Goal: Task Accomplishment & Management: Complete application form

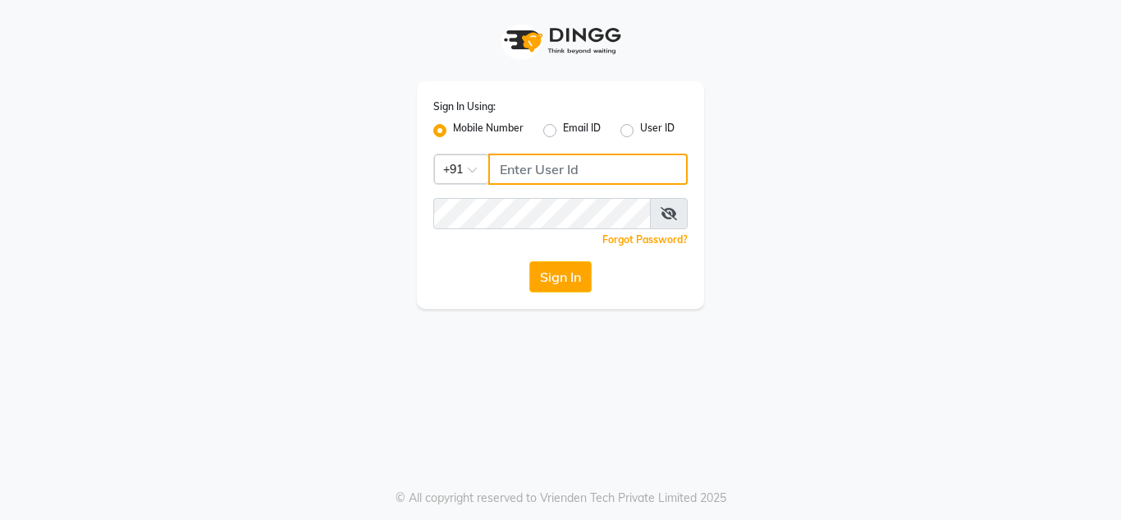
type input "7890011666"
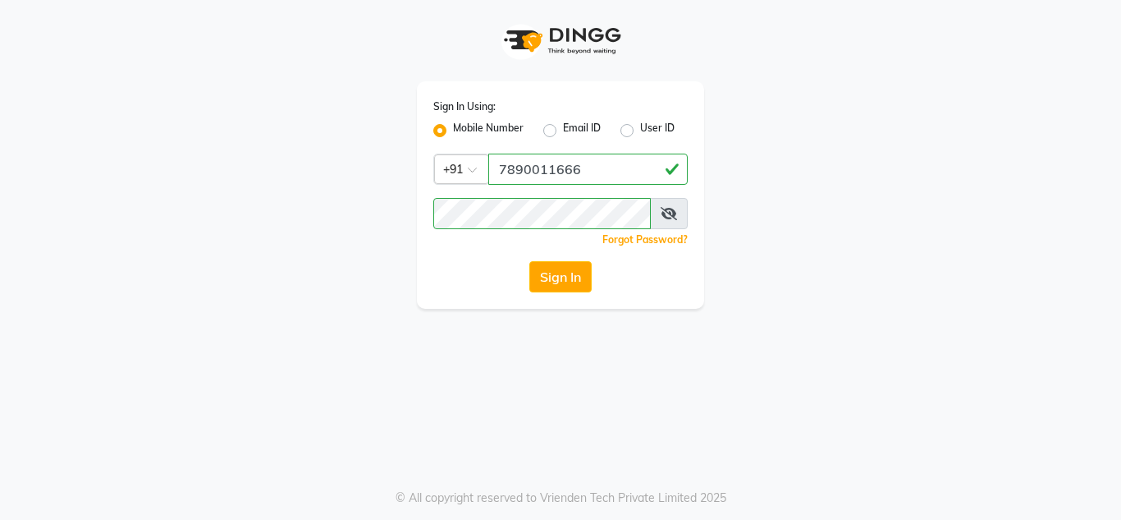
click at [593, 277] on div "Sign In" at bounding box center [560, 276] width 254 height 31
click at [549, 279] on button "Sign In" at bounding box center [560, 276] width 62 height 31
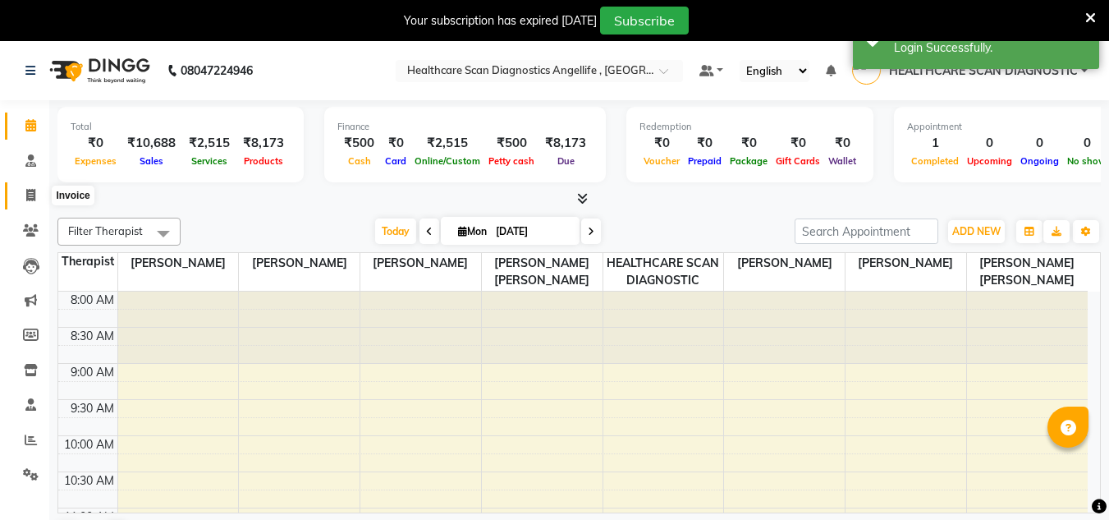
click at [35, 199] on icon at bounding box center [30, 195] width 9 height 12
select select "5671"
select select "service"
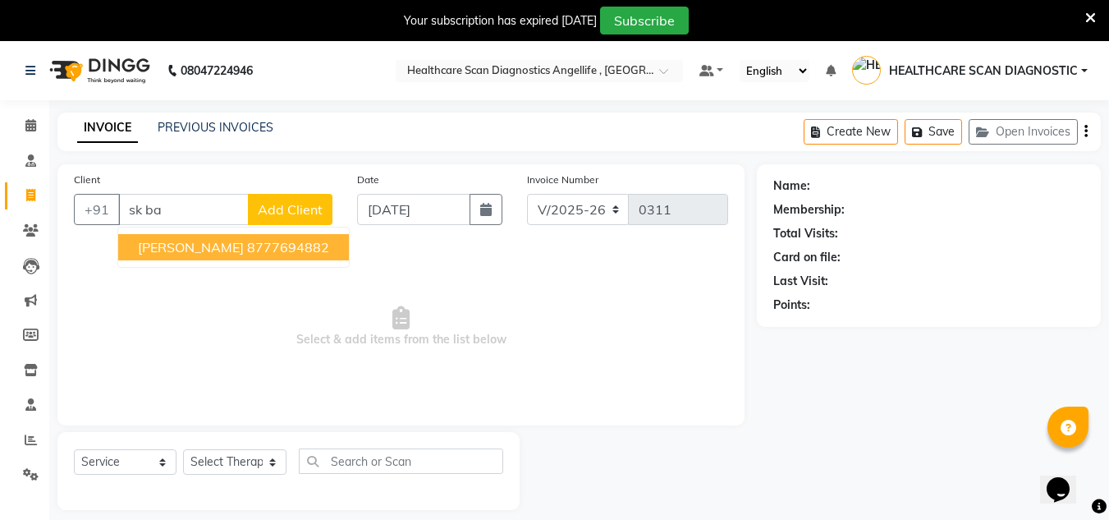
click at [250, 250] on ngb-highlight "8777694882" at bounding box center [288, 247] width 82 height 16
type input "8777694882"
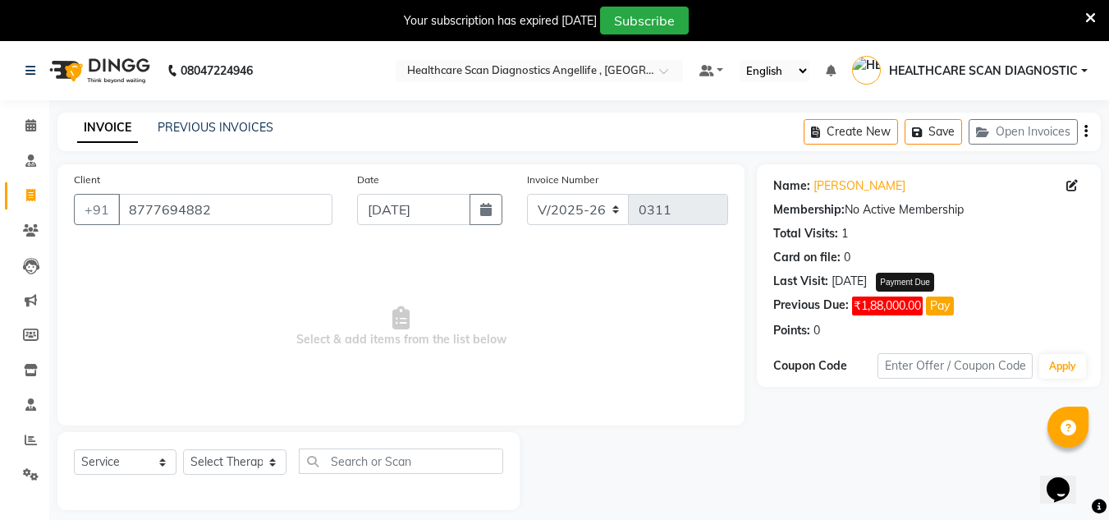
click at [944, 305] on button "Pay" at bounding box center [940, 305] width 28 height 19
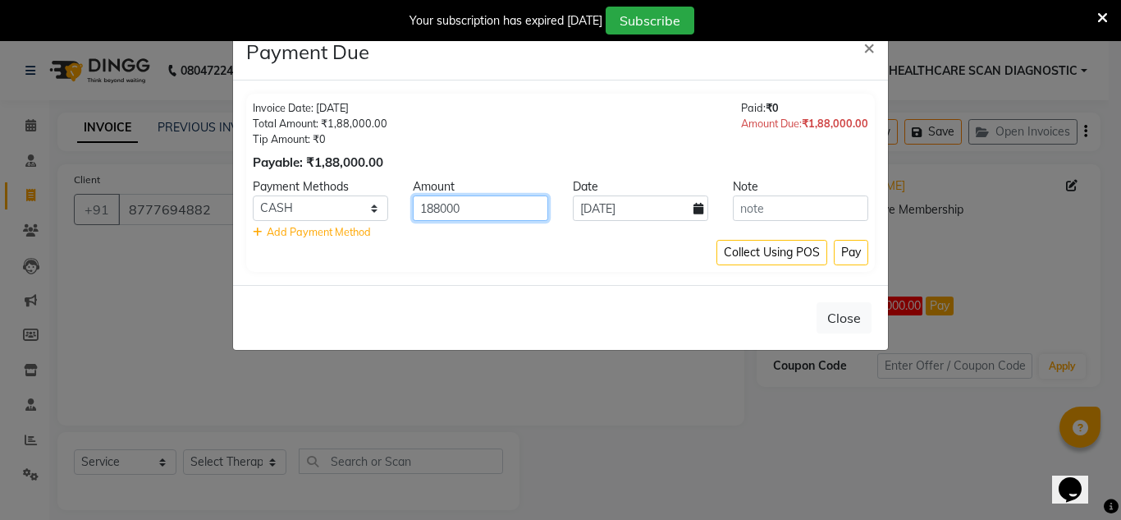
click at [519, 204] on input "188000" at bounding box center [480, 207] width 135 height 25
click at [1043, 274] on ngb-modal-window "Payment Due × Invoice Date: 08-08-2025 Total Amount: ₹1,88,000.00 Tip Amount: ₹…" at bounding box center [560, 260] width 1121 height 520
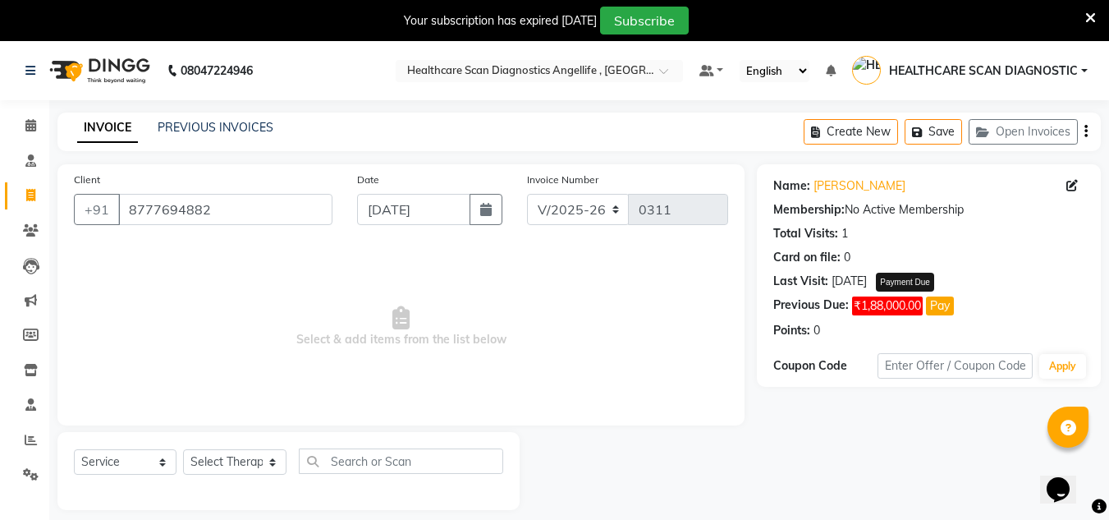
click at [946, 300] on button "Pay" at bounding box center [940, 305] width 28 height 19
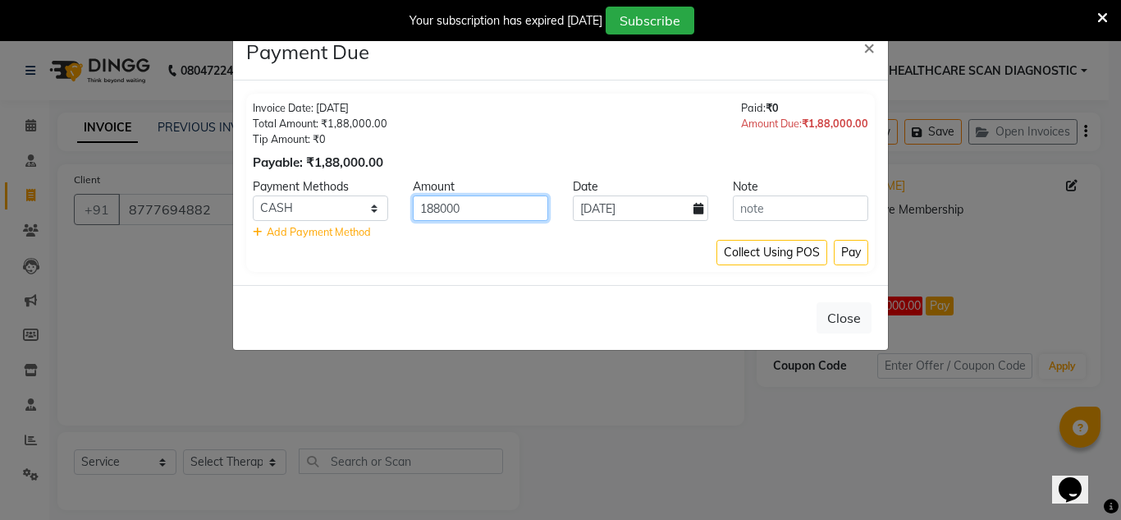
click at [517, 206] on input "188000" at bounding box center [480, 207] width 135 height 25
click at [879, 57] on button "×" at bounding box center [869, 47] width 38 height 46
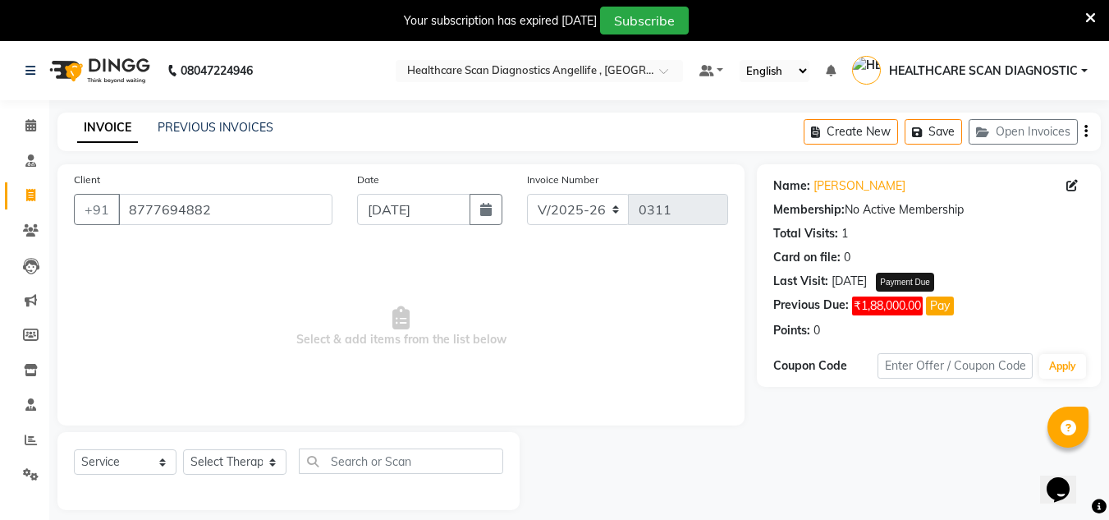
click at [954, 306] on button "Pay" at bounding box center [940, 305] width 28 height 19
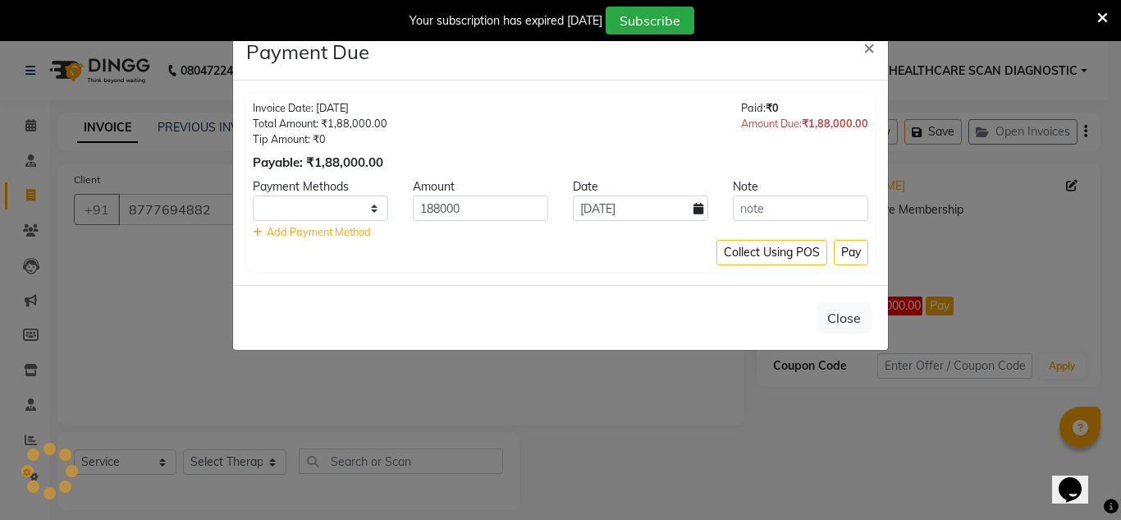
select select "1"
click at [542, 201] on input "188000" at bounding box center [480, 207] width 135 height 25
type input "1"
type input "20000"
click at [592, 204] on input "[DATE]" at bounding box center [640, 207] width 135 height 25
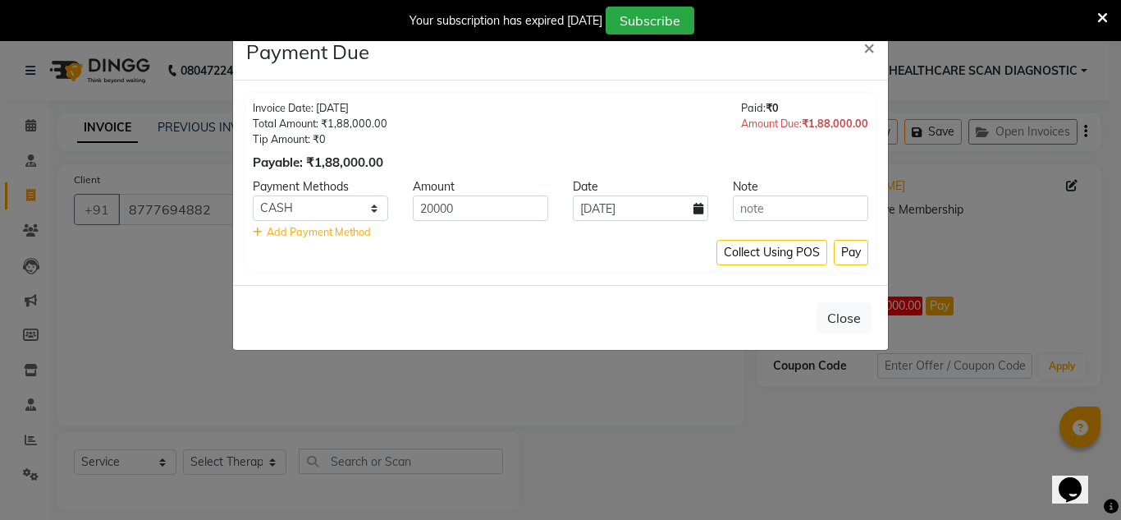
select select "9"
select select "2025"
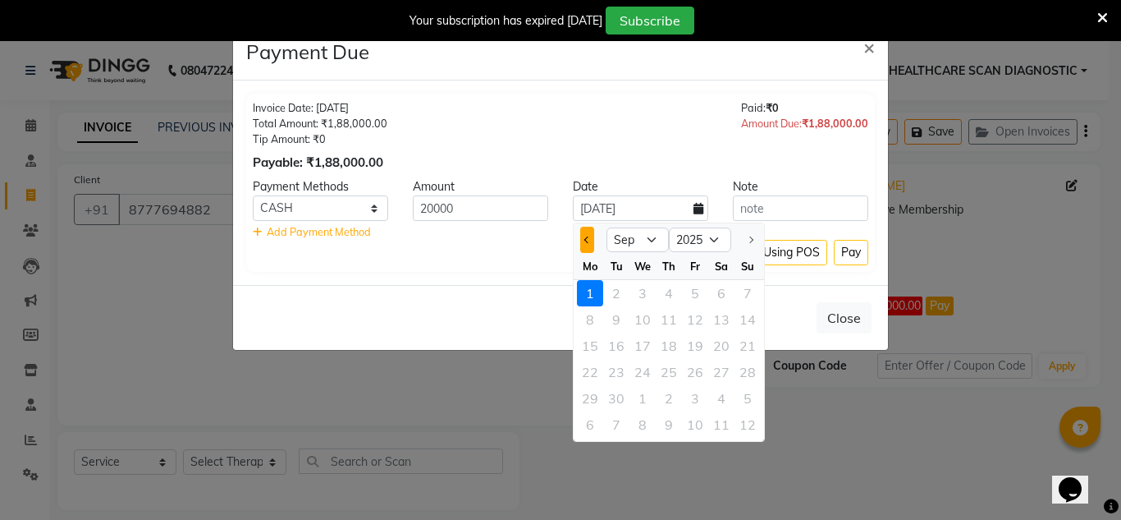
click at [592, 239] on button "Previous month" at bounding box center [587, 240] width 14 height 26
select select "8"
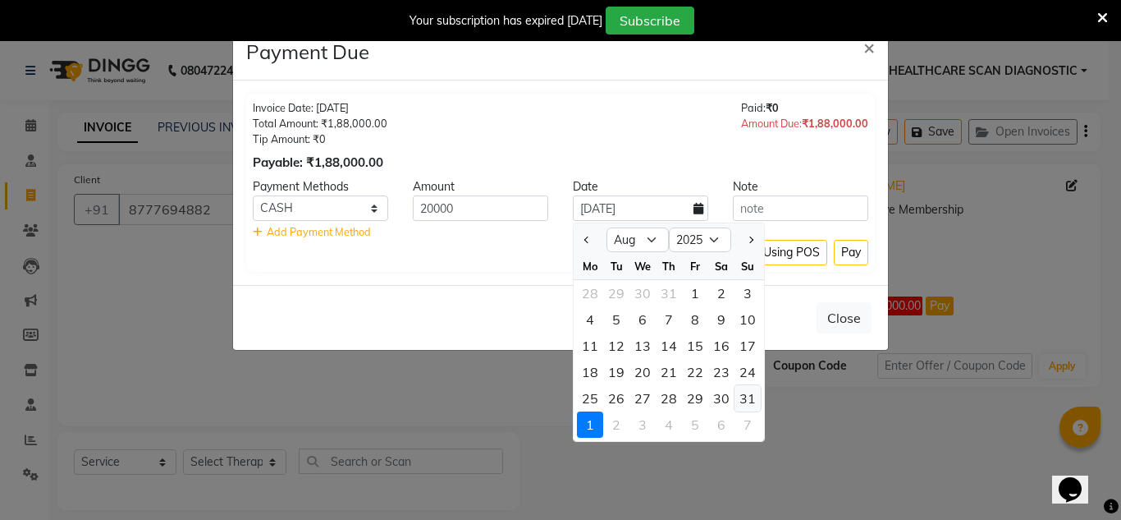
click at [749, 391] on div "31" at bounding box center [748, 398] width 26 height 26
type input "31-08-2025"
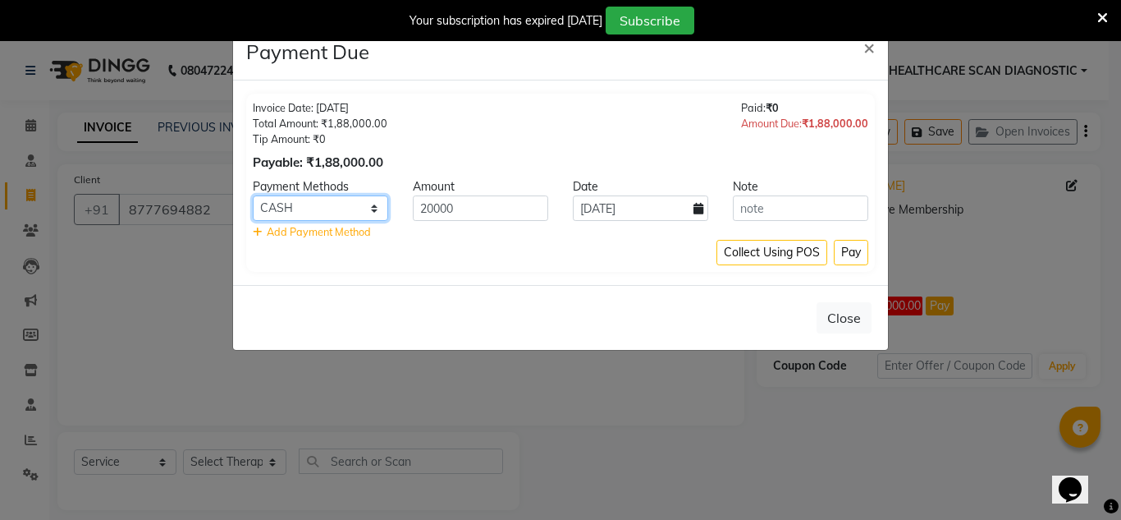
click at [369, 201] on select "CASH CARD ONLINE CUSTOM GPay PayTM PhonePe UPI NearBuy Loan BharatPay Cheque Mo…" at bounding box center [320, 207] width 135 height 25
click at [664, 330] on div "Close" at bounding box center [560, 317] width 655 height 65
click at [877, 49] on button "×" at bounding box center [869, 47] width 38 height 46
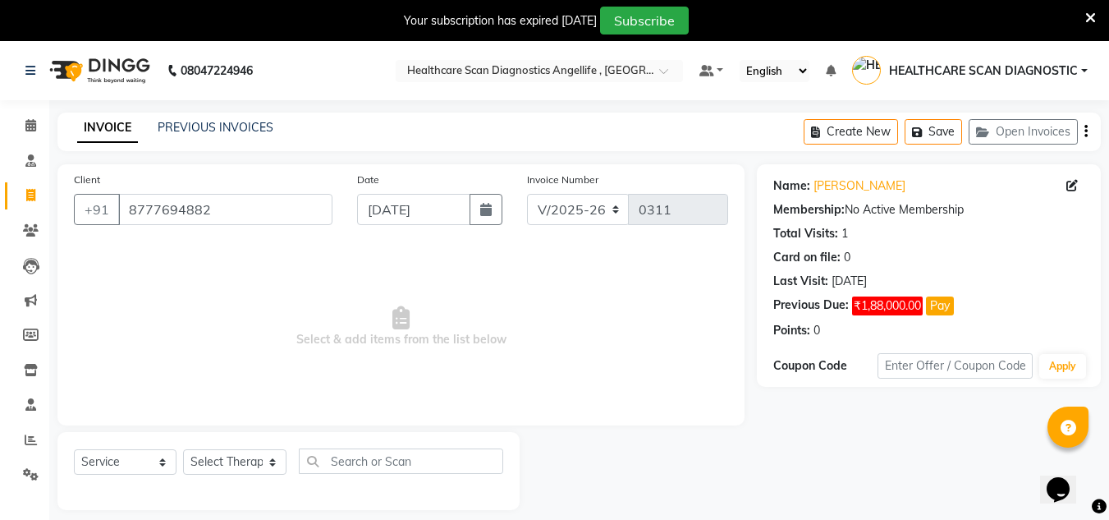
drag, startPoint x: 956, startPoint y: 299, endPoint x: 934, endPoint y: 306, distance: 23.4
click at [954, 300] on span "₹1,88,000.00 Pay" at bounding box center [903, 305] width 102 height 19
click at [934, 306] on button "Pay" at bounding box center [940, 305] width 28 height 19
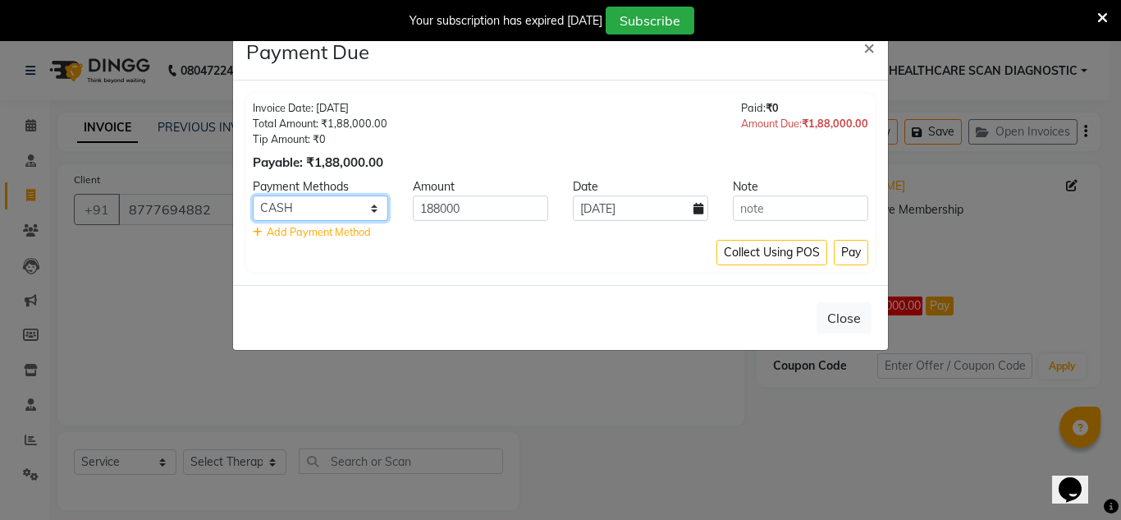
click at [372, 205] on select "CASH CARD ONLINE CUSTOM GPay PayTM PhonePe UPI NearBuy Loan BharatPay Cheque Mo…" at bounding box center [320, 207] width 135 height 25
select select "2"
click at [253, 195] on select "CASH CARD ONLINE CUSTOM GPay PayTM PhonePe UPI NearBuy Loan BharatPay Cheque Mo…" at bounding box center [320, 207] width 135 height 25
click at [516, 205] on input "188000" at bounding box center [480, 207] width 135 height 25
type input "1"
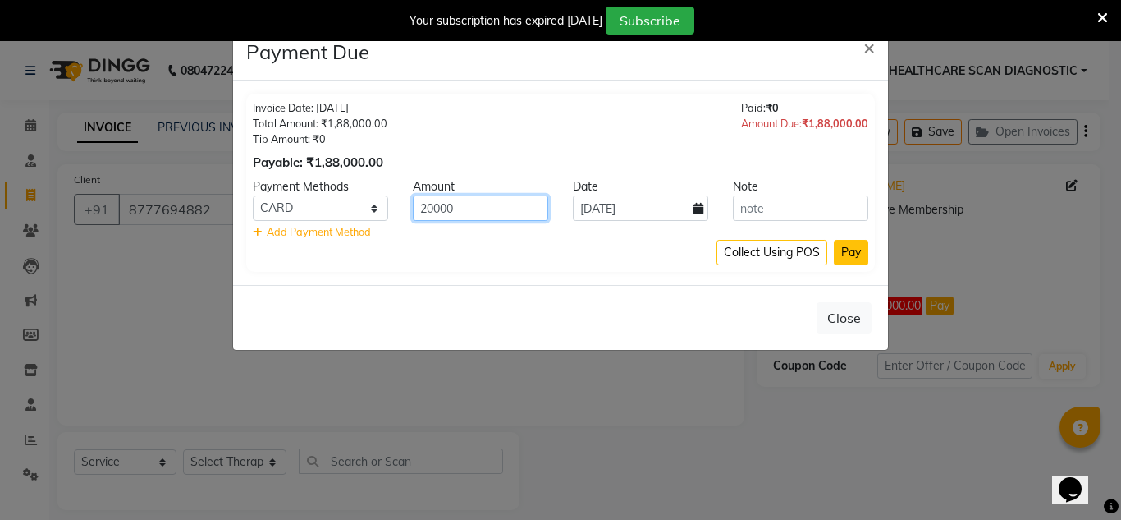
type input "20000"
click at [856, 255] on button "Pay" at bounding box center [851, 252] width 34 height 25
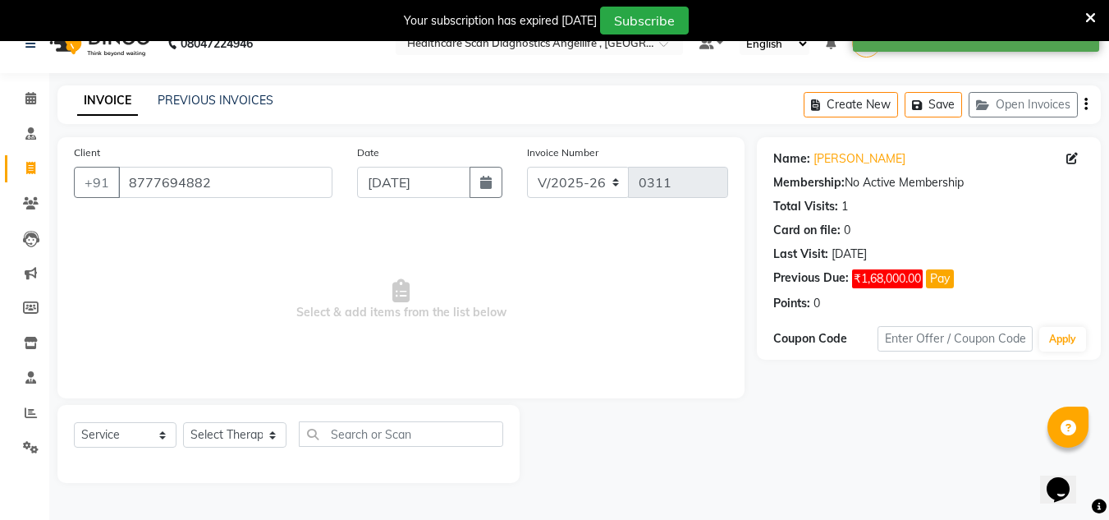
scroll to position [41, 0]
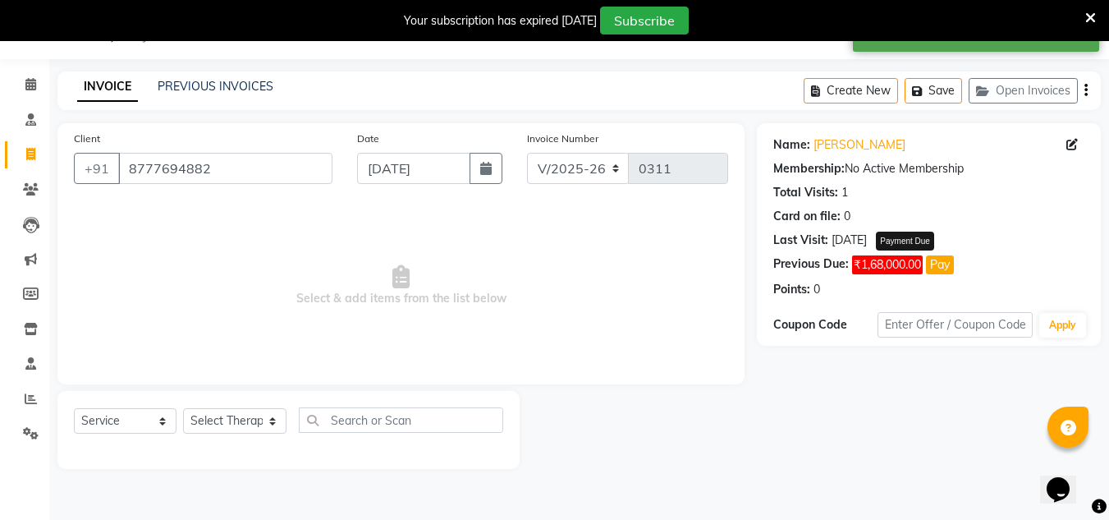
click at [938, 268] on button "Pay" at bounding box center [940, 264] width 28 height 19
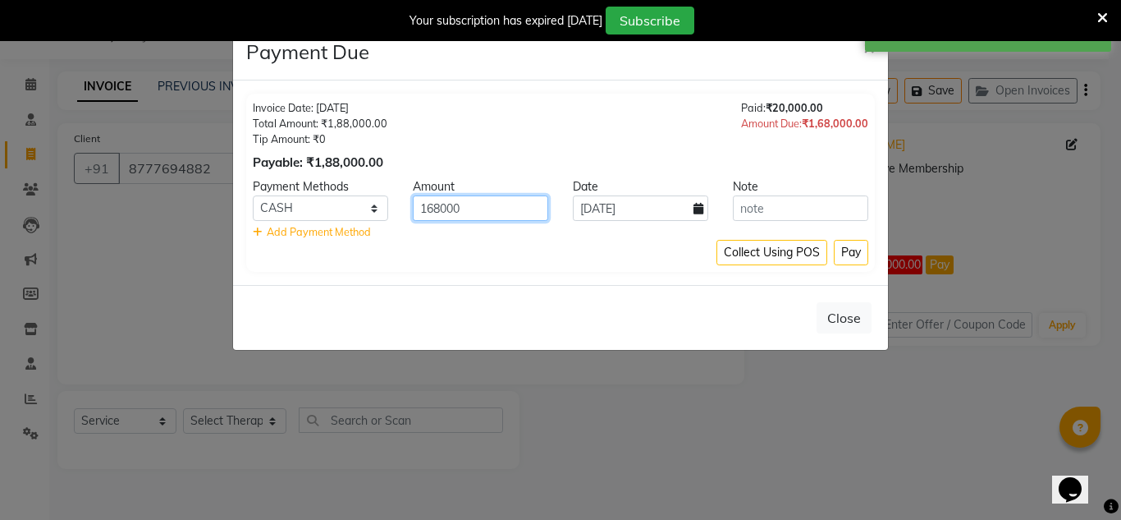
click at [507, 209] on input "168000" at bounding box center [480, 207] width 135 height 25
type input "1"
type input "10000"
click at [378, 209] on select "CASH CARD ONLINE CUSTOM GPay PayTM PhonePe UPI NearBuy Loan BharatPay Cheque Mo…" at bounding box center [320, 207] width 135 height 25
select select "8"
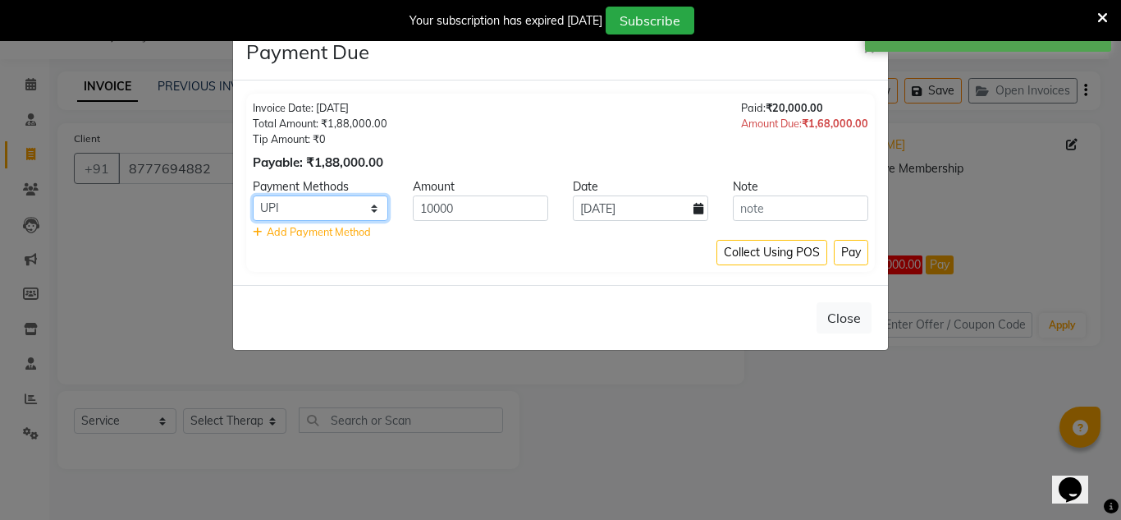
click at [253, 195] on select "CASH CARD ONLINE CUSTOM GPay PayTM PhonePe UPI NearBuy Loan BharatPay Cheque Mo…" at bounding box center [320, 207] width 135 height 25
click at [840, 252] on button "Pay" at bounding box center [851, 252] width 34 height 25
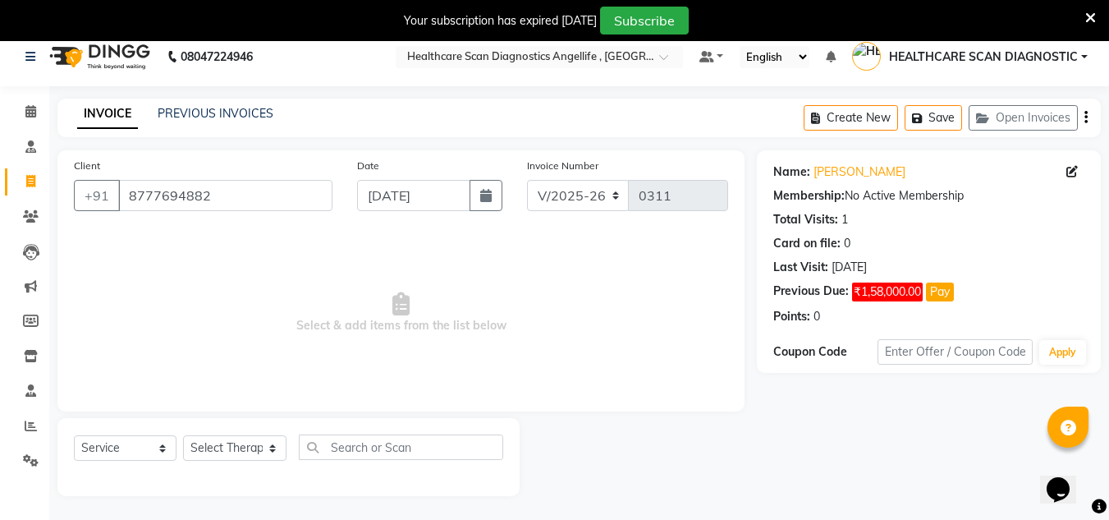
scroll to position [0, 0]
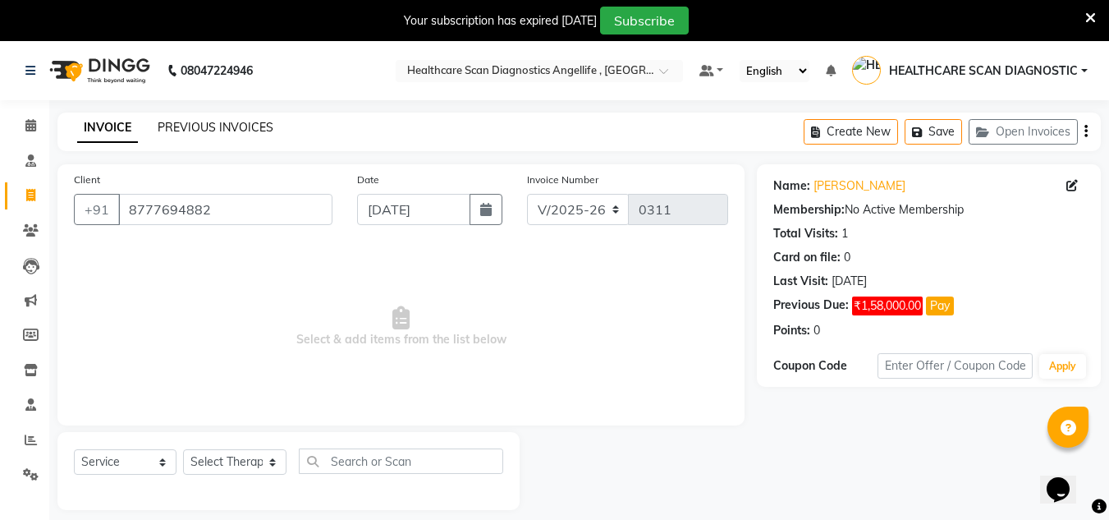
click at [245, 131] on link "PREVIOUS INVOICES" at bounding box center [216, 127] width 116 height 15
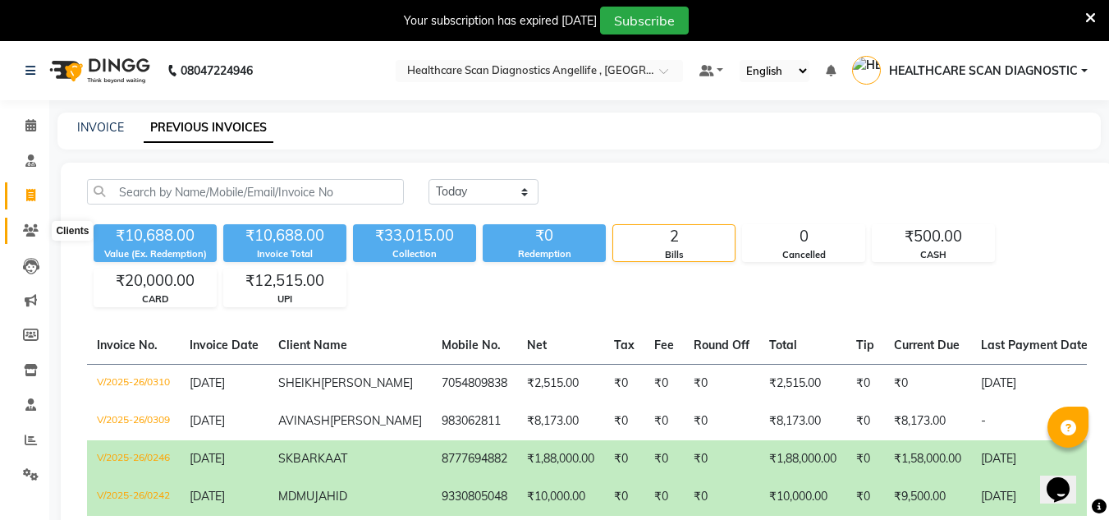
click at [30, 227] on icon at bounding box center [31, 230] width 16 height 12
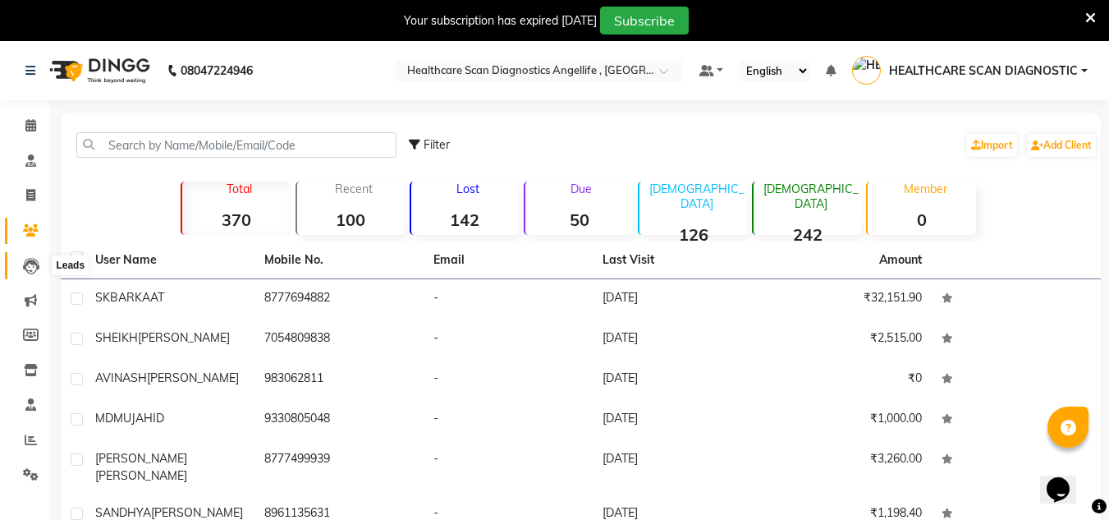
click at [39, 265] on icon at bounding box center [31, 266] width 16 height 16
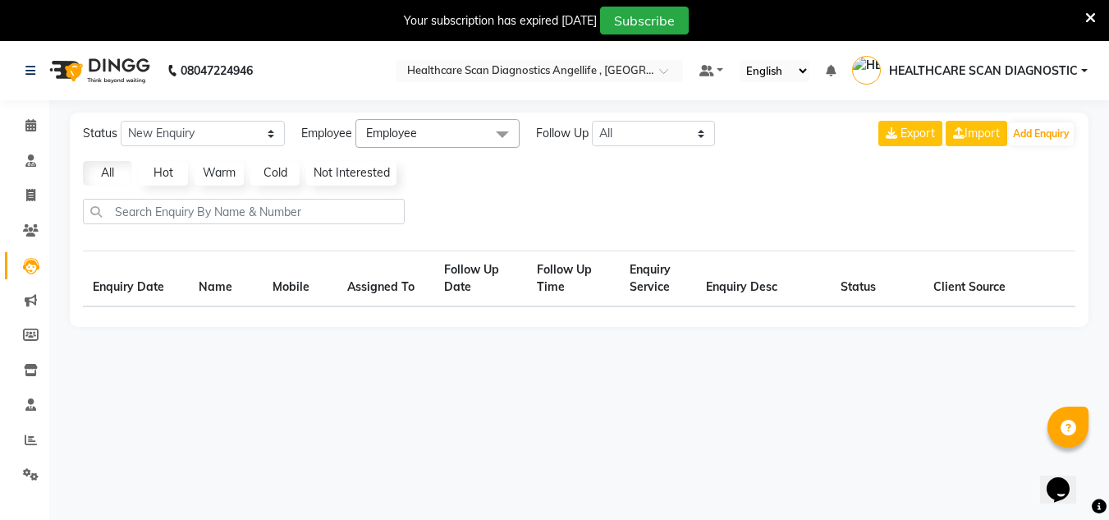
select select "10"
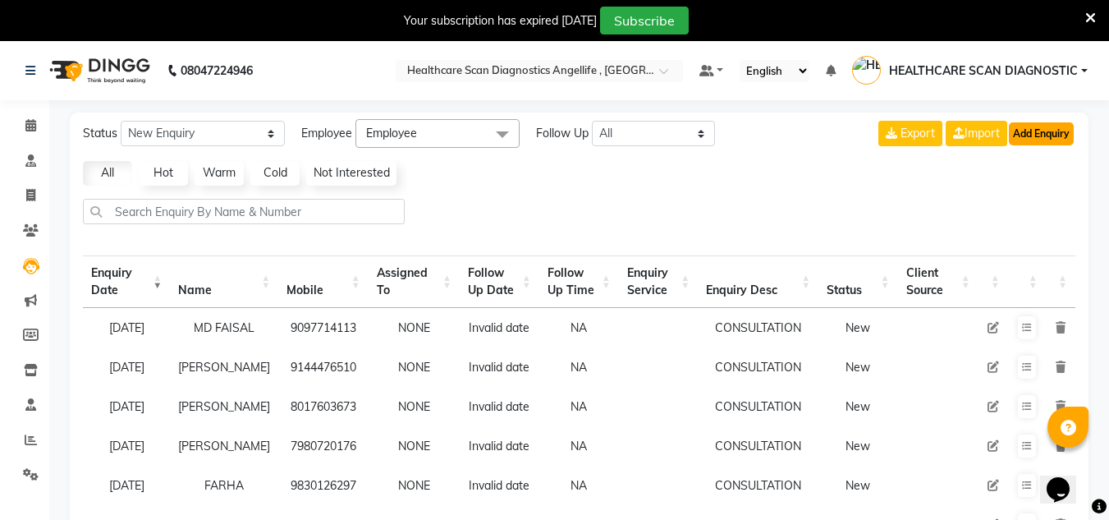
click at [1070, 140] on button "Add Enquiry" at bounding box center [1041, 133] width 65 height 23
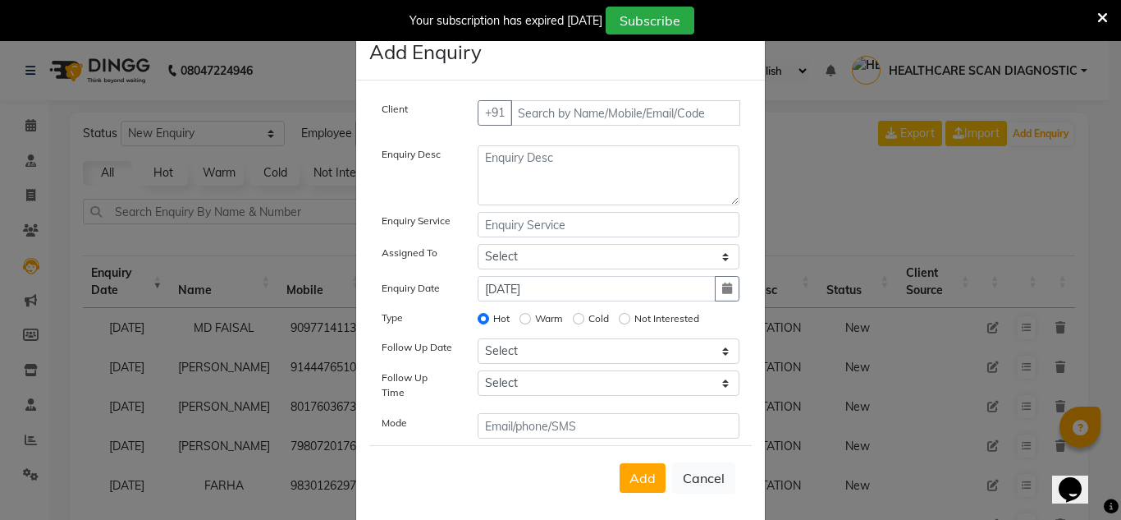
click at [677, 95] on div "Client +91 Enquiry Desc Enquiry Service Assigned To Select DR AFTAB ALAM DR ARS…" at bounding box center [560, 301] width 409 height 442
click at [676, 117] on input "text" at bounding box center [626, 112] width 231 height 25
type input "9650337272"
click at [535, 143] on div "Client +91 9650337272 Add Client Enquiry Desc Enquiry Service Assigned To Selec…" at bounding box center [560, 269] width 383 height 338
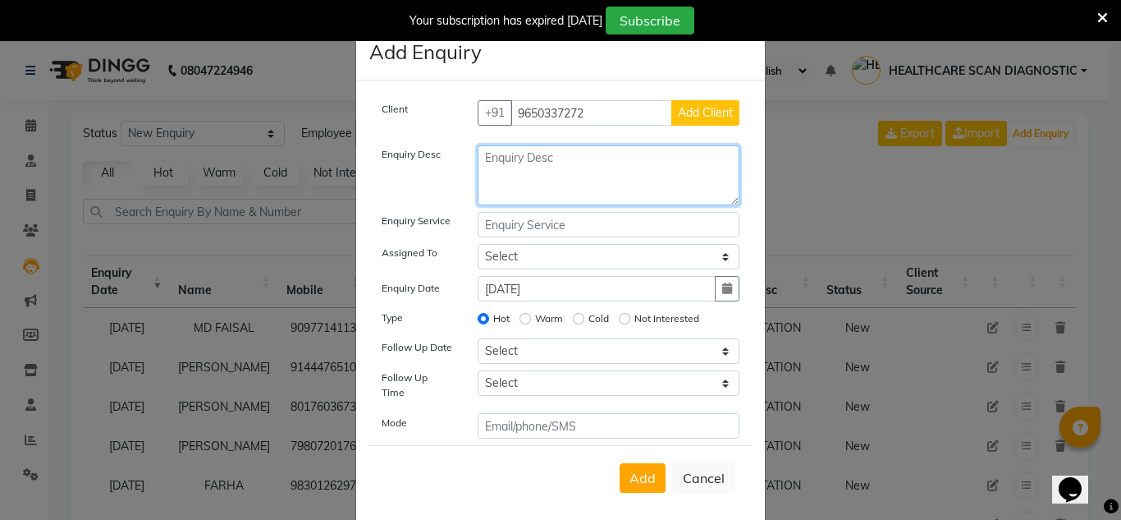
click at [552, 174] on textarea at bounding box center [609, 175] width 263 height 60
type textarea "face hifu"
click at [689, 117] on span "Add Client" at bounding box center [705, 112] width 55 height 15
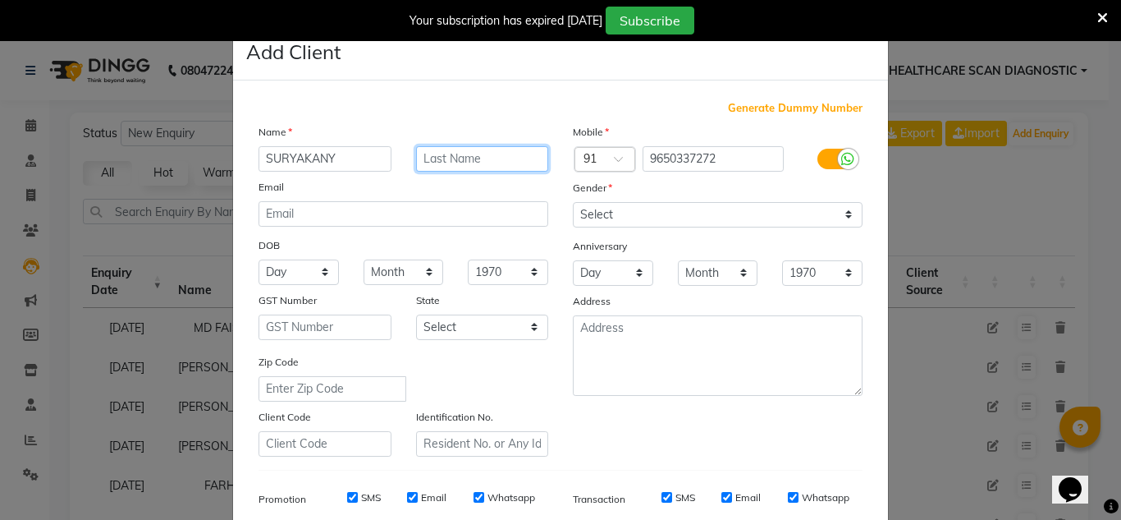
click at [498, 167] on input "text" at bounding box center [482, 158] width 133 height 25
click at [355, 144] on div "Name" at bounding box center [403, 134] width 314 height 23
click at [353, 151] on input "SURYAKANY" at bounding box center [325, 158] width 133 height 25
type input "SURYAKANT"
click at [497, 167] on input "text" at bounding box center [482, 158] width 133 height 25
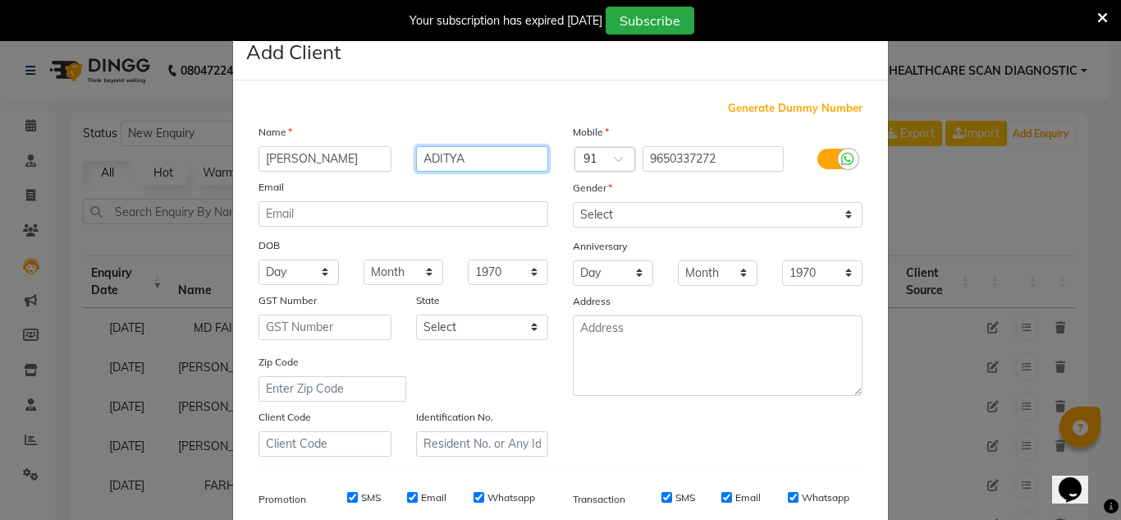
type input "ADITYA"
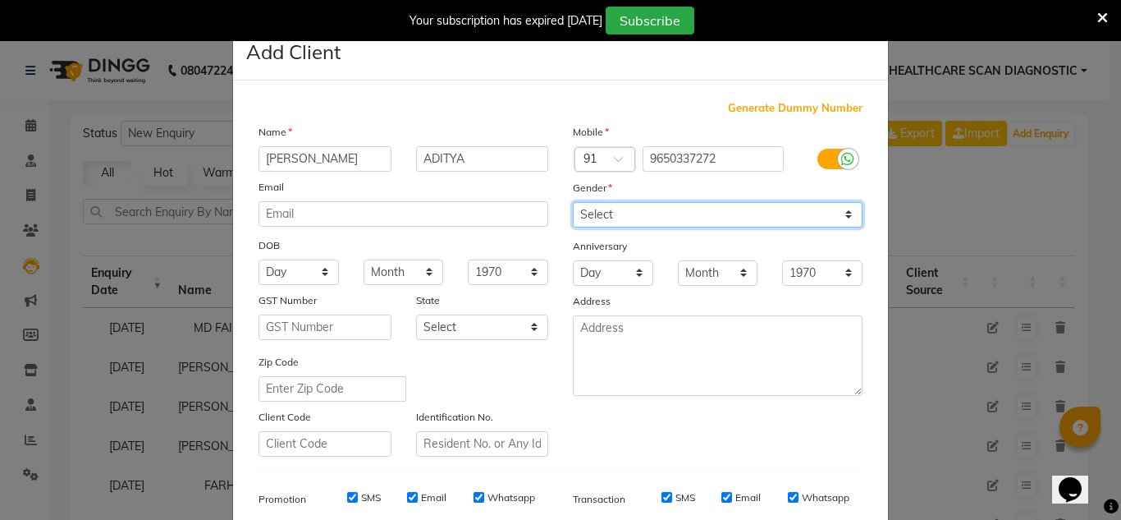
click at [817, 213] on select "Select Male Female Other Prefer Not To Say" at bounding box center [718, 214] width 290 height 25
select select "male"
click at [573, 202] on select "Select Male Female Other Prefer Not To Say" at bounding box center [718, 214] width 290 height 25
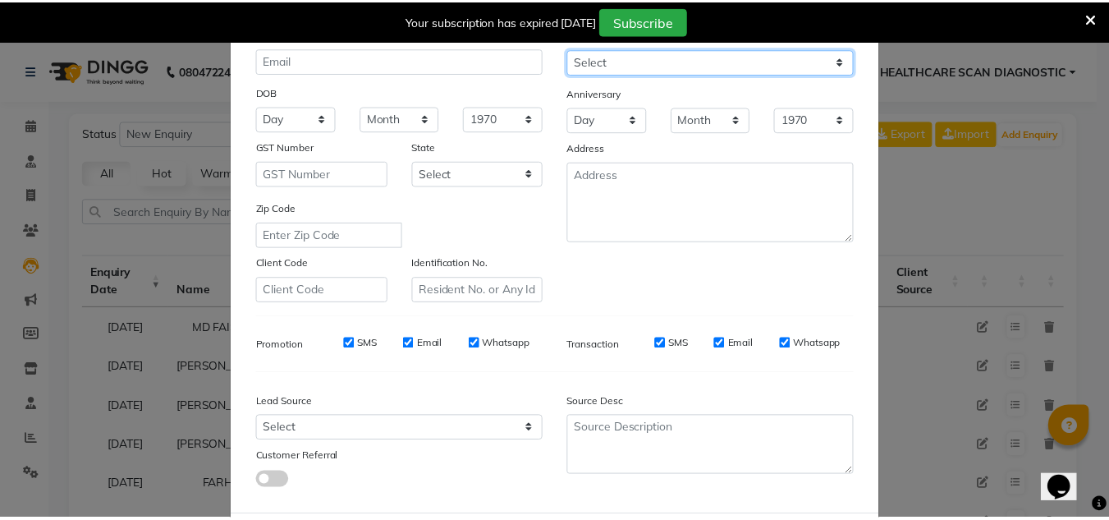
scroll to position [238, 0]
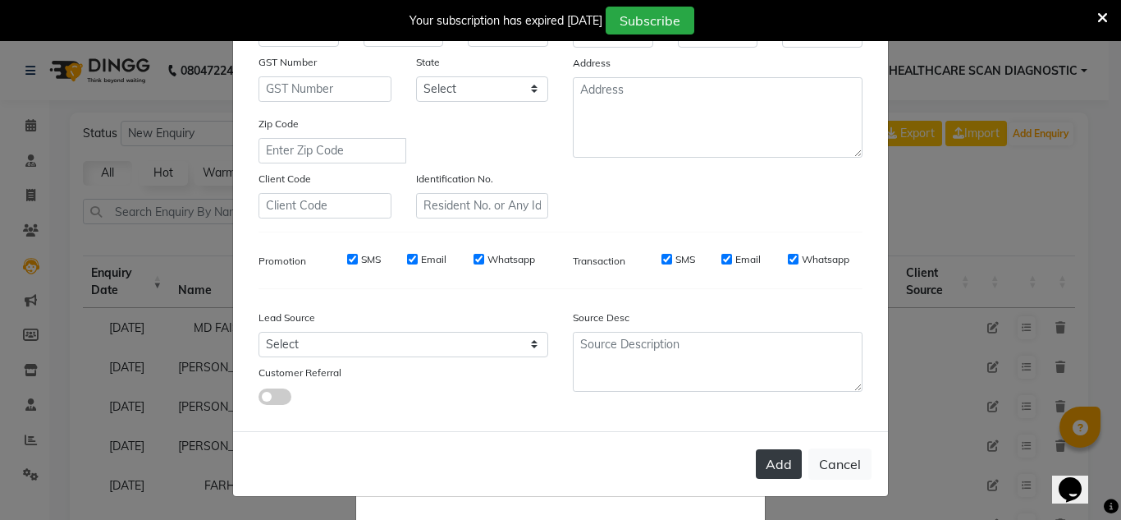
click at [760, 469] on button "Add" at bounding box center [779, 464] width 46 height 30
select select
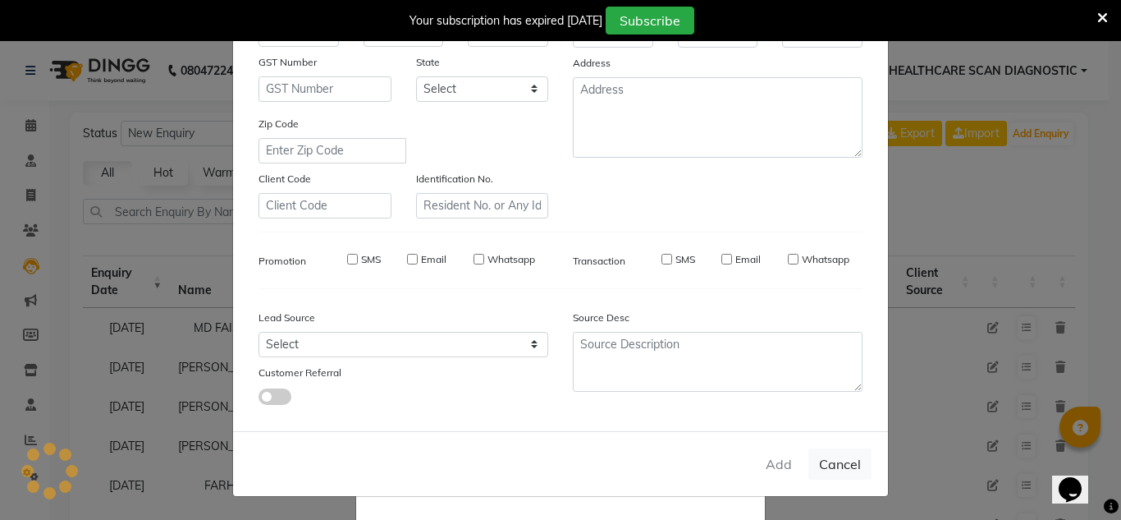
select select
checkbox input "false"
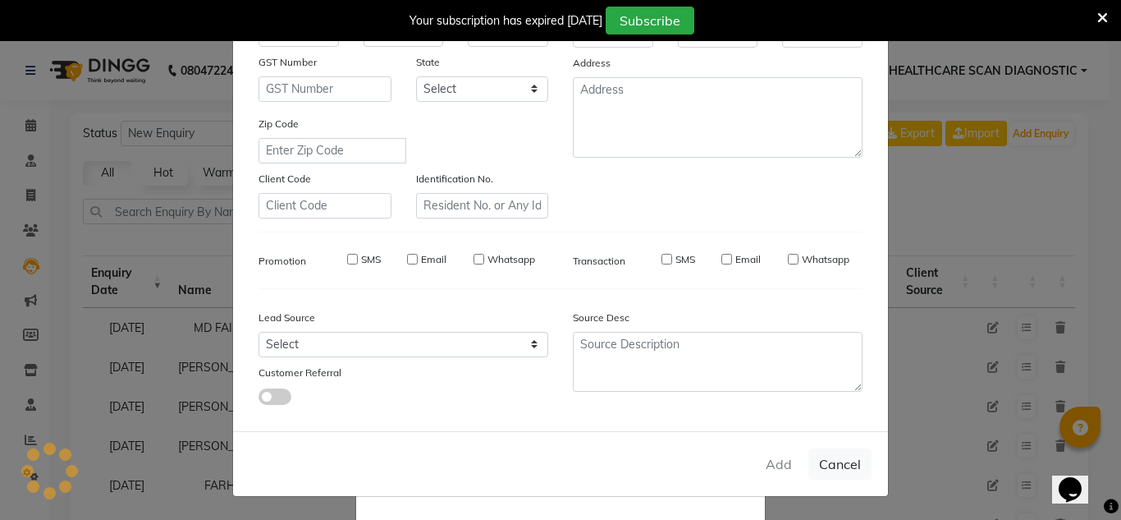
checkbox input "false"
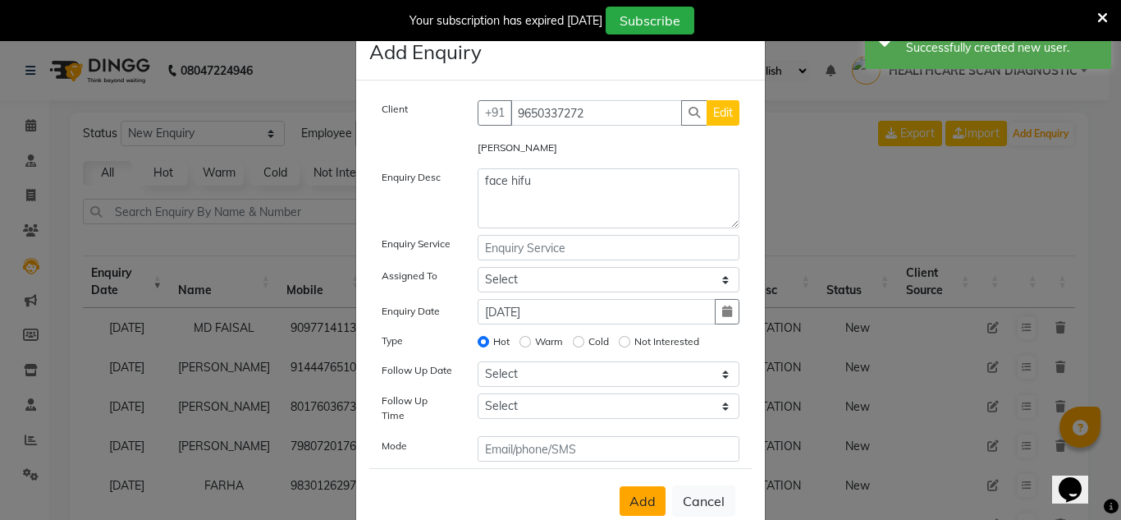
click at [648, 495] on span "Add" at bounding box center [643, 501] width 26 height 16
select select
radio input "false"
select select
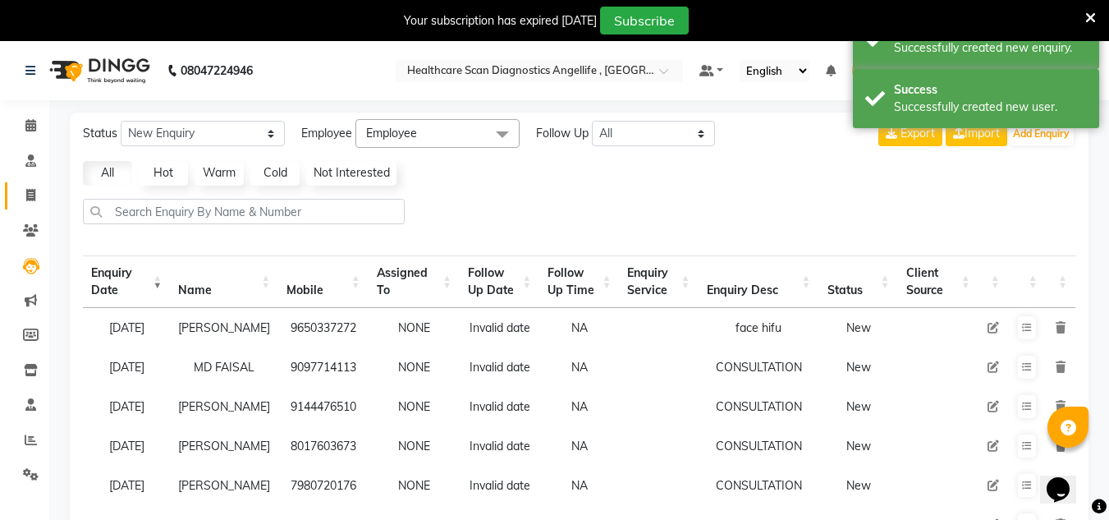
click at [33, 184] on link "Invoice" at bounding box center [24, 195] width 39 height 27
select select "service"
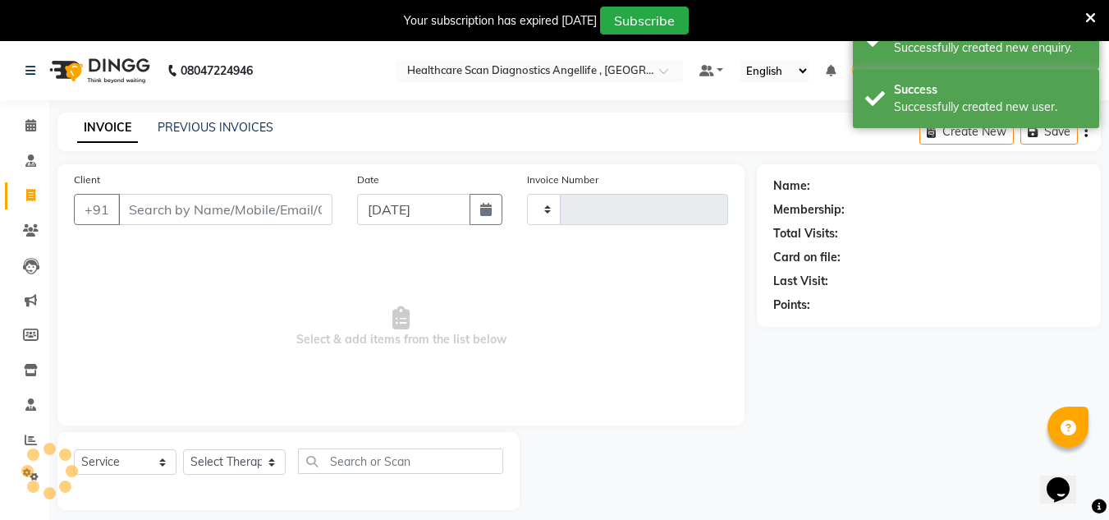
type input "0311"
select select "5671"
click at [278, 185] on div "Client +91" at bounding box center [203, 204] width 283 height 67
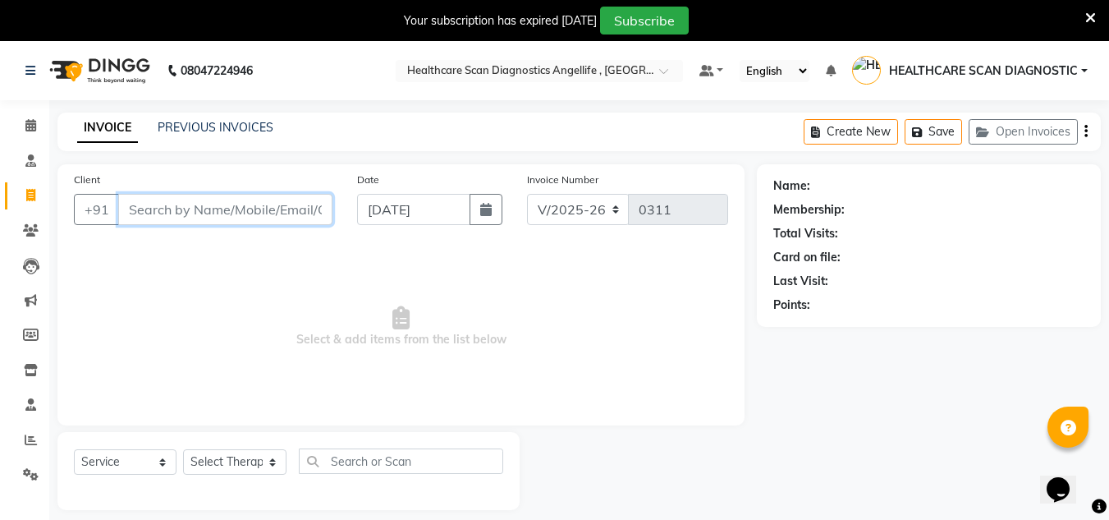
click at [316, 204] on input "Client" at bounding box center [225, 209] width 214 height 31
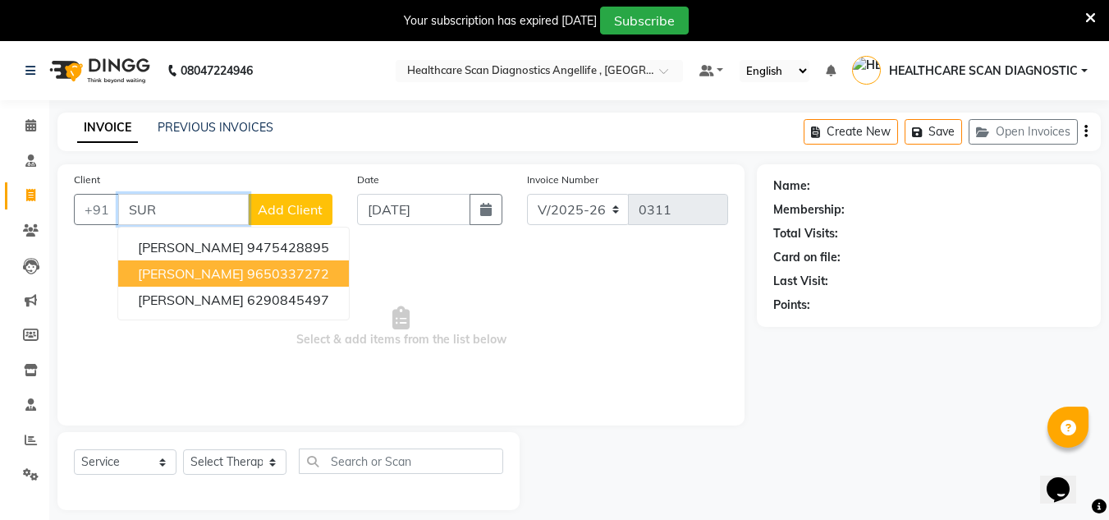
click at [290, 274] on ngb-highlight "9650337272" at bounding box center [288, 273] width 82 height 16
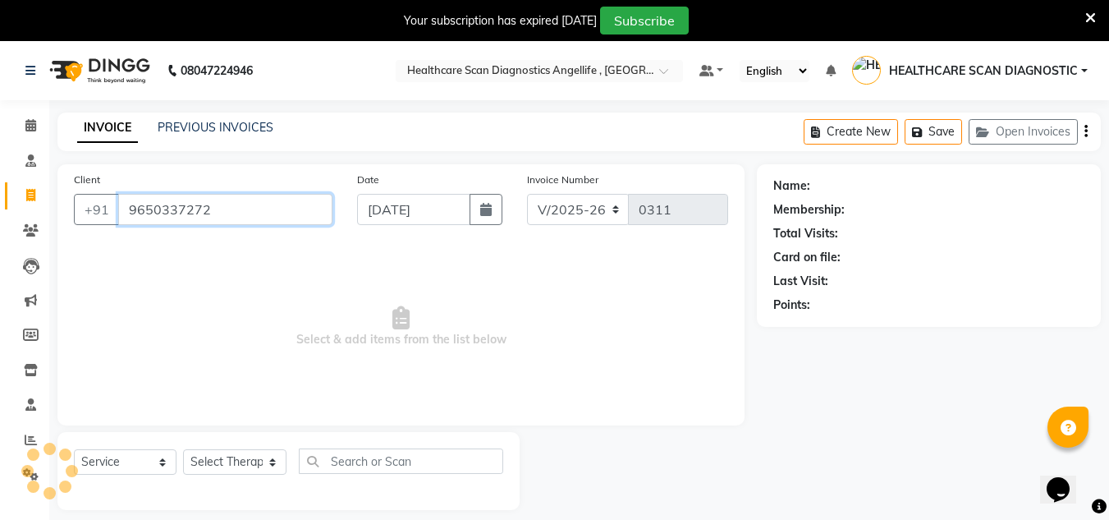
type input "9650337272"
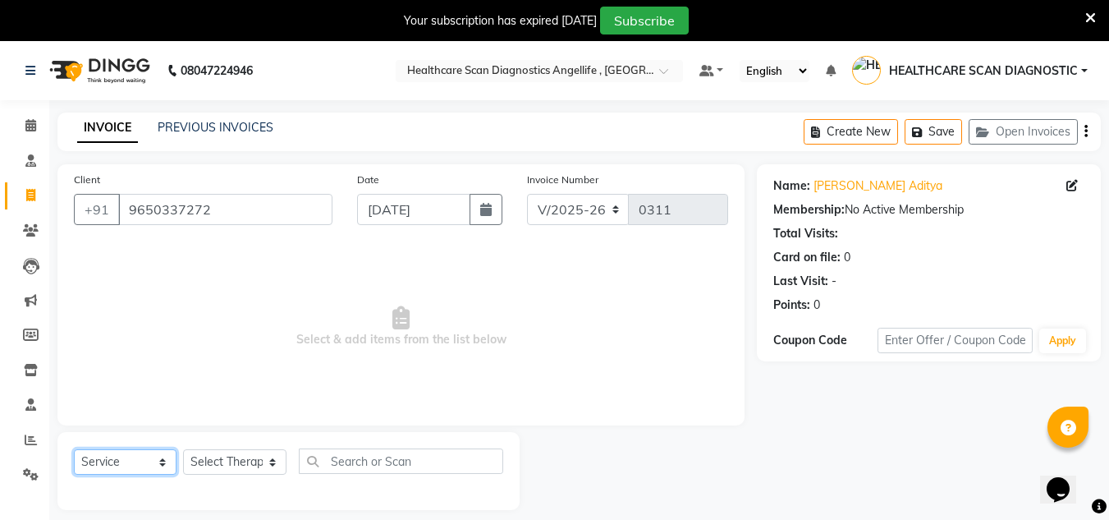
click at [135, 460] on select "Select Service Product Membership Package Voucher Prepaid Gift Card" at bounding box center [125, 461] width 103 height 25
click at [74, 449] on select "Select Service Product Membership Package Voucher Prepaid Gift Card" at bounding box center [125, 461] width 103 height 25
click at [194, 467] on select "Select Therapist DR AFTAB ALAM DR ARSHAD NADIM DR ROSHNI JAISWAL DR SANCHITA GH…" at bounding box center [234, 461] width 103 height 25
select select "50320"
click at [183, 449] on select "Select Therapist DR AFTAB ALAM DR ARSHAD NADIM DR ROSHNI JAISWAL DR SANCHITA GH…" at bounding box center [234, 461] width 103 height 25
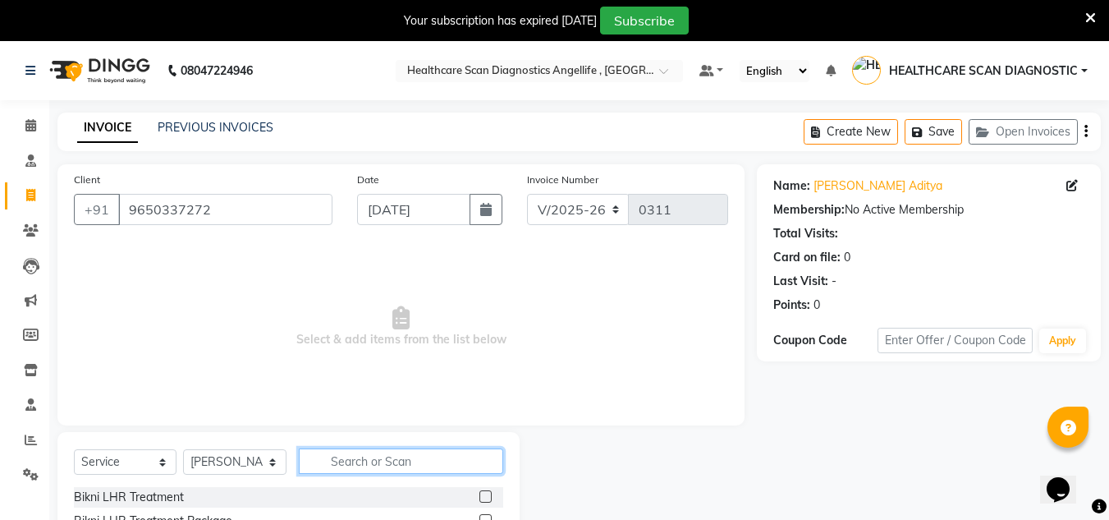
click at [378, 459] on input "text" at bounding box center [401, 460] width 204 height 25
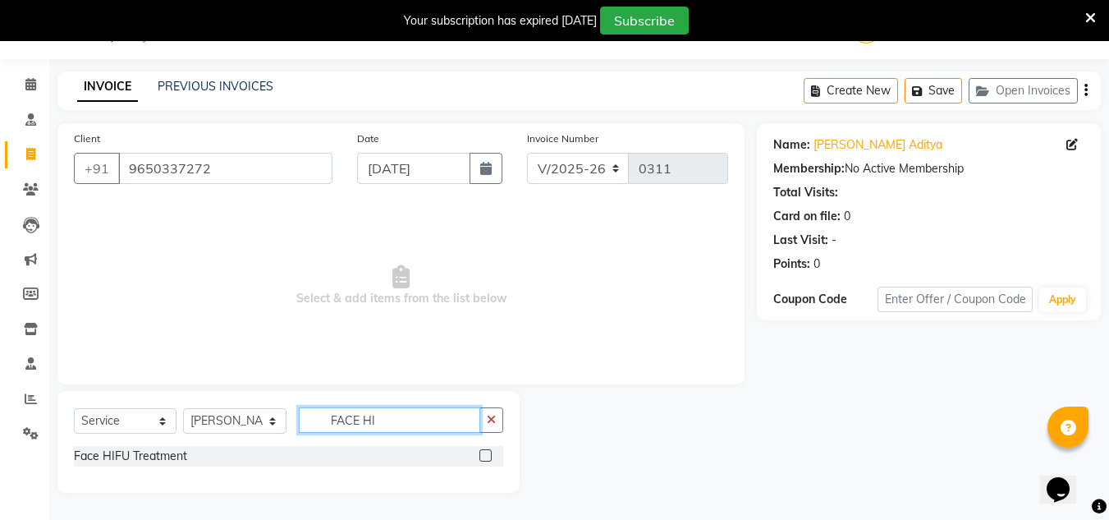
scroll to position [41, 0]
type input "FACE HI"
click at [486, 459] on label at bounding box center [485, 455] width 12 height 12
click at [486, 459] on input "checkbox" at bounding box center [484, 456] width 11 height 11
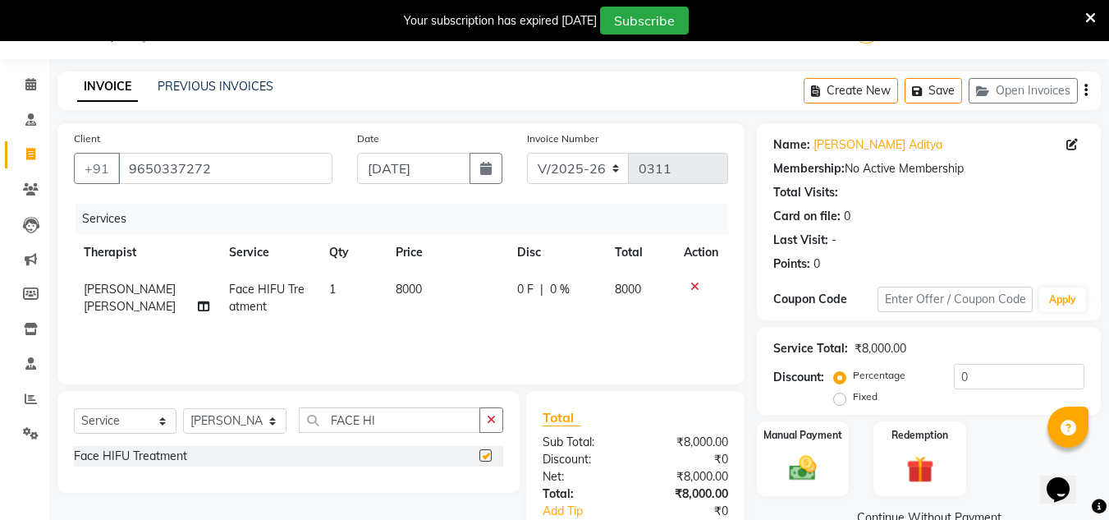
checkbox input "false"
click at [337, 286] on td "1" at bounding box center [352, 298] width 66 height 54
select select "50320"
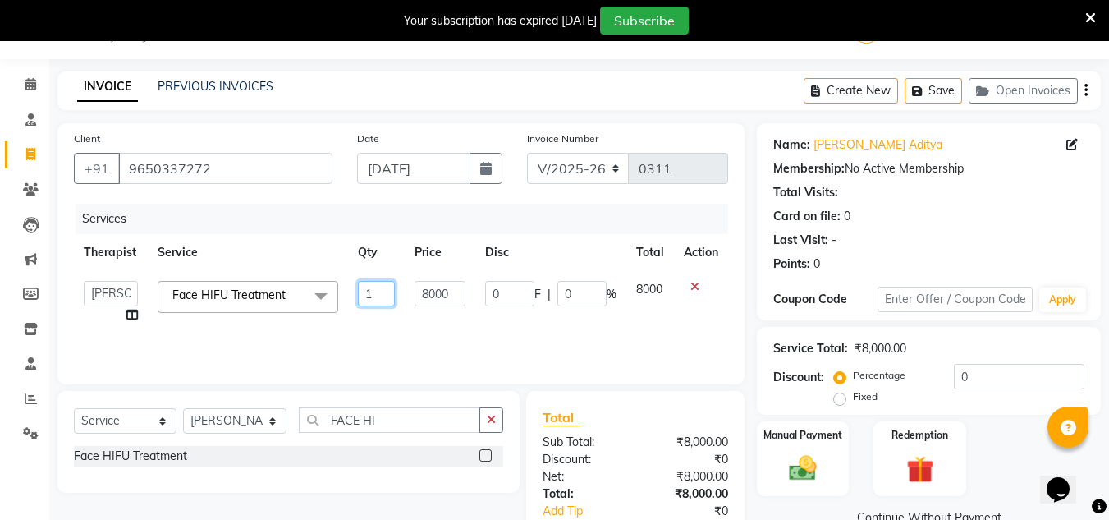
click at [375, 287] on input "1" at bounding box center [376, 293] width 37 height 25
type input "2"
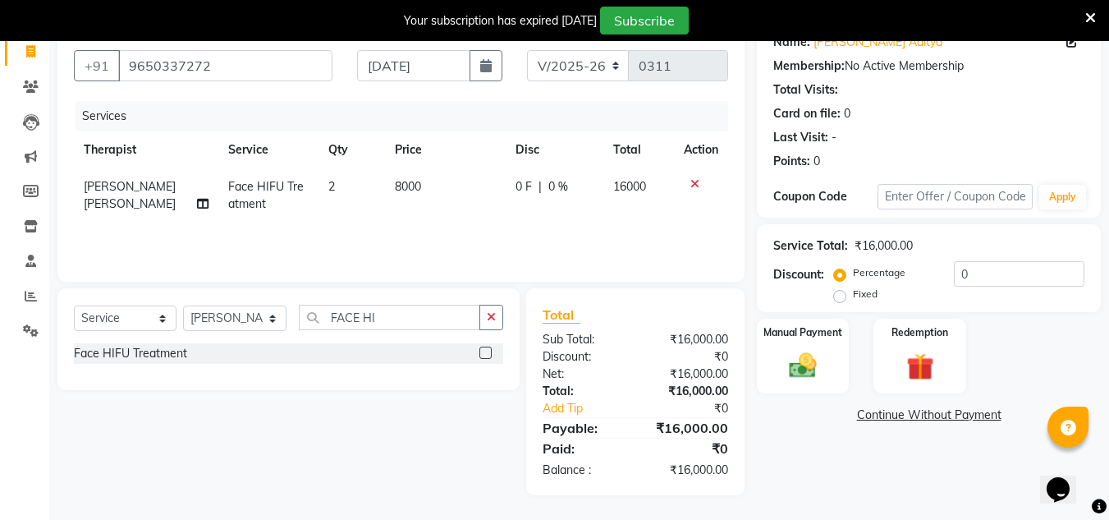
click at [853, 296] on label "Fixed" at bounding box center [865, 293] width 25 height 15
click at [837, 296] on input "Fixed" at bounding box center [842, 293] width 11 height 11
radio input "true"
click at [1093, 296] on div "Service Total: ₹16,000.00 Discount: Percentage Fixed 0" at bounding box center [929, 268] width 344 height 88
click at [1084, 278] on input "0" at bounding box center [1019, 273] width 131 height 25
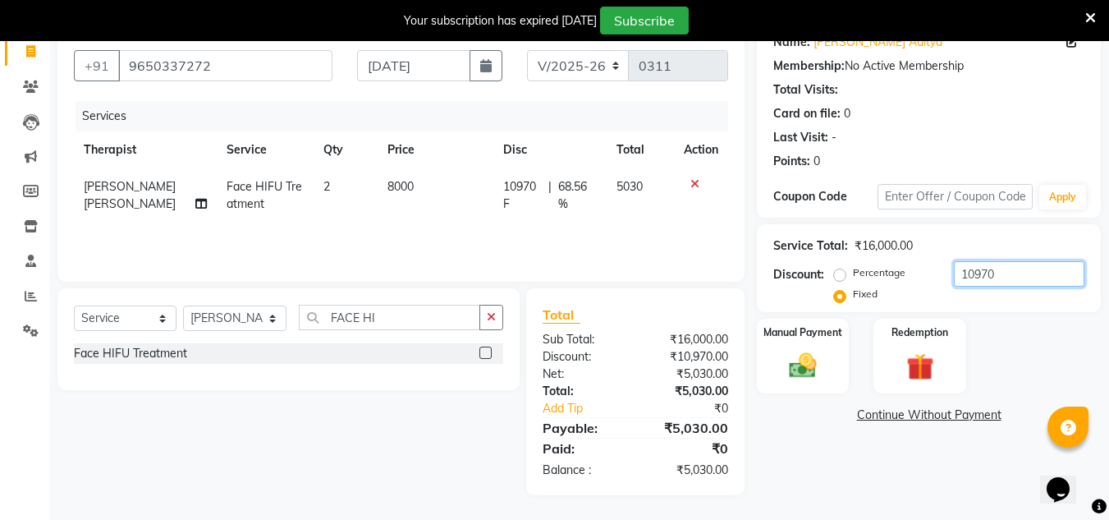
type input "10970"
click at [953, 411] on link "Continue Without Payment" at bounding box center [928, 414] width 337 height 17
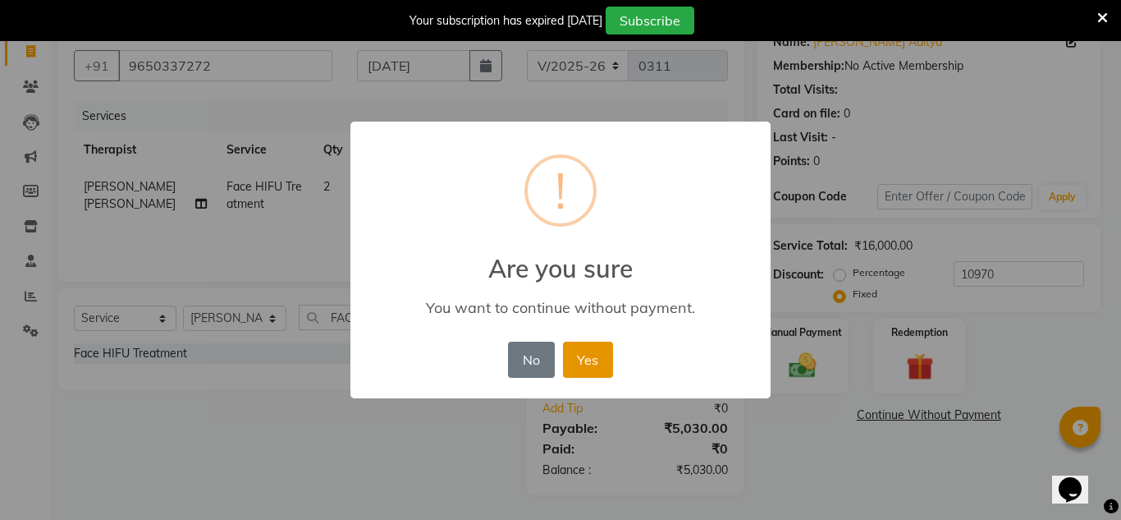
click at [580, 362] on button "Yes" at bounding box center [588, 359] width 50 height 36
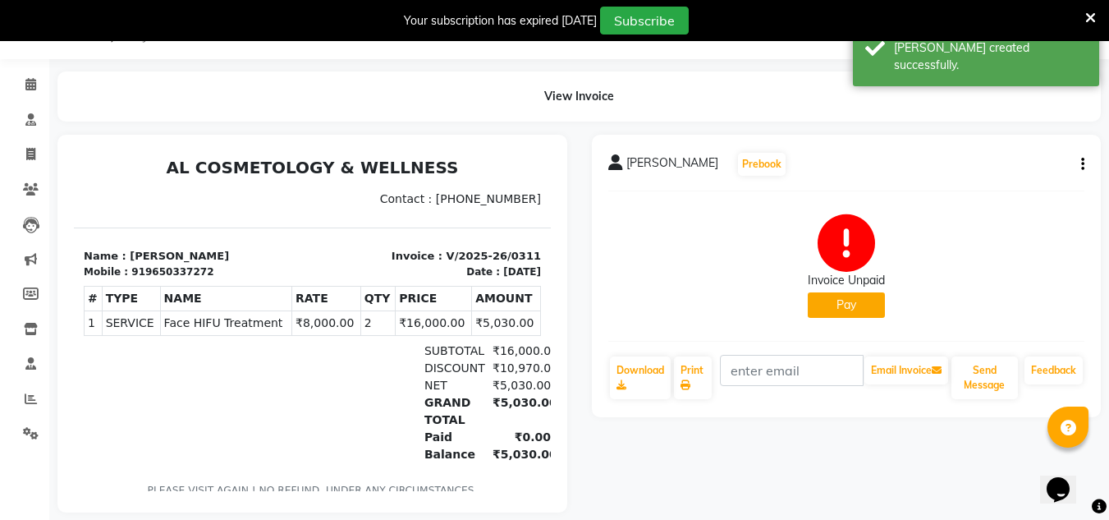
scroll to position [71, 0]
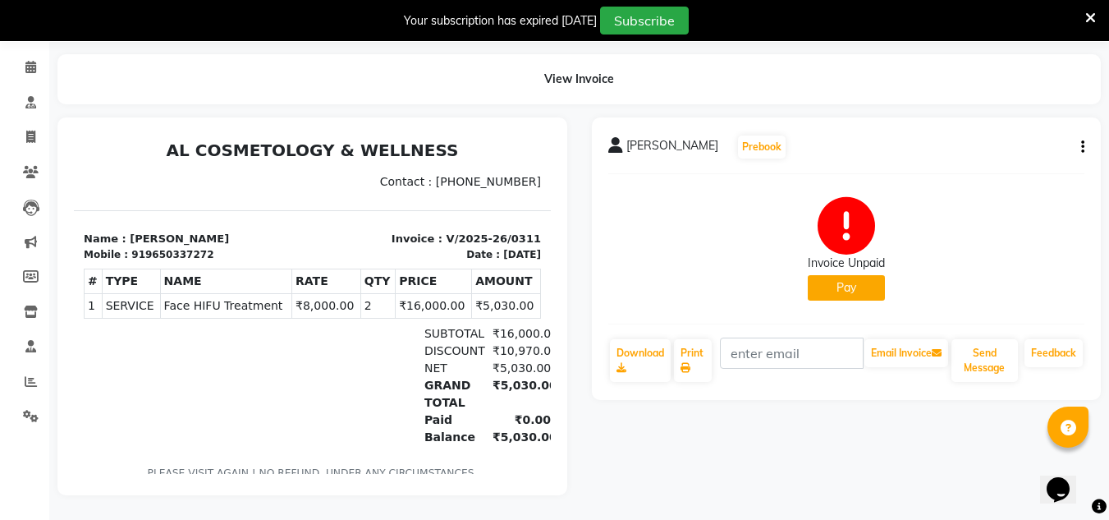
click at [880, 284] on button "Pay" at bounding box center [846, 287] width 77 height 25
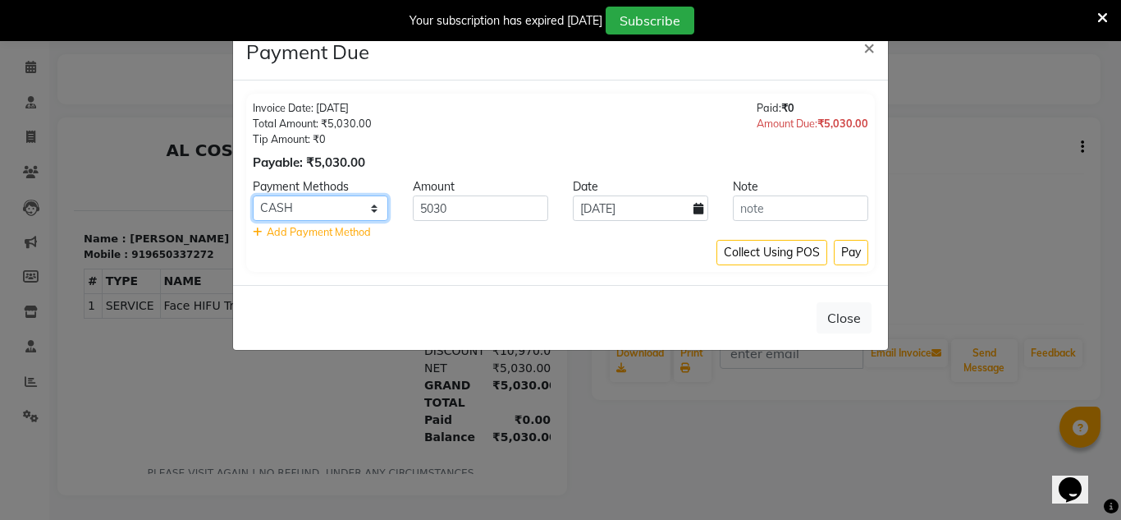
click at [381, 207] on select "CASH CARD ONLINE CUSTOM GPay PayTM PhonePe UPI NearBuy Loan BharatPay Cheque Mo…" at bounding box center [320, 207] width 135 height 25
select select "8"
click at [253, 195] on select "CASH CARD ONLINE CUSTOM GPay PayTM PhonePe UPI NearBuy Loan BharatPay Cheque Mo…" at bounding box center [320, 207] width 135 height 25
click at [848, 251] on button "Pay" at bounding box center [851, 252] width 34 height 25
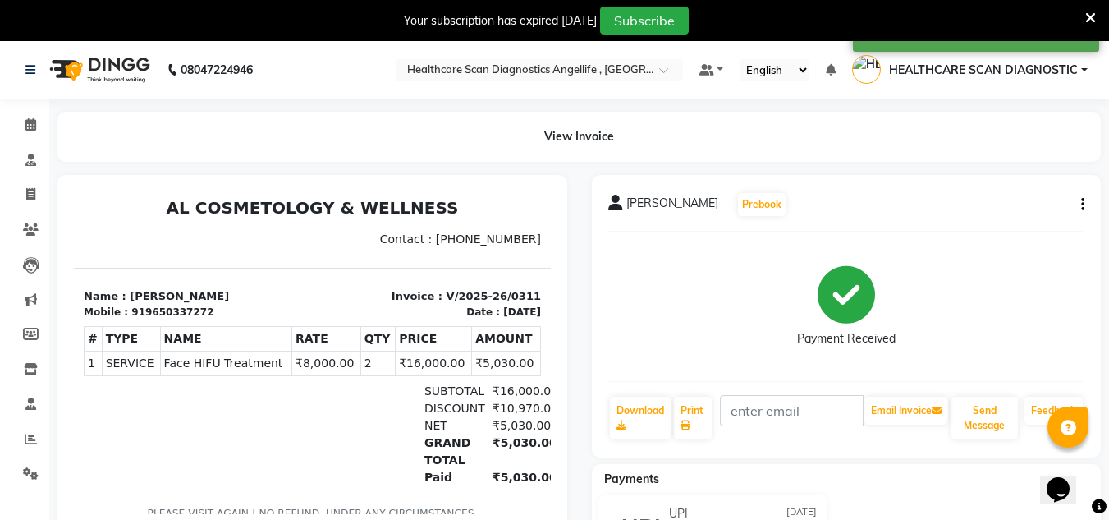
scroll to position [0, 0]
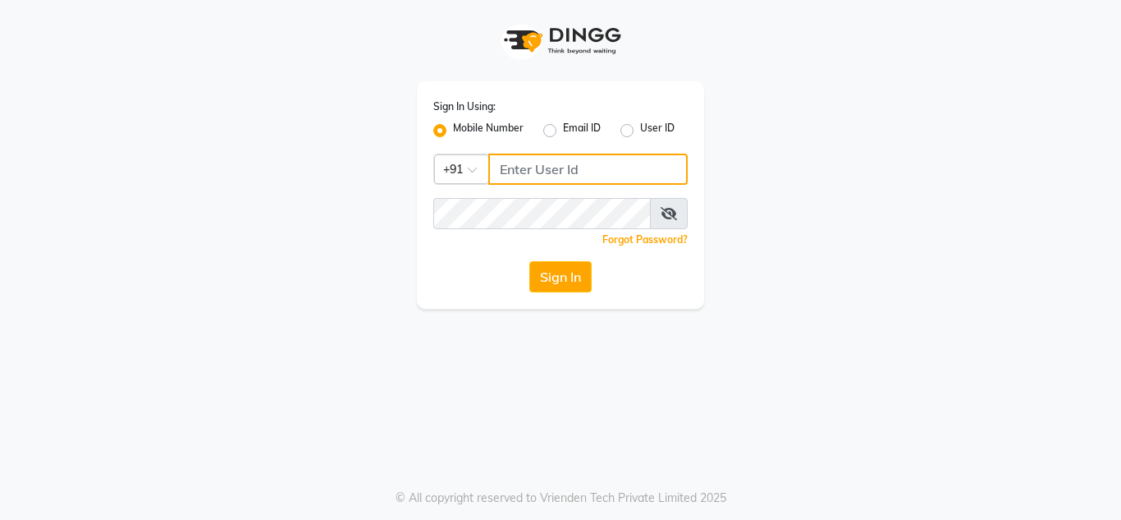
type input "7890011666"
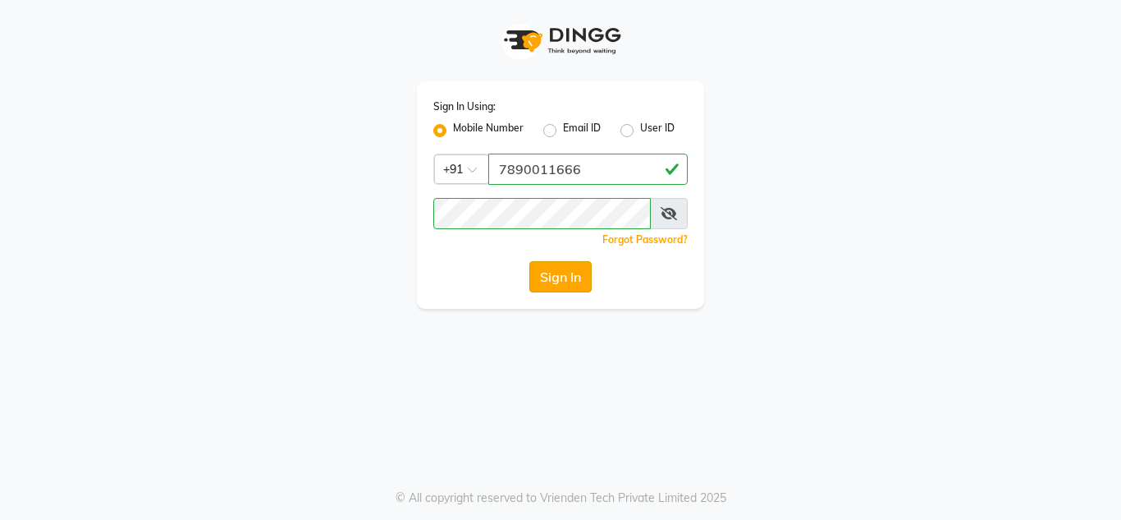
drag, startPoint x: 529, startPoint y: 257, endPoint x: 543, endPoint y: 261, distance: 13.8
click at [542, 261] on div "Sign In Using: Mobile Number Email ID User ID Country Code × +91 7890011666 Rem…" at bounding box center [560, 194] width 287 height 227
click at [543, 261] on button "Sign In" at bounding box center [560, 276] width 62 height 31
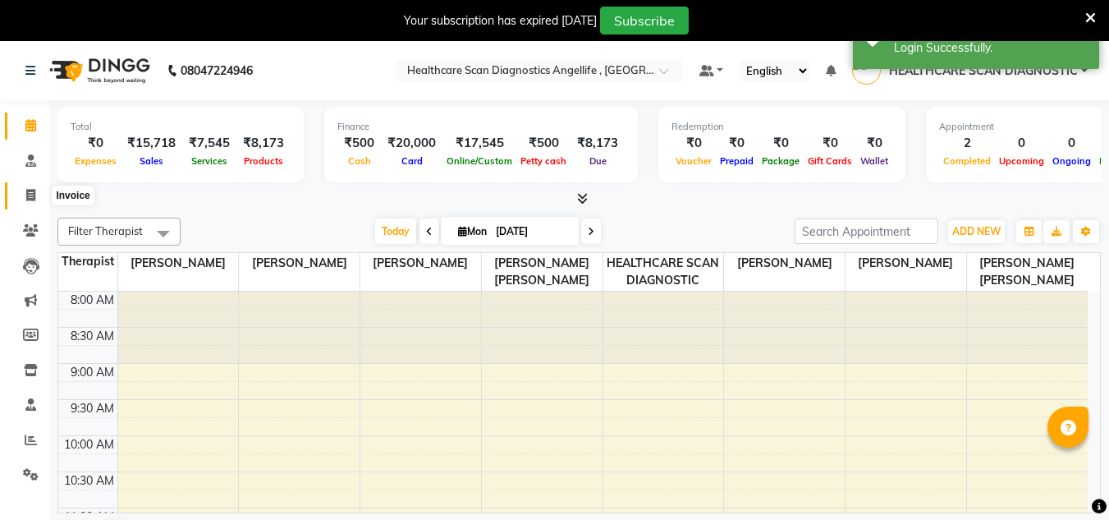
click at [36, 203] on span at bounding box center [30, 195] width 29 height 19
select select "service"
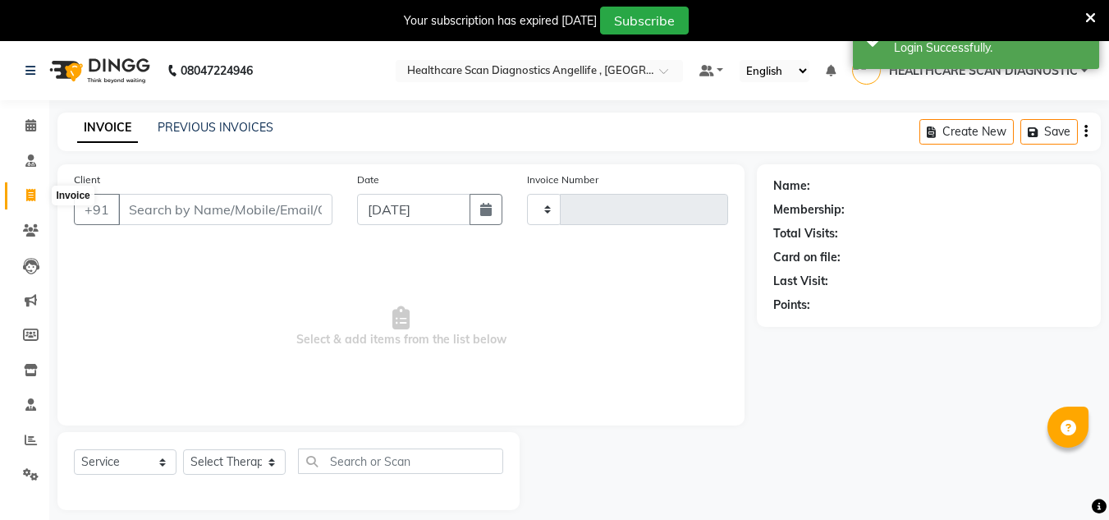
type input "0312"
select select "5671"
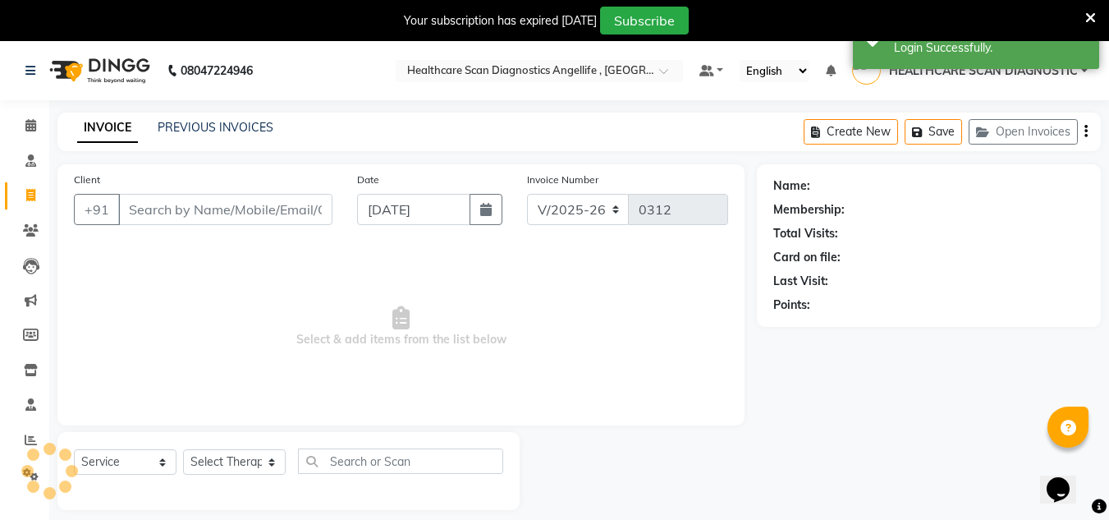
click at [203, 219] on input "Client" at bounding box center [225, 209] width 214 height 31
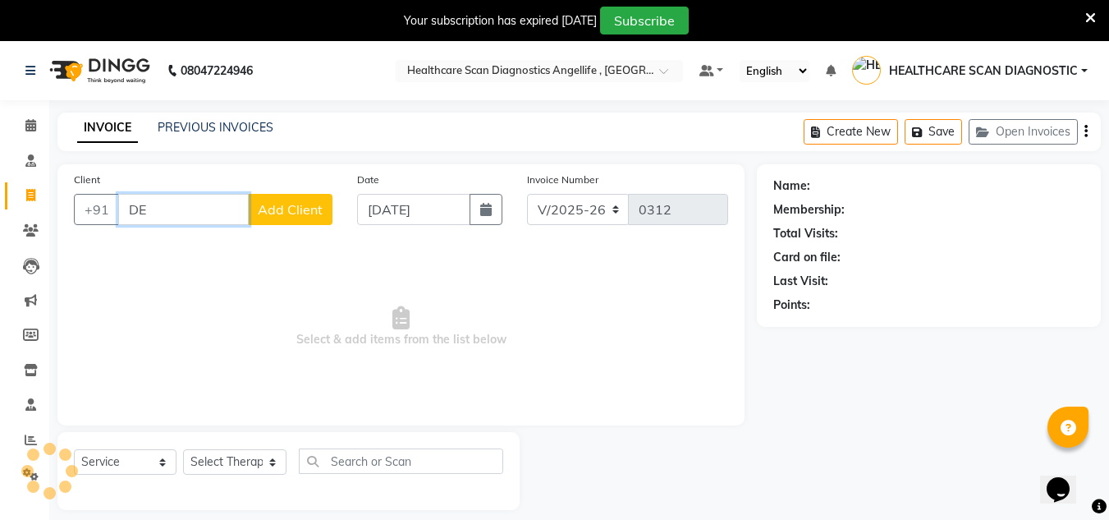
type input "D"
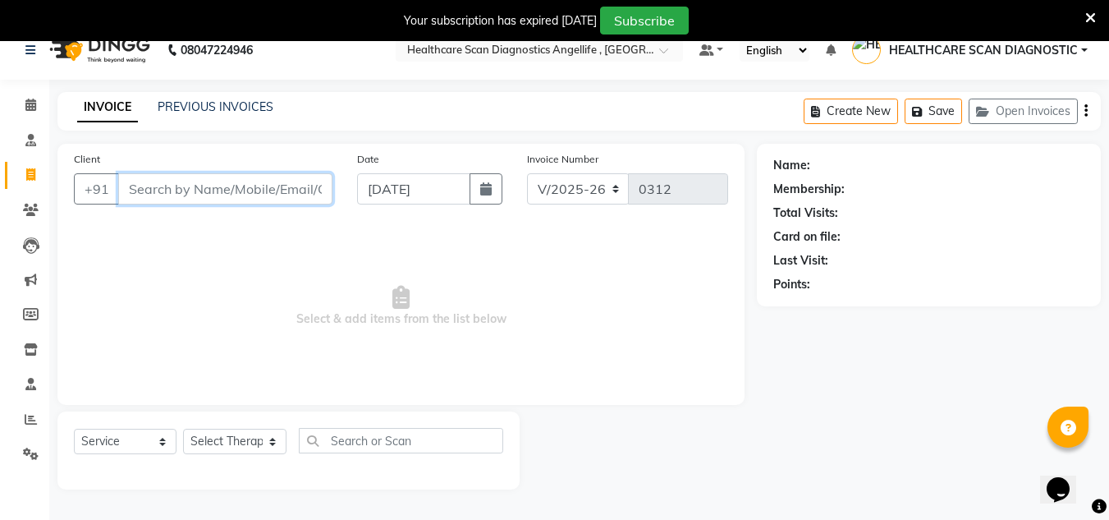
scroll to position [41, 0]
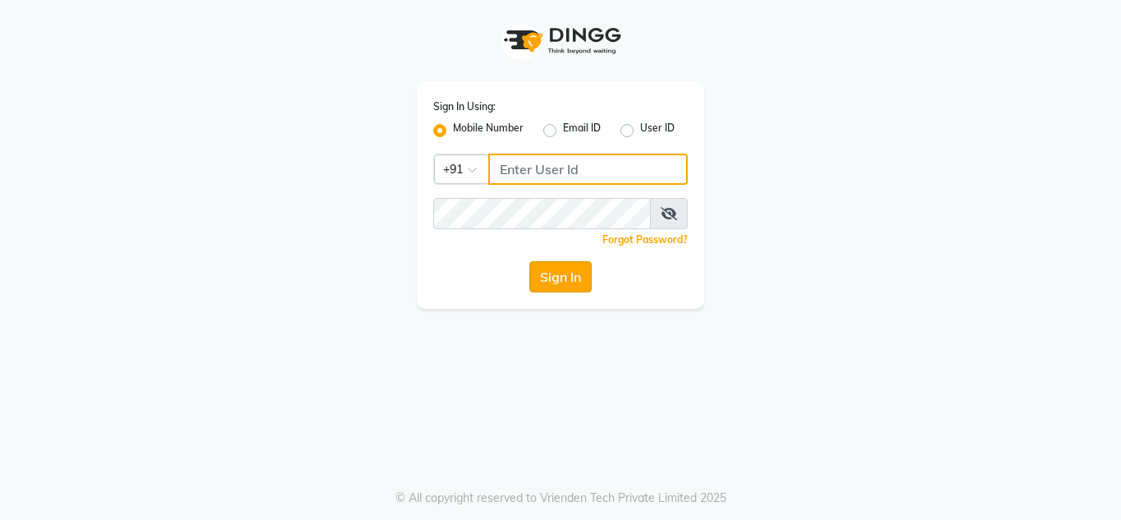
type input "7890011666"
click at [573, 276] on button "Sign In" at bounding box center [560, 276] width 62 height 31
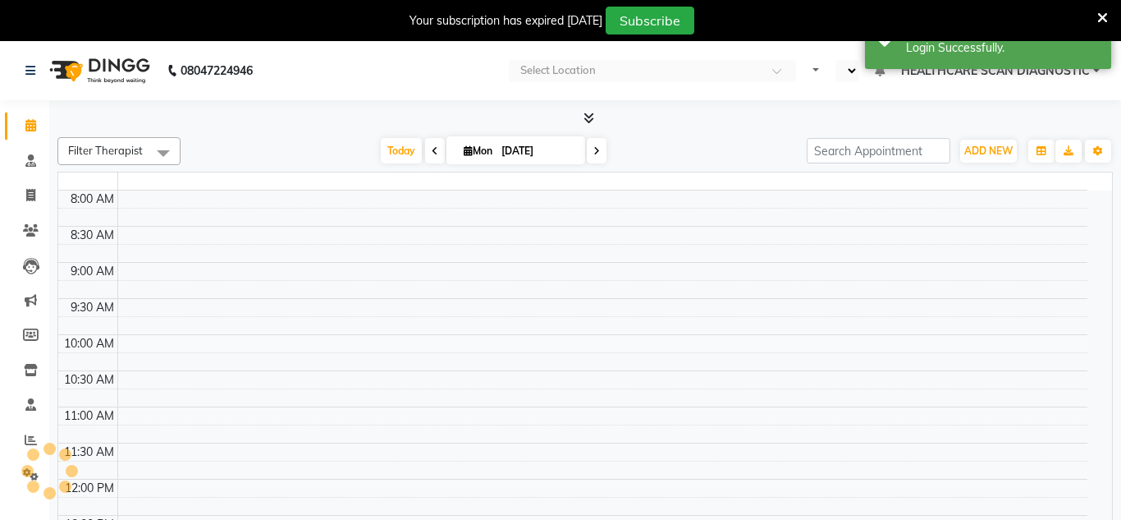
select select "en"
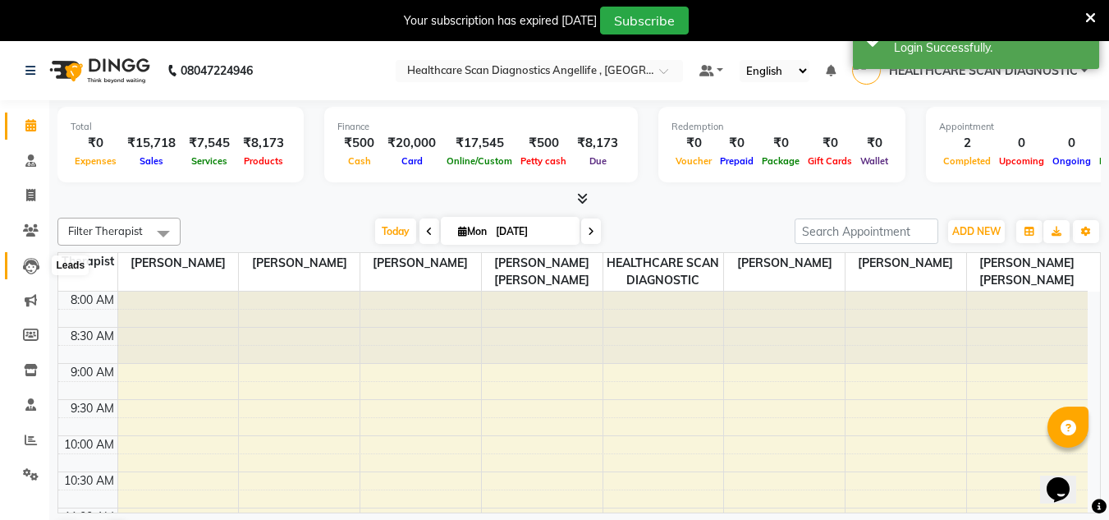
click at [32, 266] on icon at bounding box center [31, 266] width 16 height 16
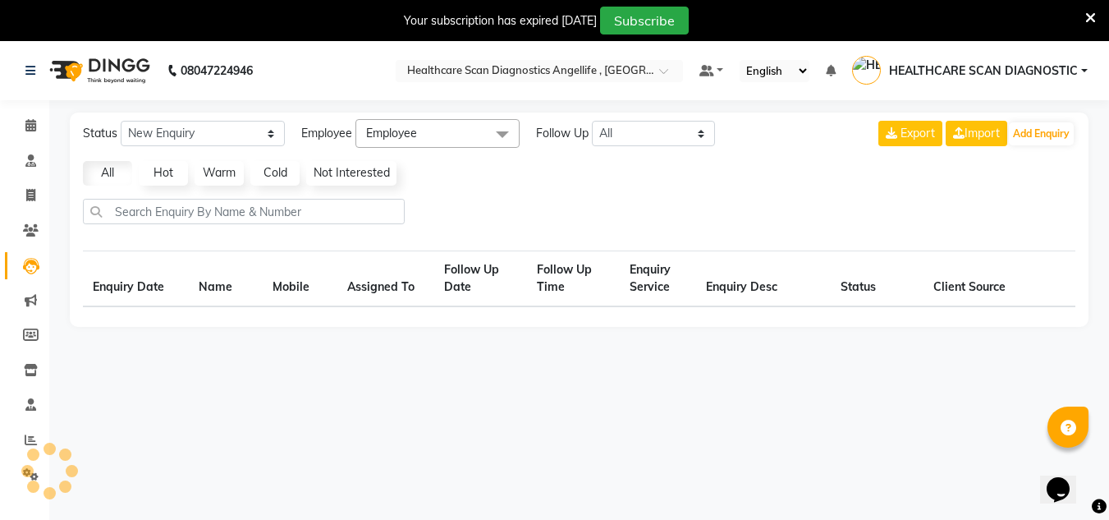
select select "10"
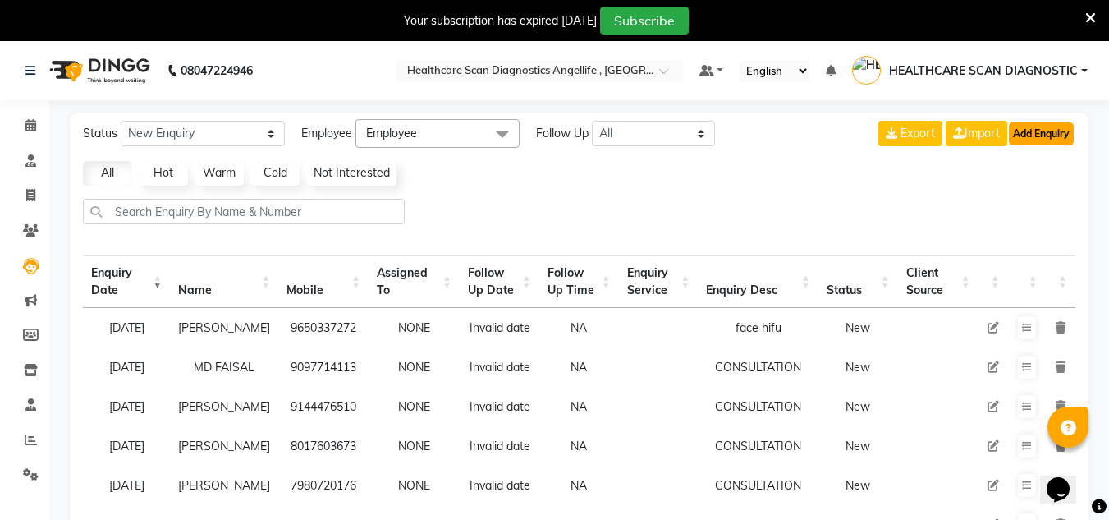
click at [1034, 137] on button "Add Enquiry" at bounding box center [1041, 133] width 65 height 23
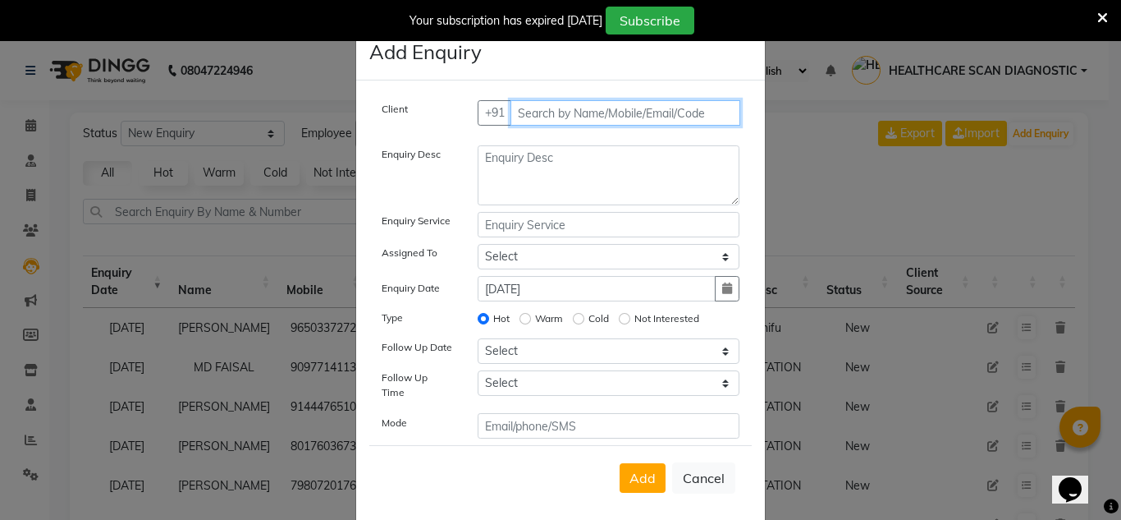
click at [651, 118] on input "text" at bounding box center [626, 112] width 231 height 25
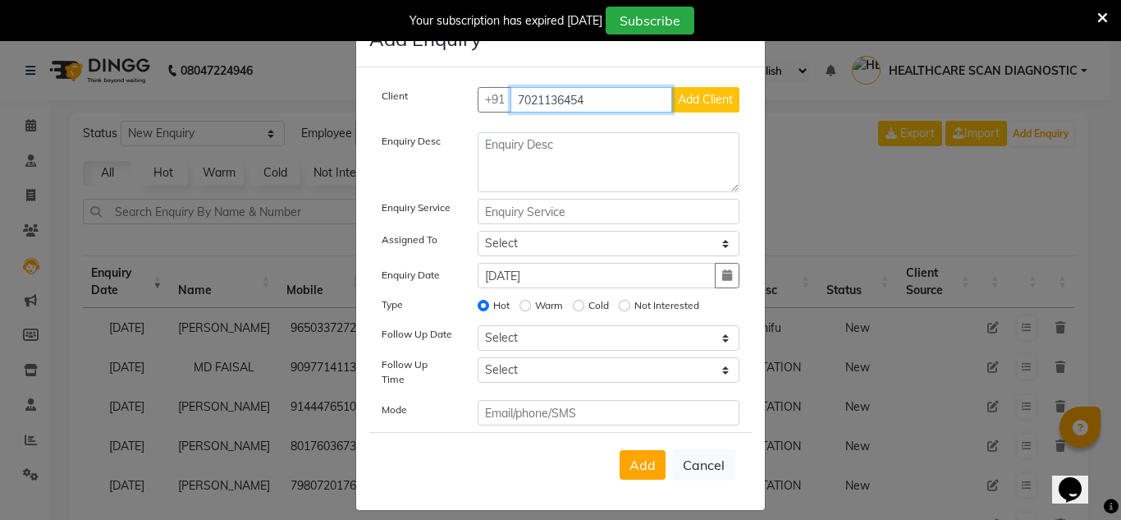
scroll to position [16, 0]
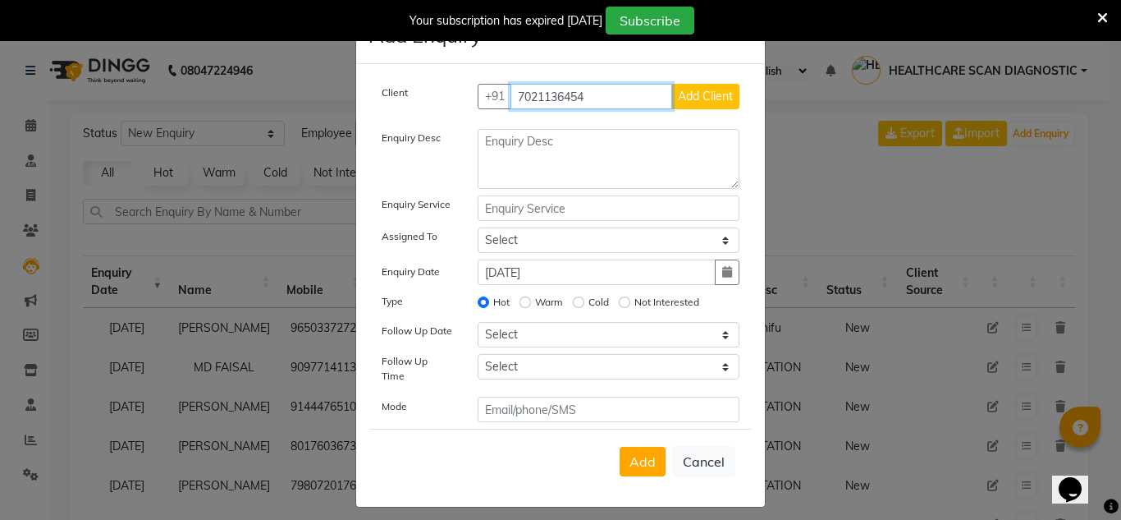
type input "7021136454"
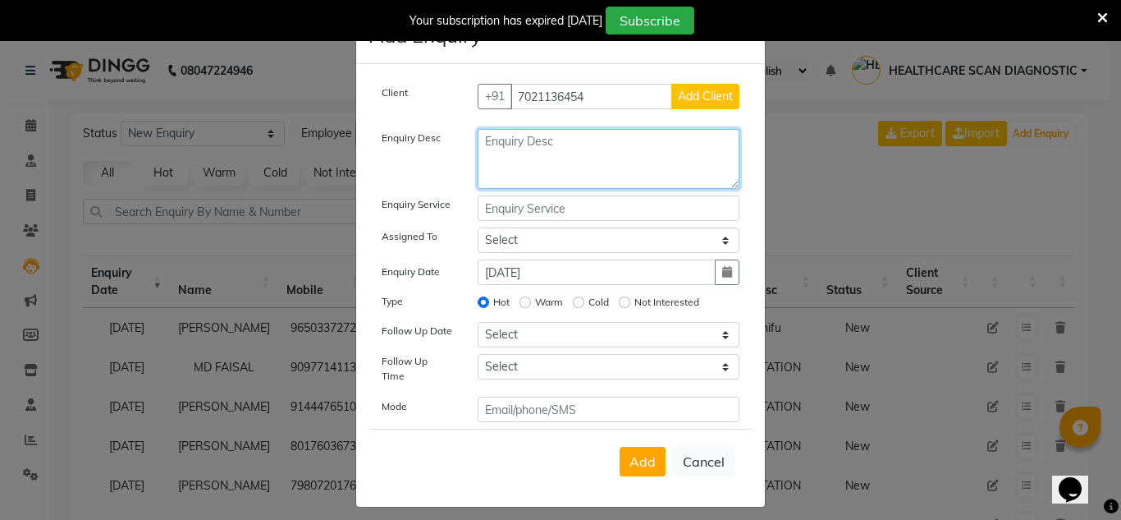
click at [607, 152] on textarea at bounding box center [609, 159] width 263 height 60
type textarea "HAIR GFC"
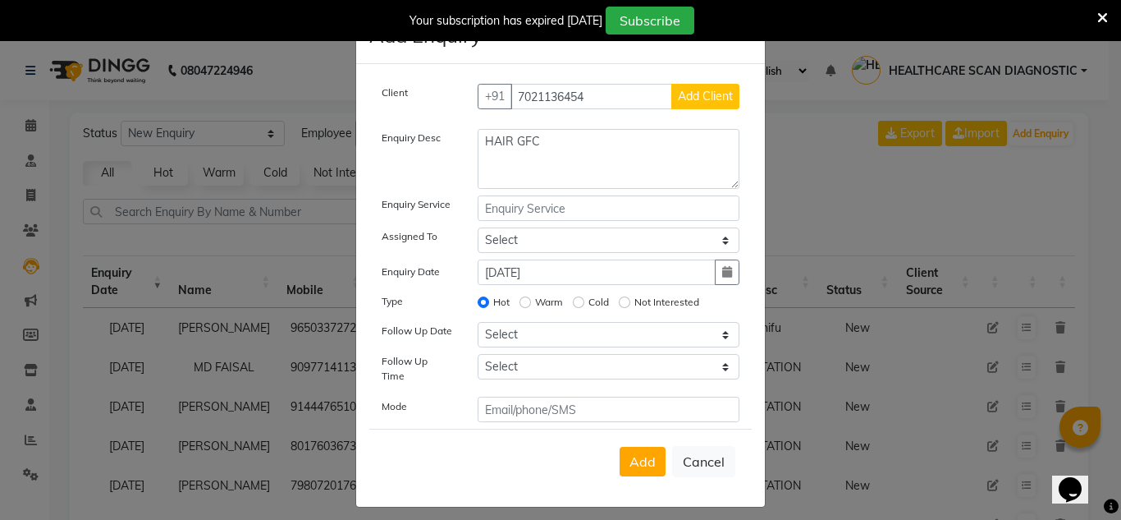
click at [713, 85] on button "Add Client" at bounding box center [705, 96] width 68 height 25
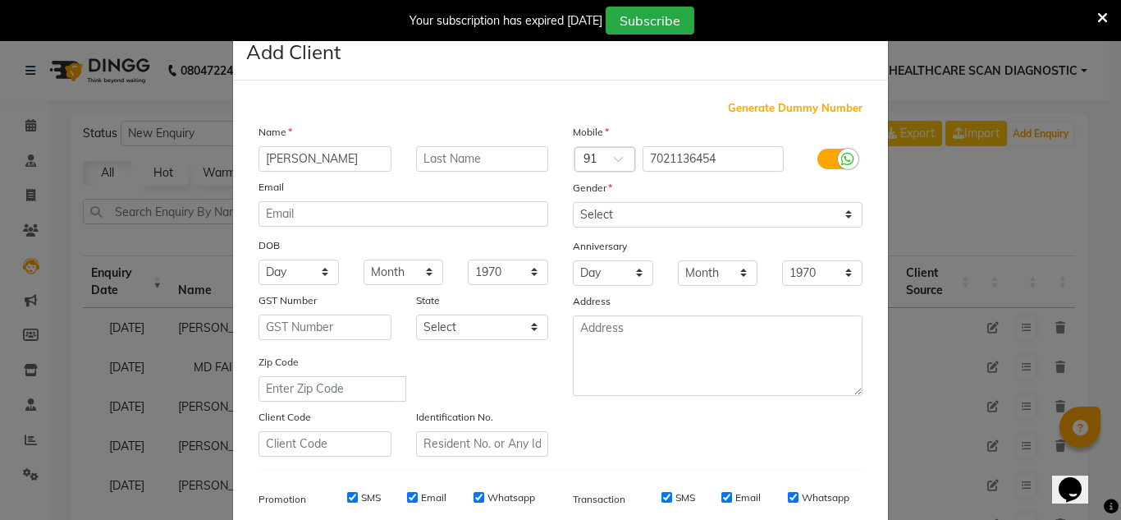
type input "DEBTANU"
click at [521, 167] on input "text" at bounding box center [482, 158] width 133 height 25
type input "DEY"
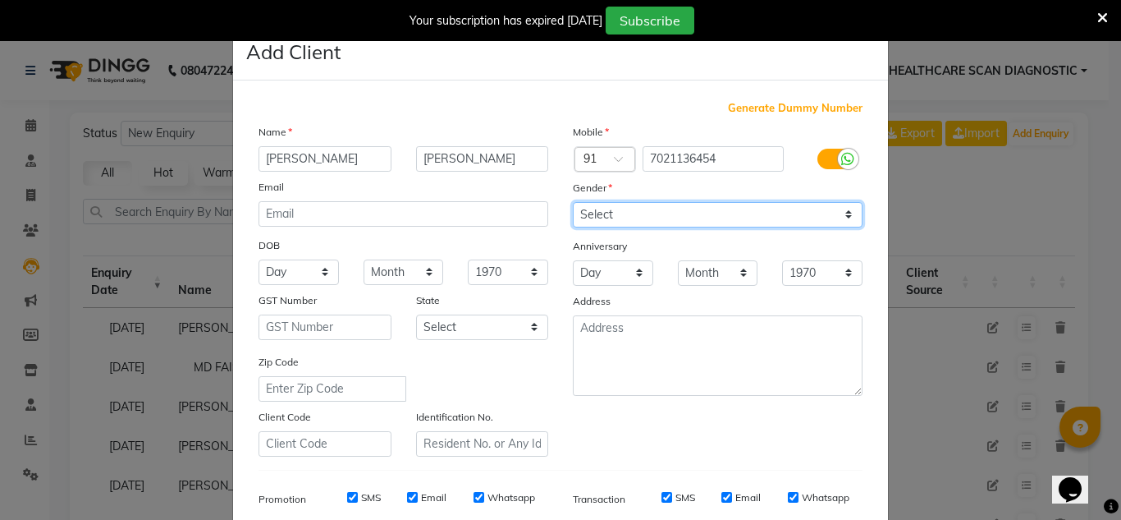
click at [634, 210] on select "Select Male Female Other Prefer Not To Say" at bounding box center [718, 214] width 290 height 25
select select "female"
click at [573, 202] on select "Select Male Female Other Prefer Not To Say" at bounding box center [718, 214] width 290 height 25
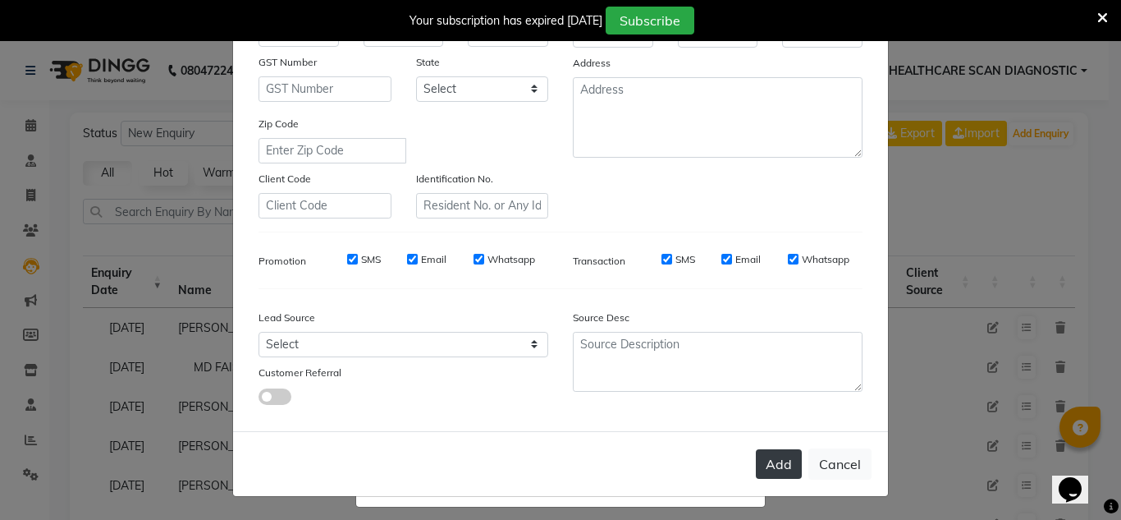
click at [786, 451] on button "Add" at bounding box center [779, 464] width 46 height 30
select select
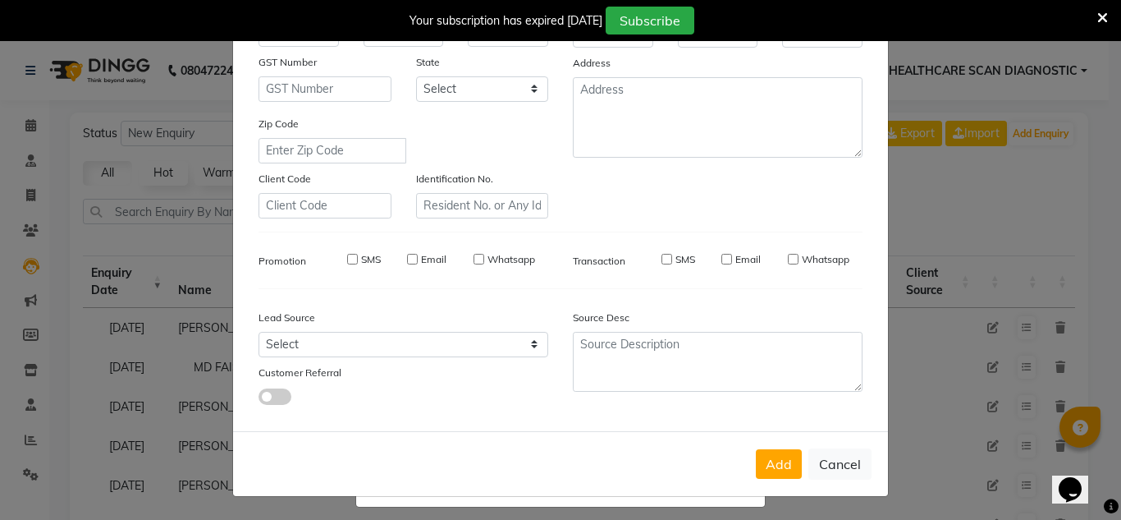
select select
checkbox input "false"
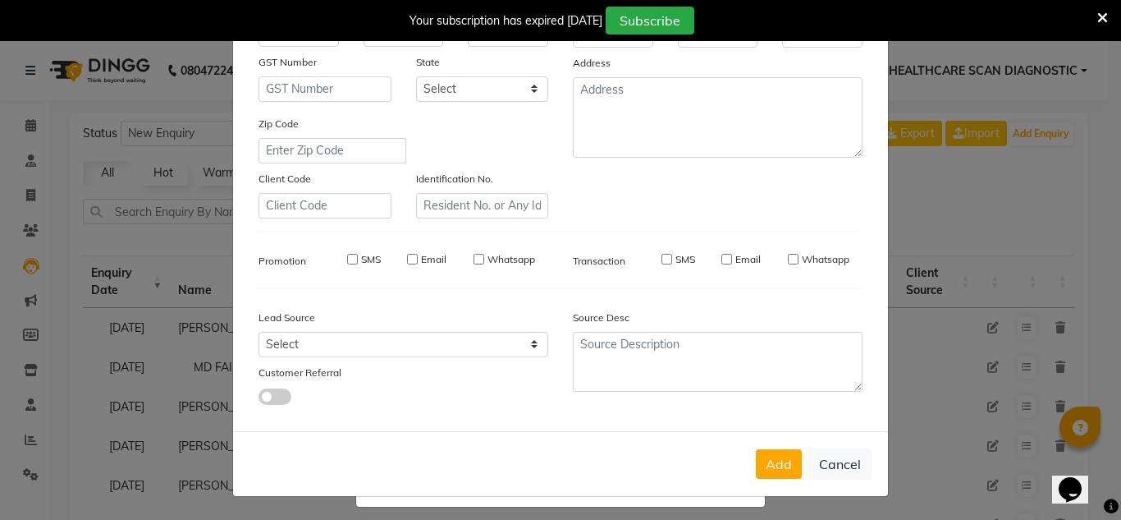
checkbox input "false"
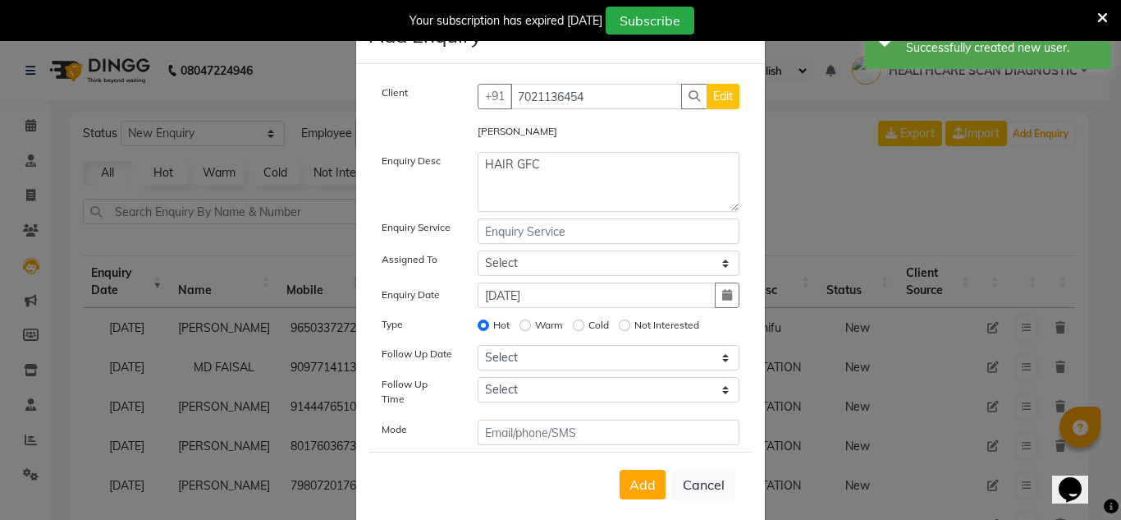
scroll to position [39, 0]
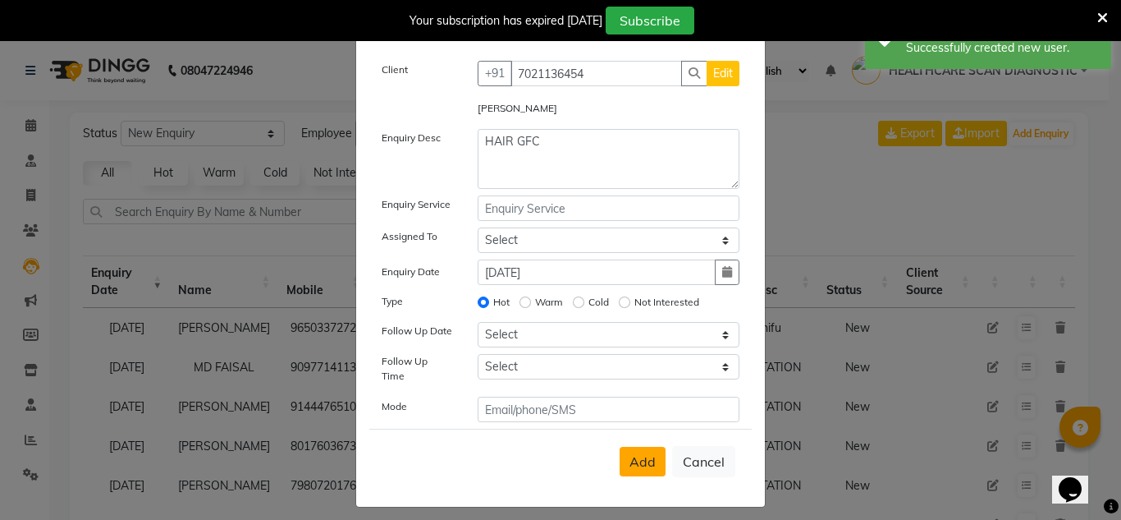
click at [653, 457] on button "Add" at bounding box center [643, 462] width 46 height 30
select select
radio input "false"
select select
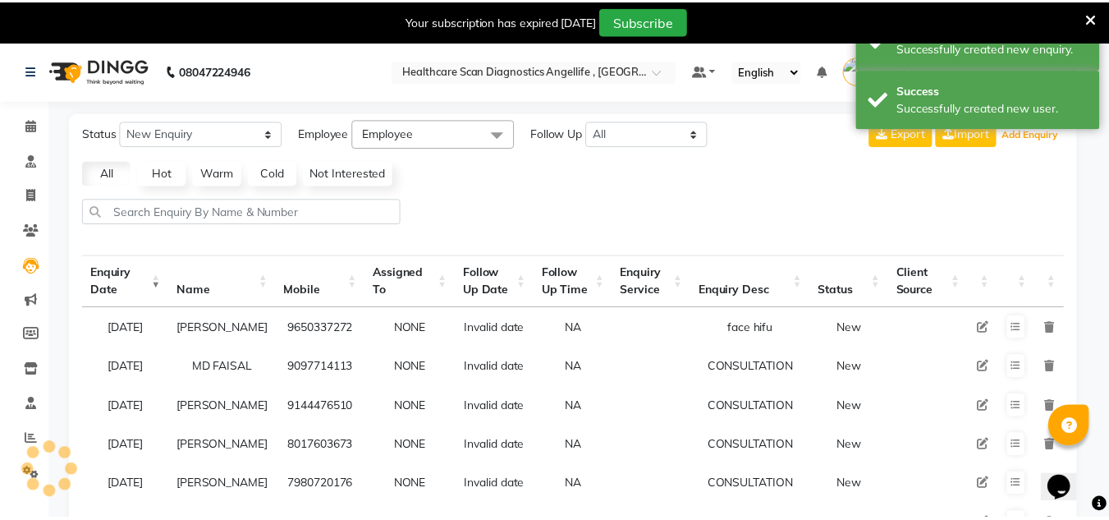
scroll to position [16, 0]
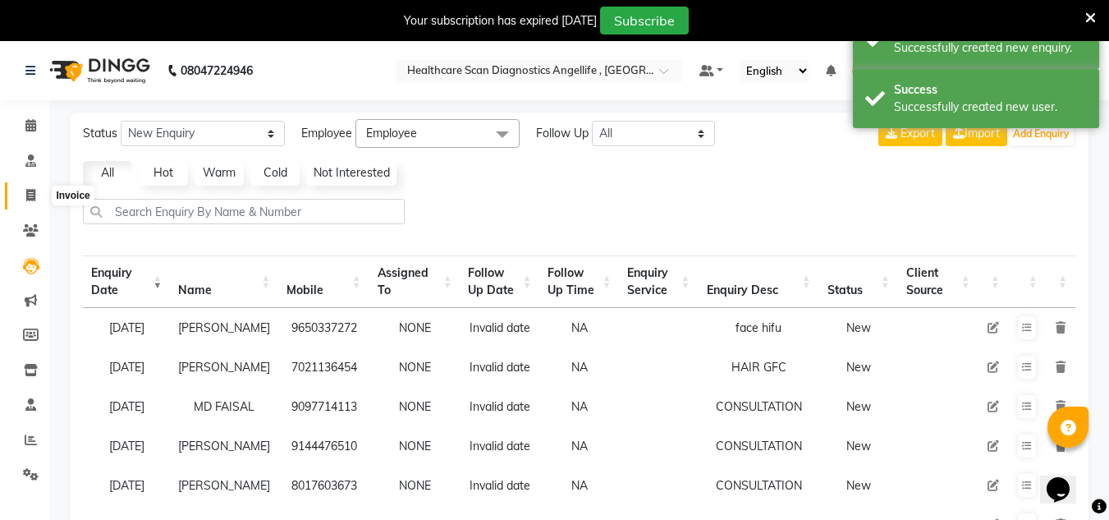
click at [37, 186] on span at bounding box center [30, 195] width 29 height 19
select select "5671"
select select "service"
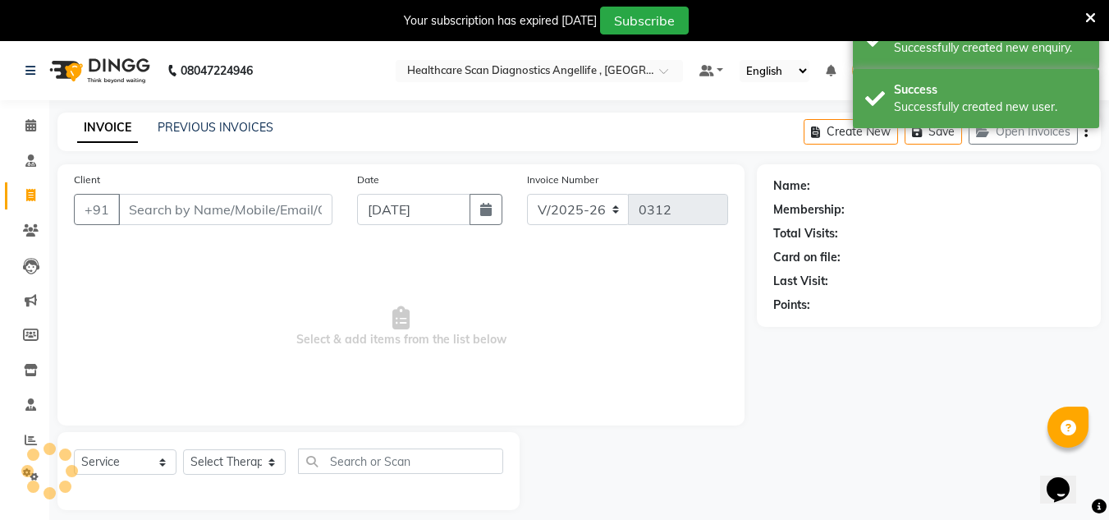
click at [296, 218] on input "Client" at bounding box center [225, 209] width 214 height 31
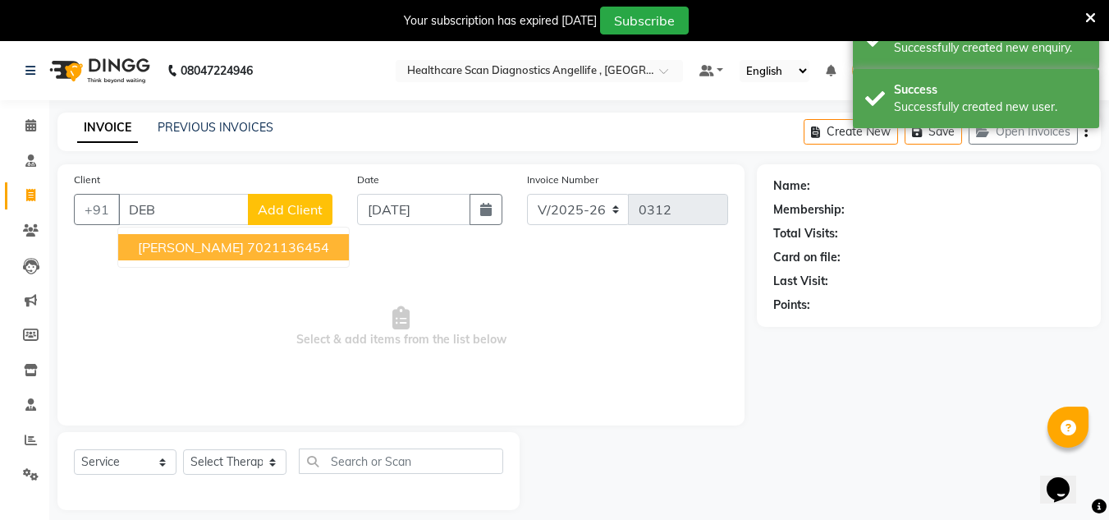
click at [255, 254] on ngb-highlight "7021136454" at bounding box center [288, 247] width 82 height 16
type input "7021136454"
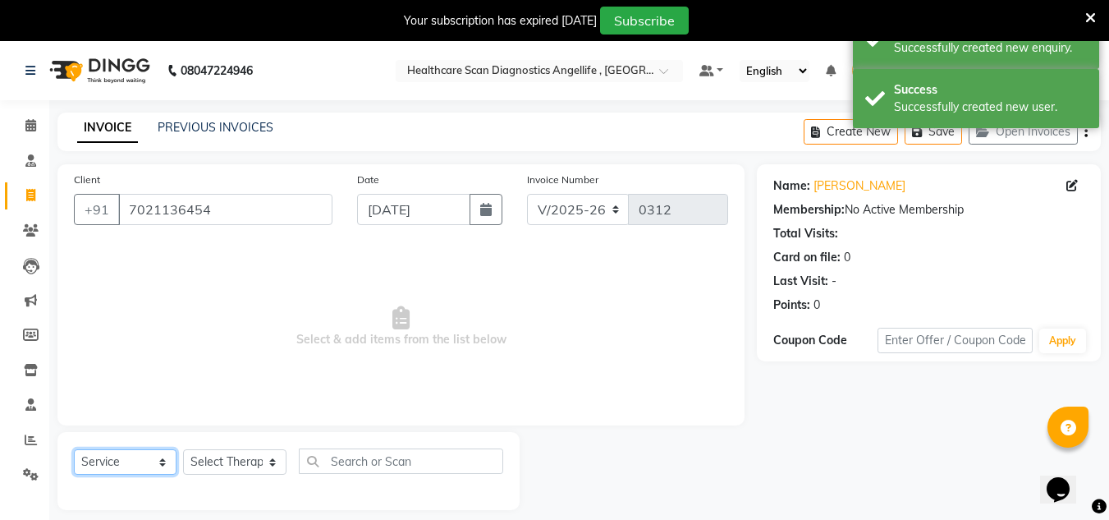
click at [140, 461] on select "Select Service Product Membership Package Voucher Prepaid Gift Card" at bounding box center [125, 461] width 103 height 25
click at [74, 449] on select "Select Service Product Membership Package Voucher Prepaid Gift Card" at bounding box center [125, 461] width 103 height 25
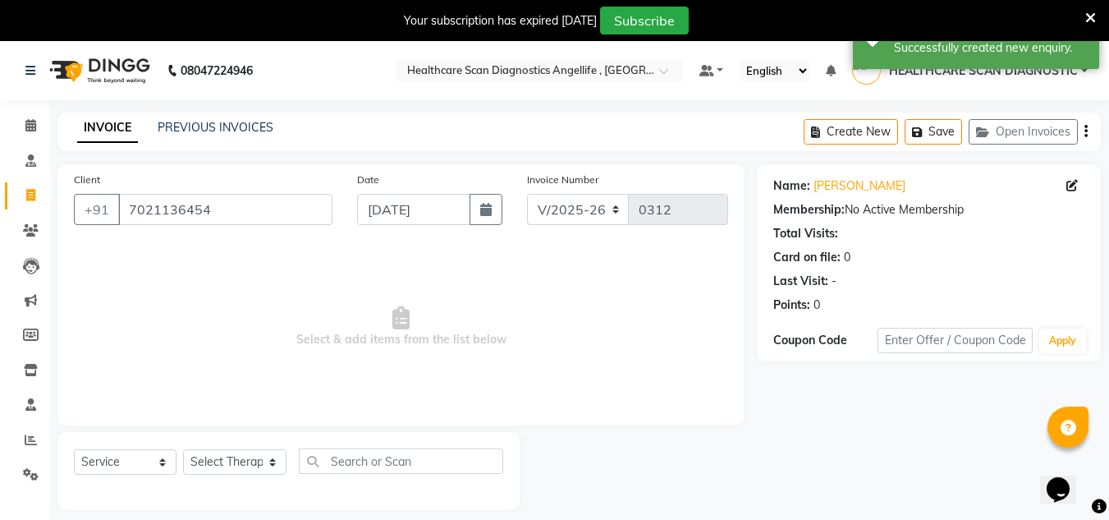
click at [225, 447] on div "Select Service Product Membership Package Voucher Prepaid Gift Card Select Ther…" at bounding box center [288, 471] width 462 height 78
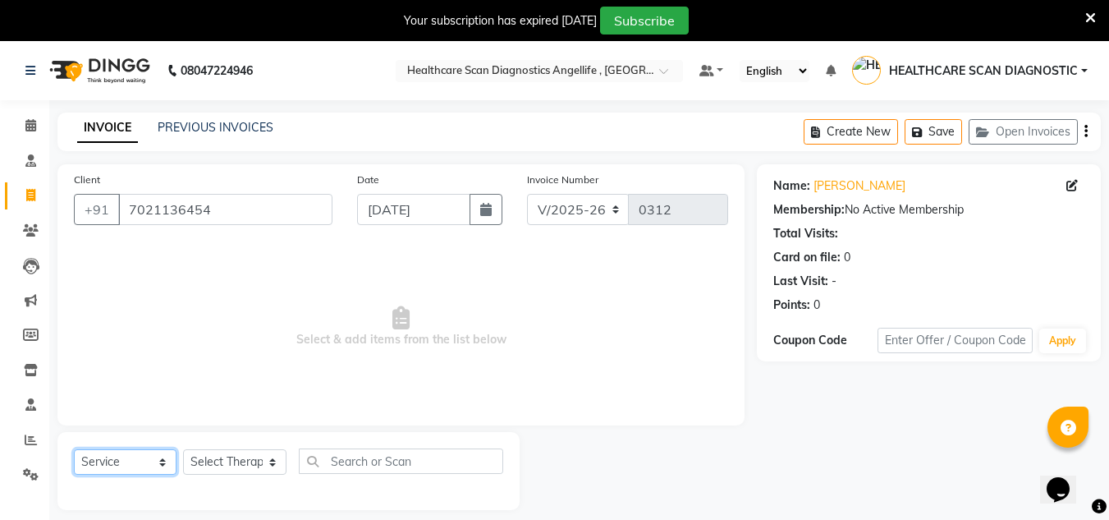
click at [120, 465] on select "Select Service Product Membership Package Voucher Prepaid Gift Card" at bounding box center [125, 461] width 103 height 25
click at [74, 449] on select "Select Service Product Membership Package Voucher Prepaid Gift Card" at bounding box center [125, 461] width 103 height 25
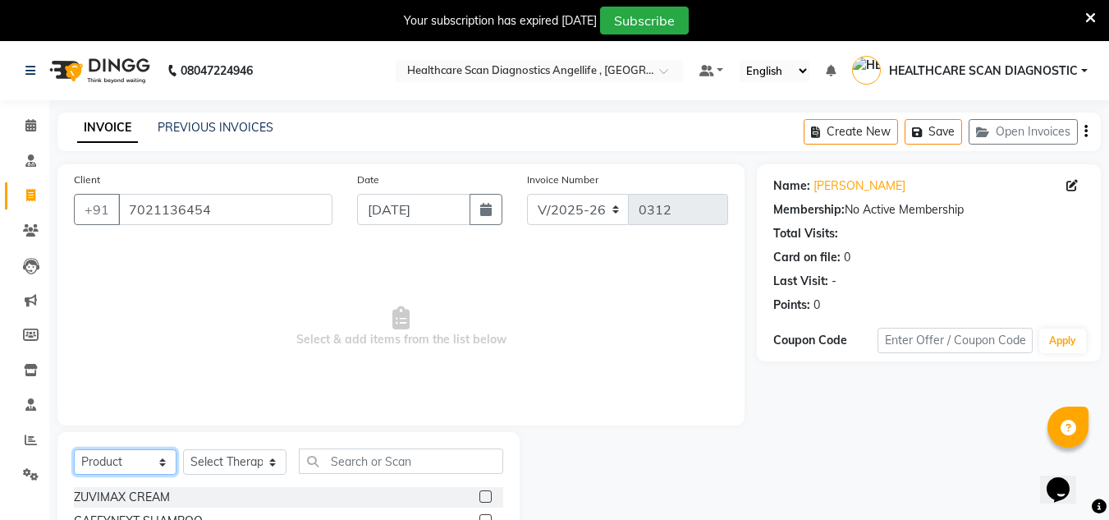
click at [126, 451] on select "Select Service Product Membership Package Voucher Prepaid Gift Card" at bounding box center [125, 461] width 103 height 25
click at [74, 449] on select "Select Service Product Membership Package Voucher Prepaid Gift Card" at bounding box center [125, 461] width 103 height 25
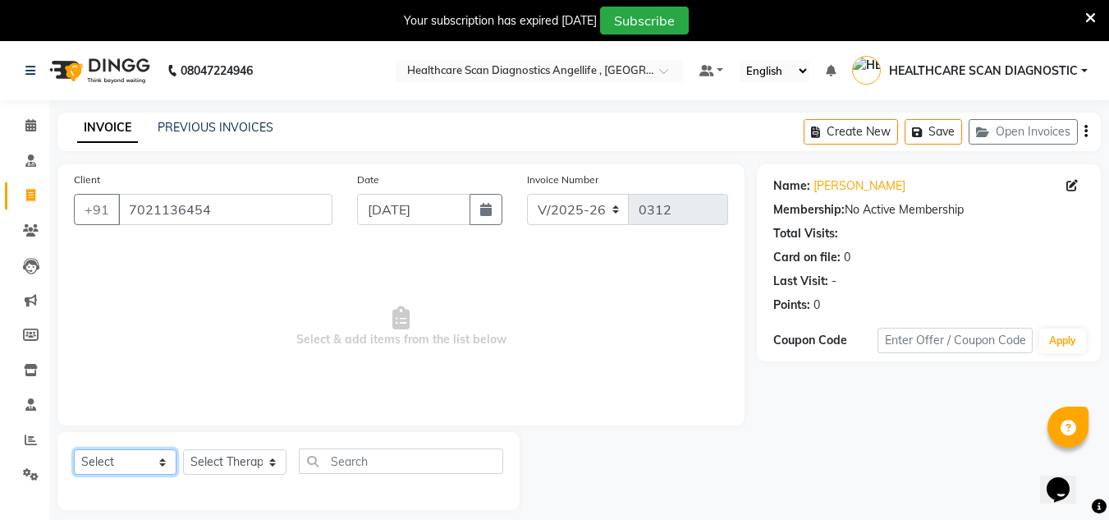
click at [144, 465] on select "Select Service Product Membership Package Voucher Prepaid Gift Card" at bounding box center [125, 461] width 103 height 25
select select "service"
click at [74, 449] on select "Select Service Product Membership Package Voucher Prepaid Gift Card" at bounding box center [125, 461] width 103 height 25
click at [204, 462] on select "Select Therapist DR AFTAB ALAM DR ARSHAD NADIM DR ROSHNI JAISWAL DR SANCHITA GH…" at bounding box center [234, 461] width 103 height 25
select select "83203"
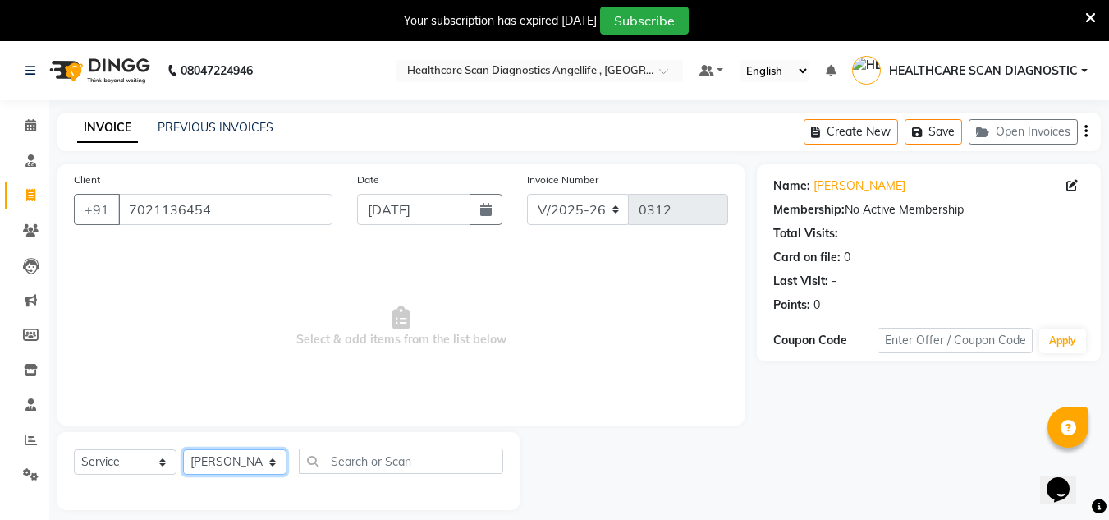
click at [183, 449] on select "Select Therapist DR AFTAB ALAM DR ARSHAD NADIM DR ROSHNI JAISWAL DR SANCHITA GH…" at bounding box center [234, 461] width 103 height 25
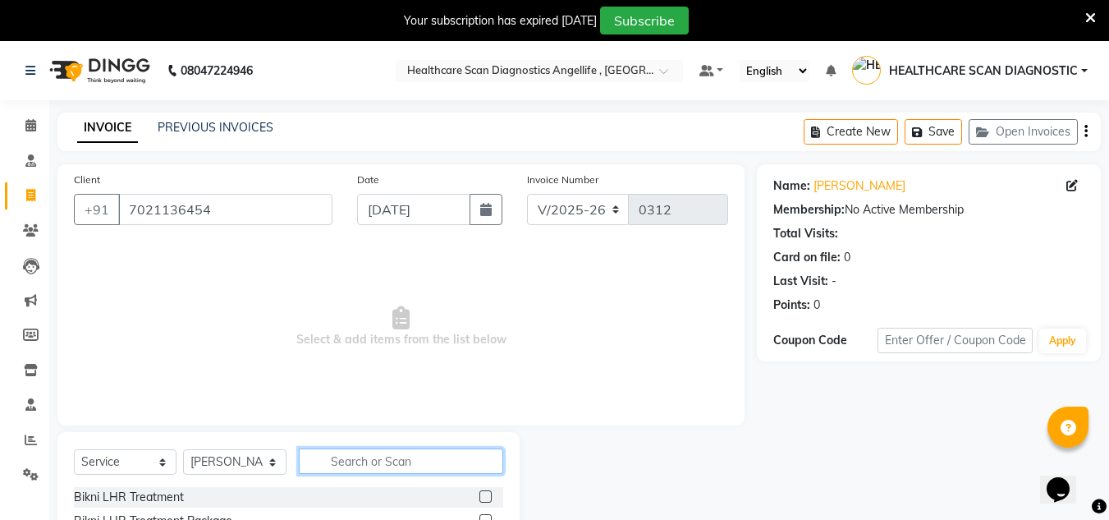
click at [341, 469] on input "text" at bounding box center [401, 460] width 204 height 25
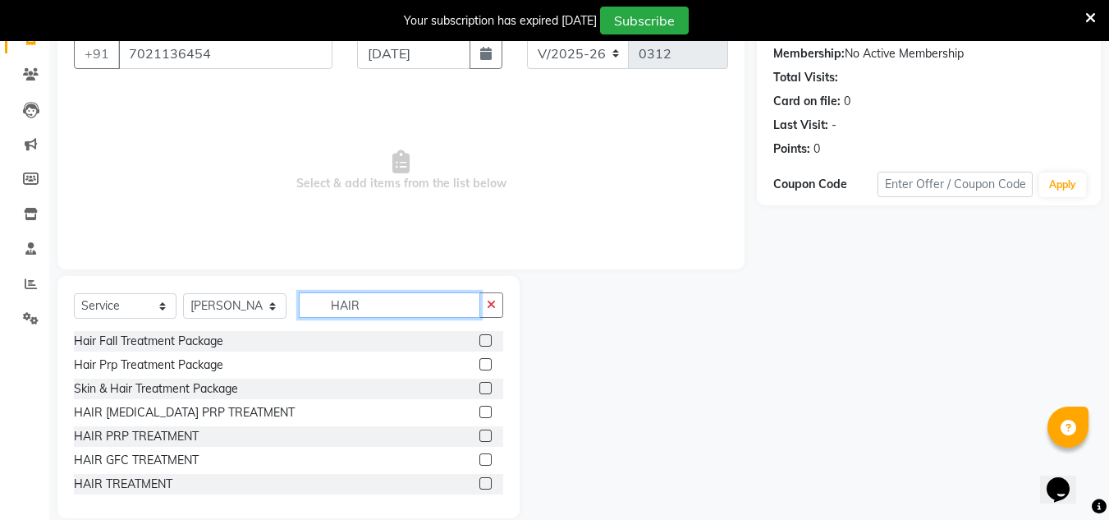
scroll to position [179, 0]
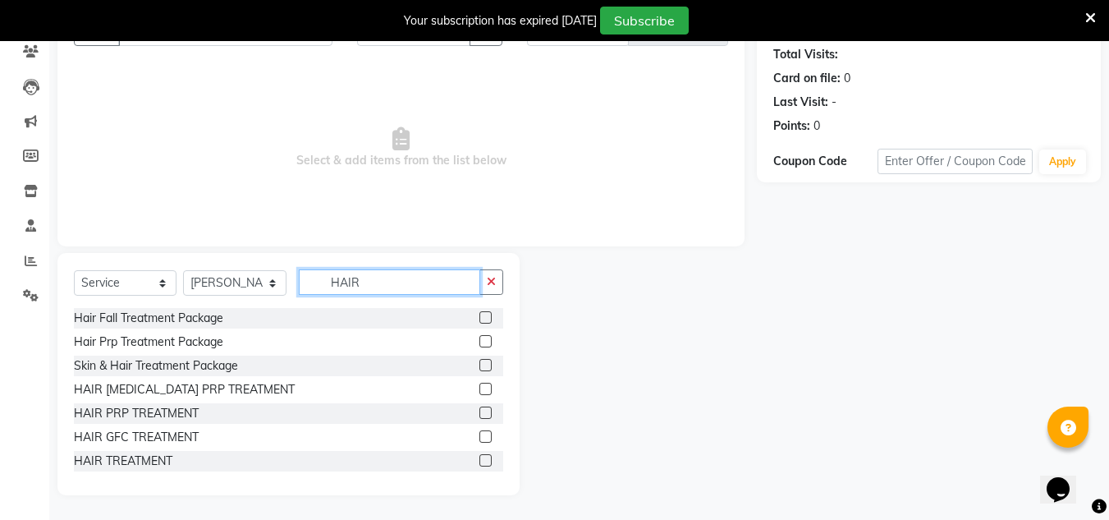
type input "HAIR"
click at [479, 432] on label at bounding box center [485, 436] width 12 height 12
click at [479, 432] on input "checkbox" at bounding box center [484, 437] width 11 height 11
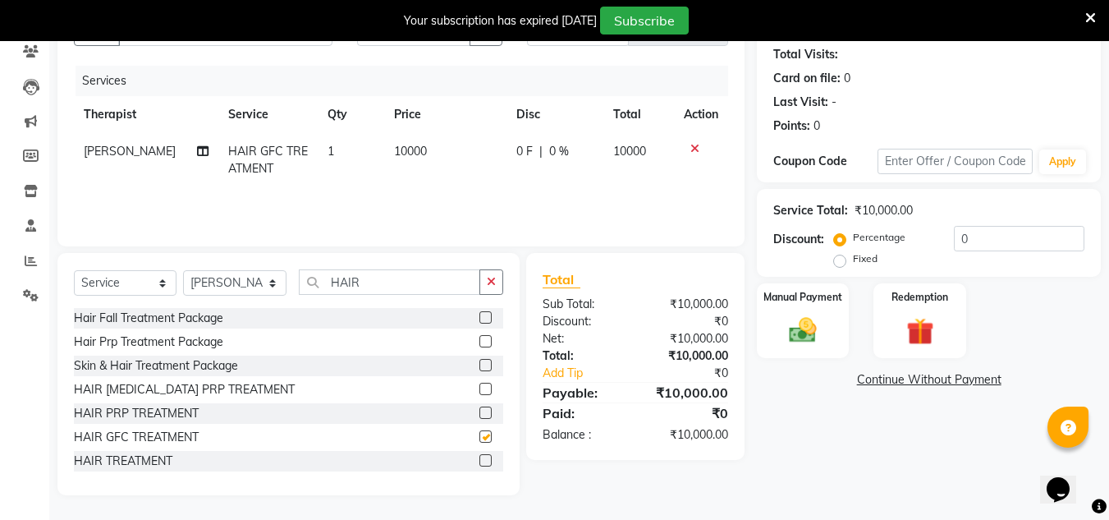
checkbox input "false"
click at [986, 239] on input "0" at bounding box center [1019, 238] width 131 height 25
click at [853, 259] on label "Fixed" at bounding box center [865, 258] width 25 height 15
click at [837, 259] on input "Fixed" at bounding box center [842, 258] width 11 height 11
radio input "true"
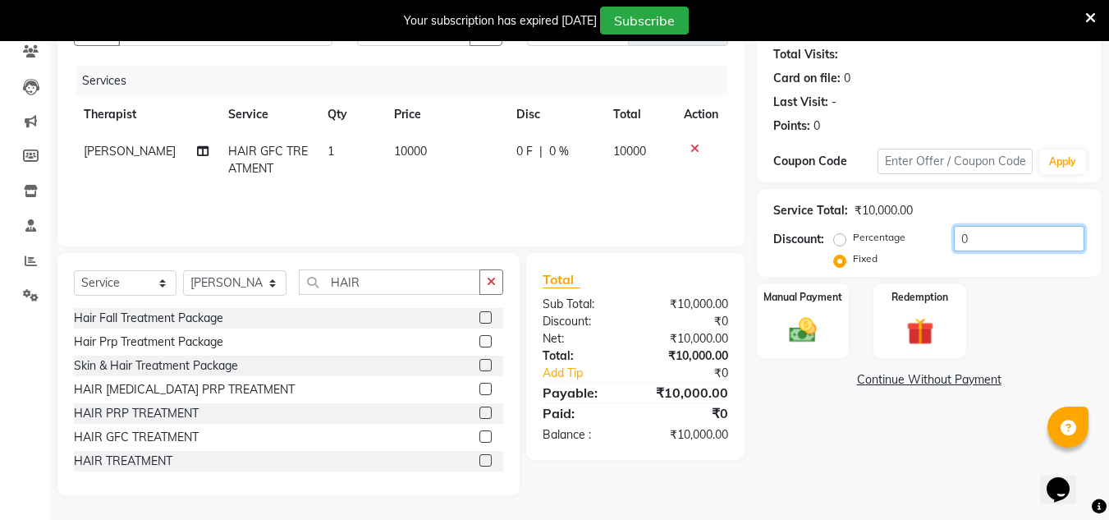
click at [1056, 242] on input "0" at bounding box center [1019, 238] width 131 height 25
type input "7485"
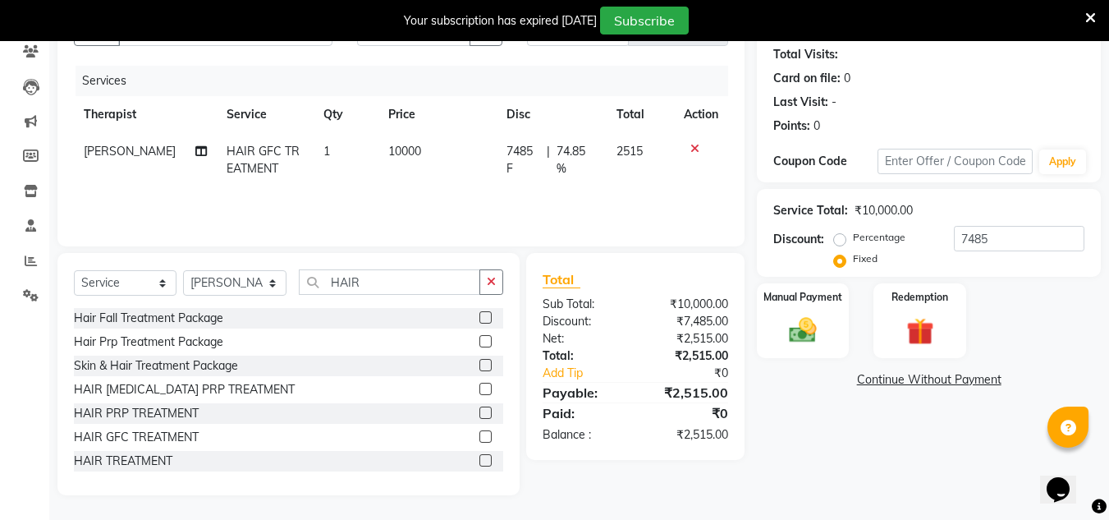
click at [971, 382] on link "Continue Without Payment" at bounding box center [928, 379] width 337 height 17
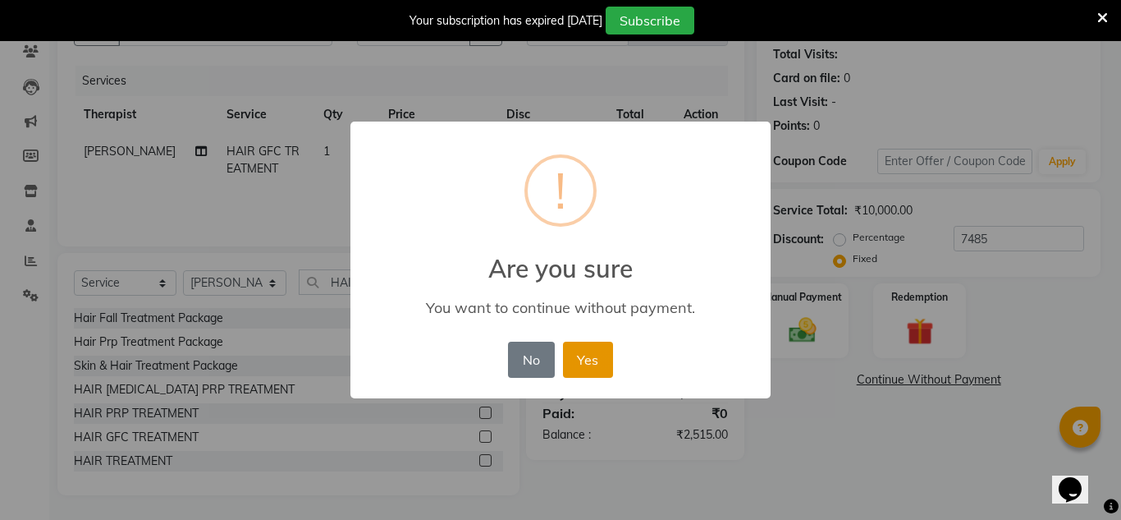
click at [582, 355] on button "Yes" at bounding box center [588, 359] width 50 height 36
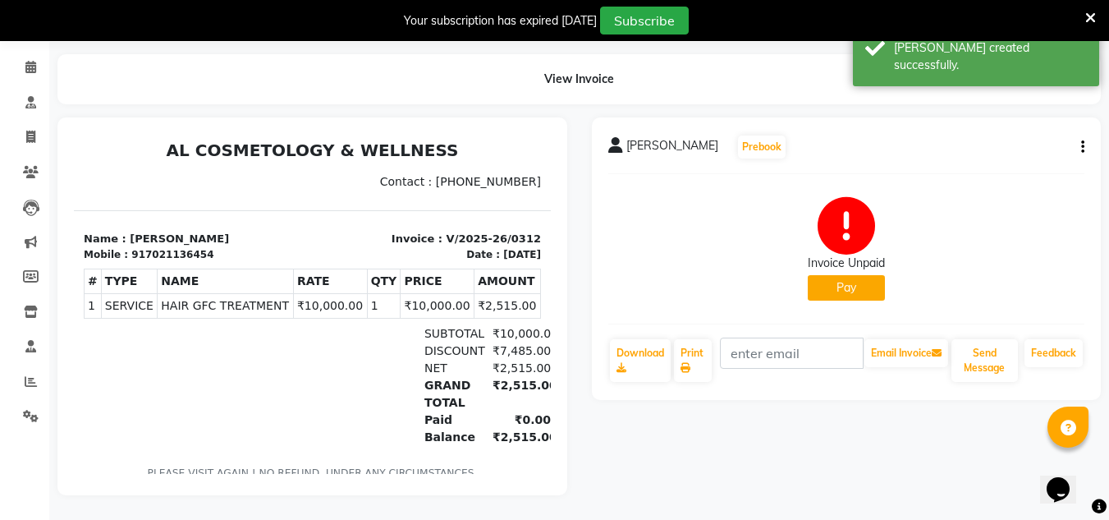
click at [887, 278] on div "Invoice Unpaid Pay" at bounding box center [846, 248] width 477 height 123
click at [855, 275] on button "Pay" at bounding box center [846, 287] width 77 height 25
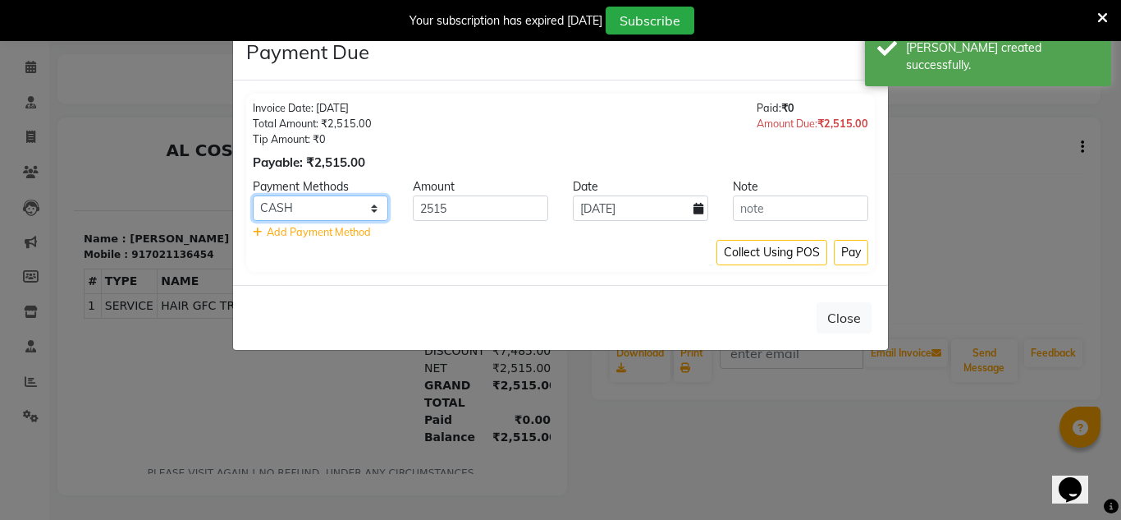
click at [367, 196] on select "CASH CARD ONLINE CUSTOM GPay PayTM PhonePe UPI NearBuy Loan BharatPay Cheque Mo…" at bounding box center [320, 207] width 135 height 25
select select "8"
click at [253, 195] on select "CASH CARD ONLINE CUSTOM GPay PayTM PhonePe UPI NearBuy Loan BharatPay Cheque Mo…" at bounding box center [320, 207] width 135 height 25
click at [834, 252] on button "Pay" at bounding box center [851, 252] width 34 height 25
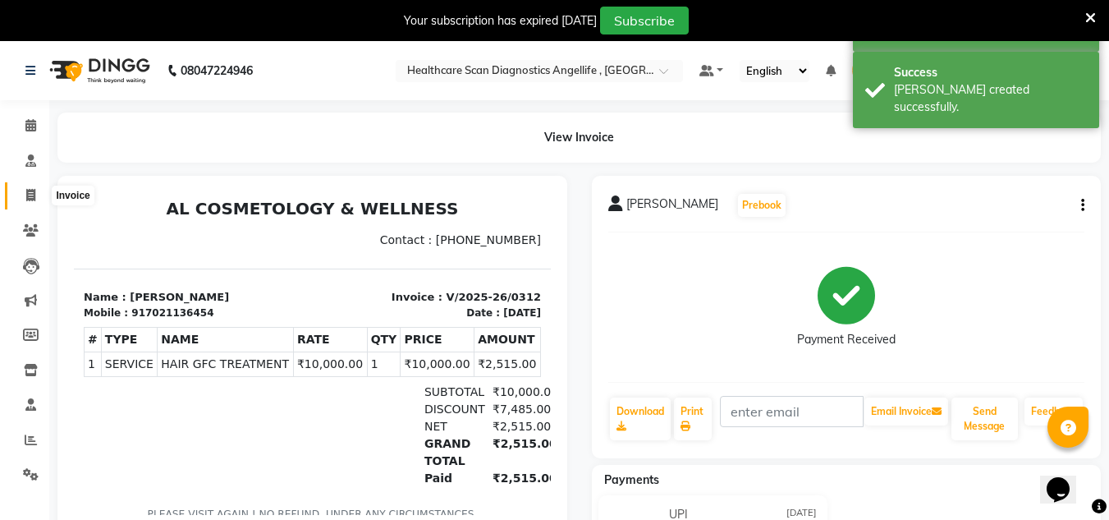
click at [27, 193] on icon at bounding box center [30, 195] width 9 height 12
select select "service"
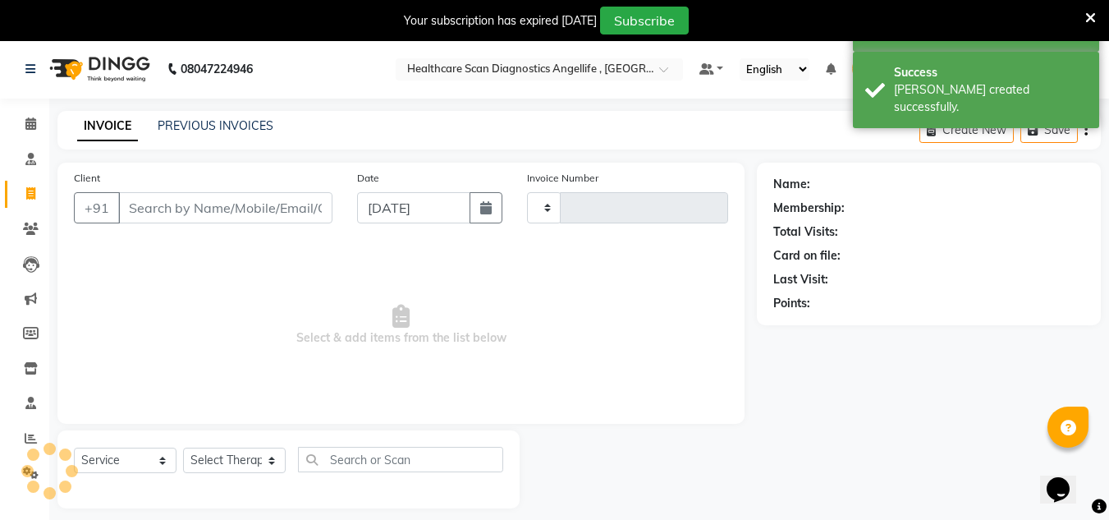
type input "0313"
select select "5671"
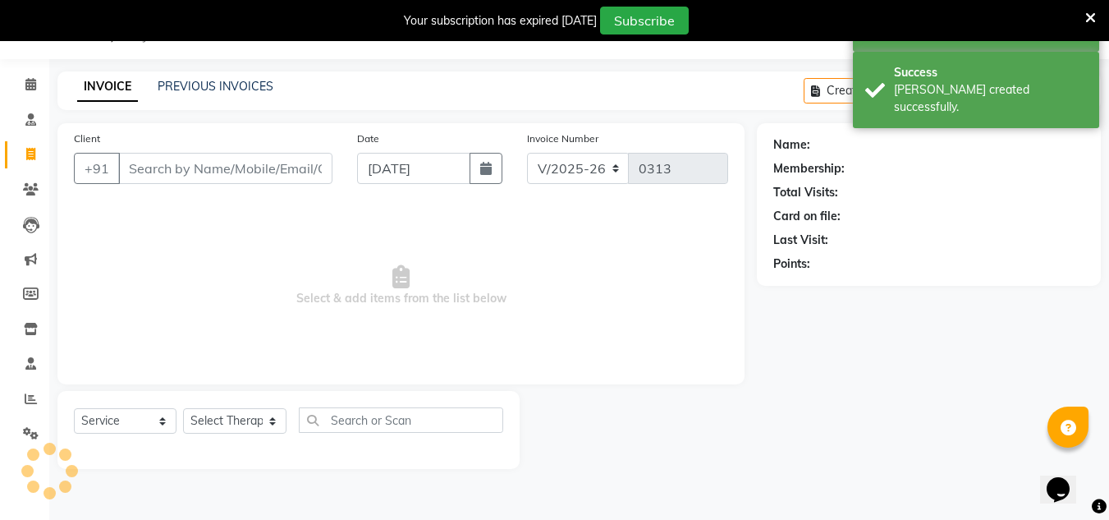
click at [302, 173] on input "Client" at bounding box center [225, 168] width 214 height 31
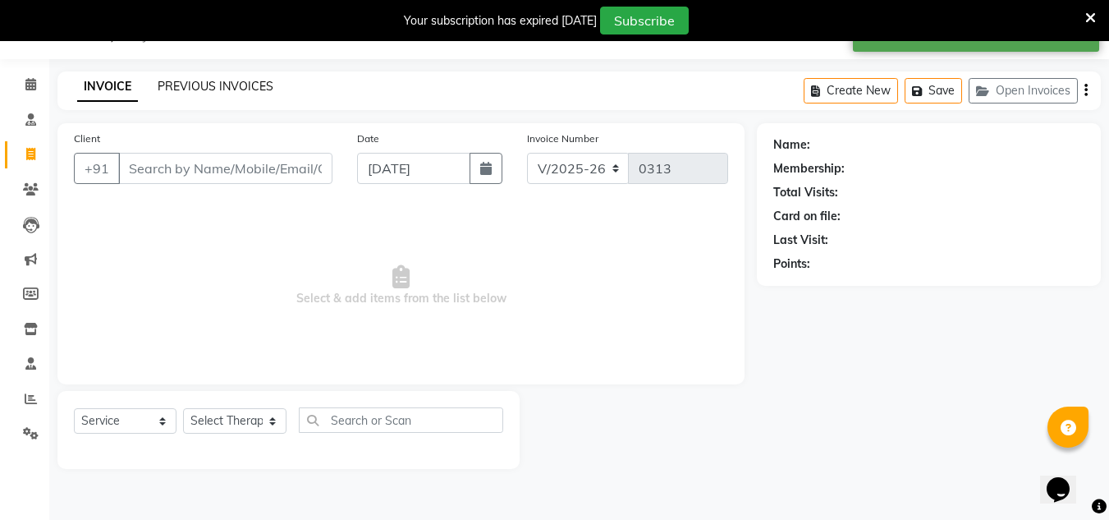
click at [268, 91] on link "PREVIOUS INVOICES" at bounding box center [216, 86] width 116 height 15
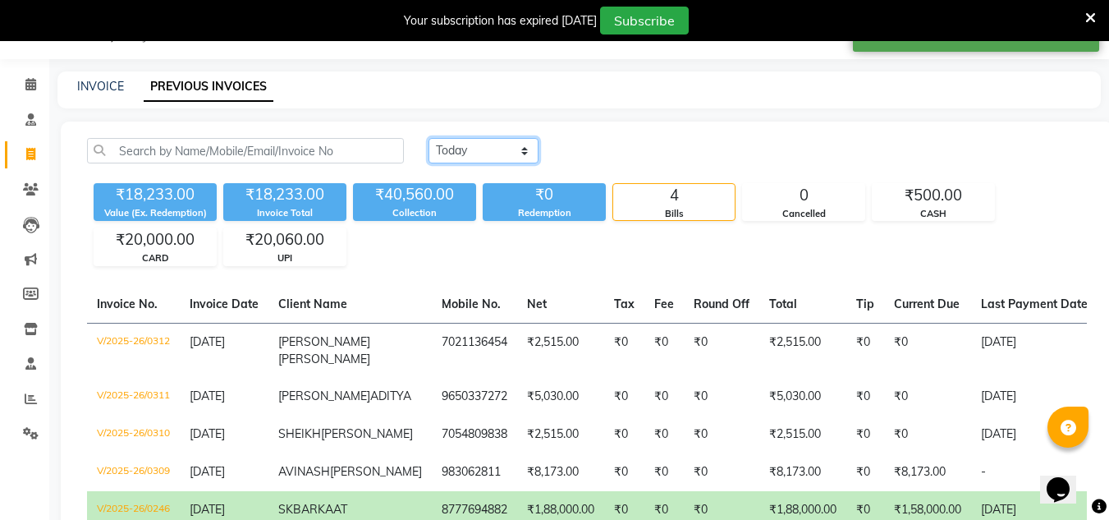
click at [522, 157] on select "Today Yesterday Custom Range" at bounding box center [483, 150] width 110 height 25
select select "range"
click at [428, 138] on select "Today Yesterday Custom Range" at bounding box center [483, 150] width 110 height 25
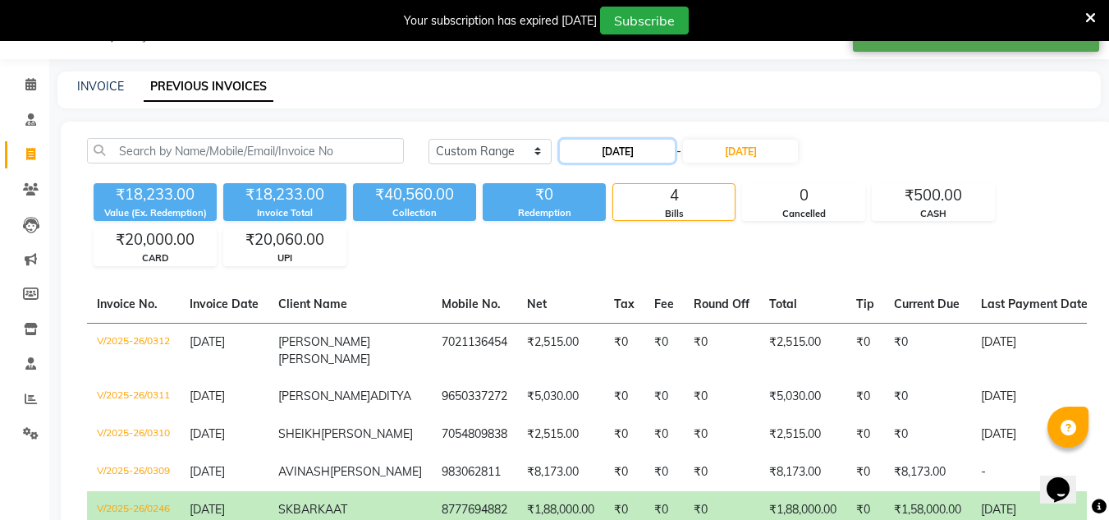
click at [571, 150] on input "[DATE]" at bounding box center [617, 151] width 115 height 23
select select "9"
select select "2025"
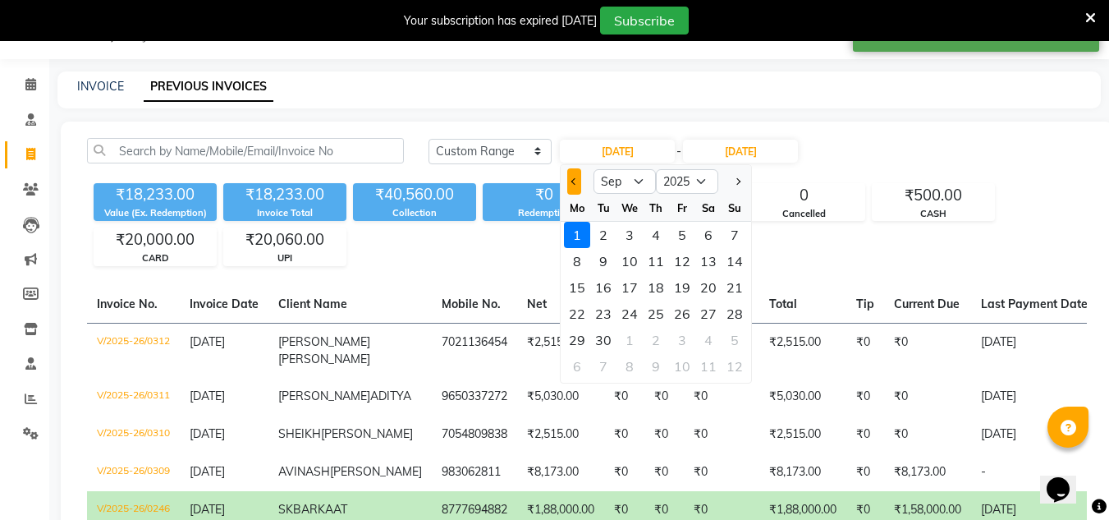
click at [575, 182] on span "Previous month" at bounding box center [574, 181] width 7 height 7
select select "8"
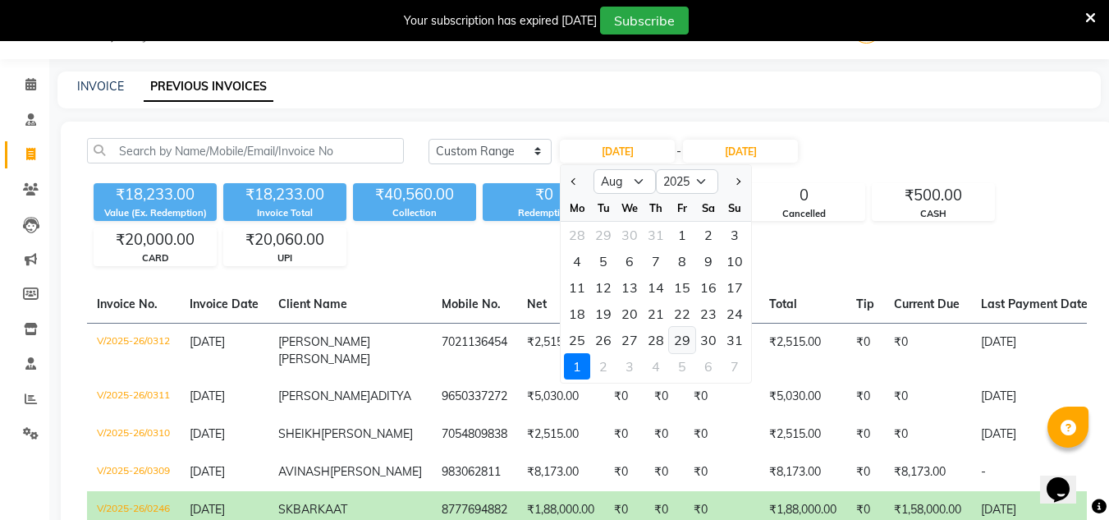
click at [682, 337] on div "29" at bounding box center [682, 340] width 26 height 26
type input "29-08-2025"
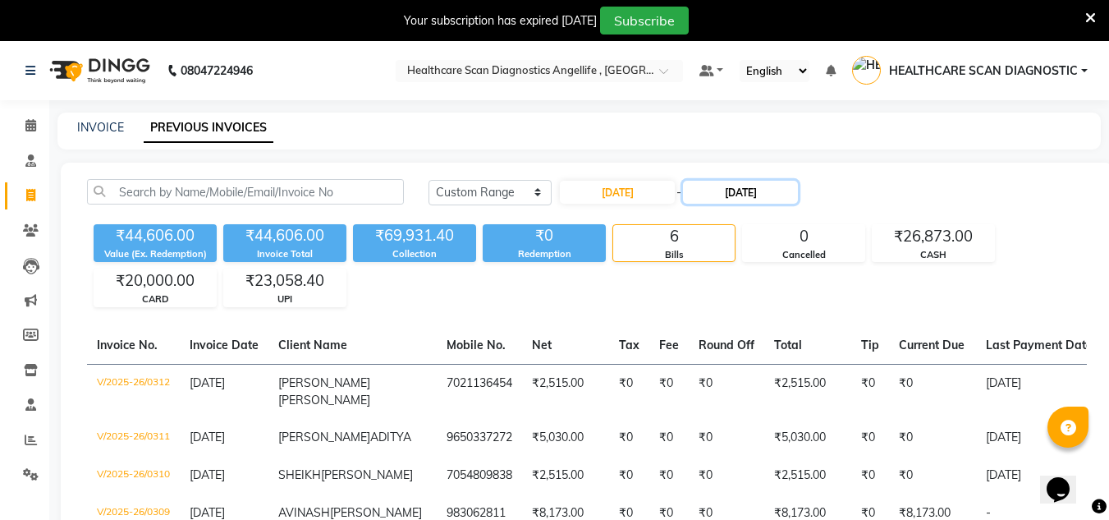
click at [735, 183] on input "[DATE]" at bounding box center [740, 192] width 115 height 23
select select "9"
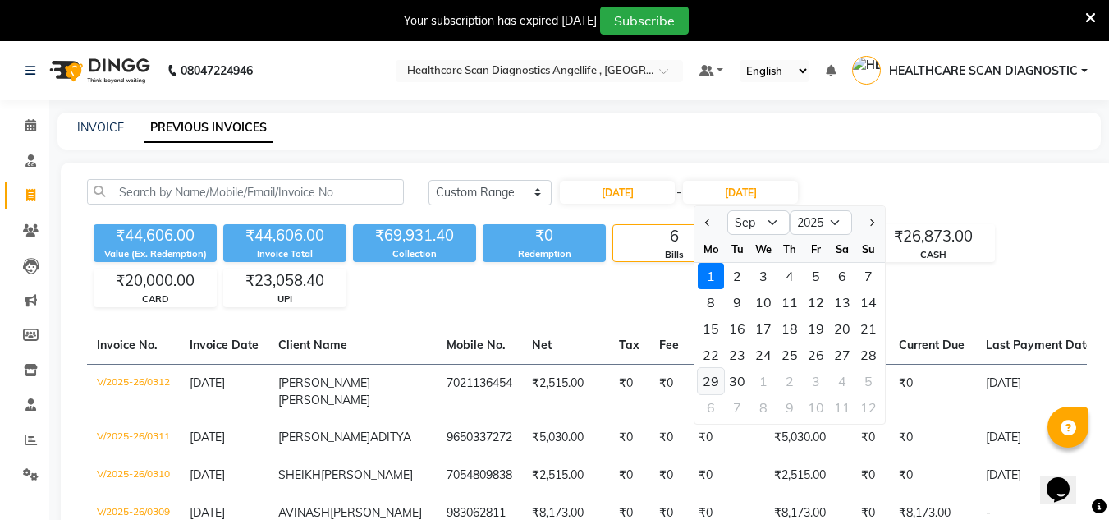
click at [717, 384] on div "29" at bounding box center [711, 381] width 26 height 26
type input "29-09-2025"
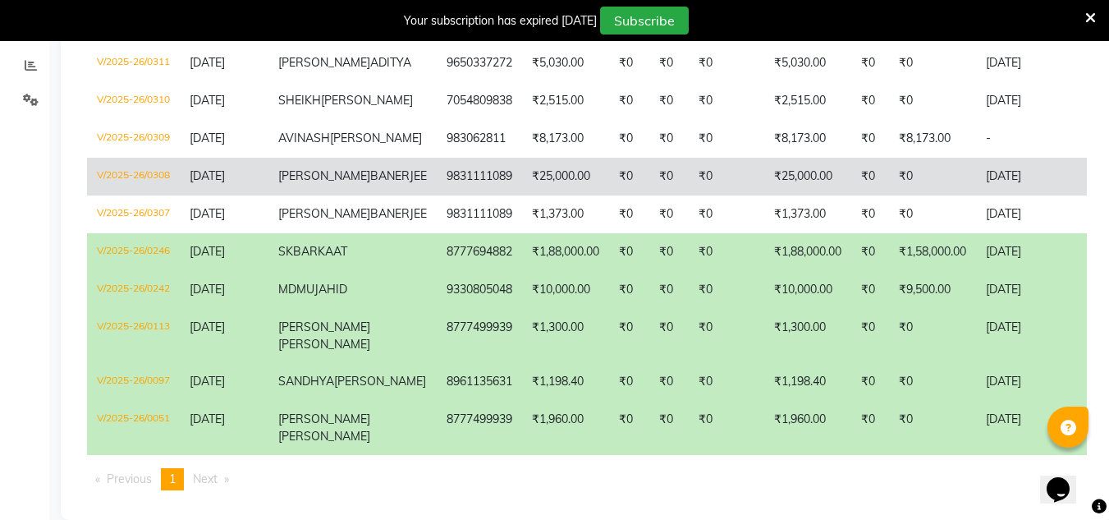
scroll to position [410, 0]
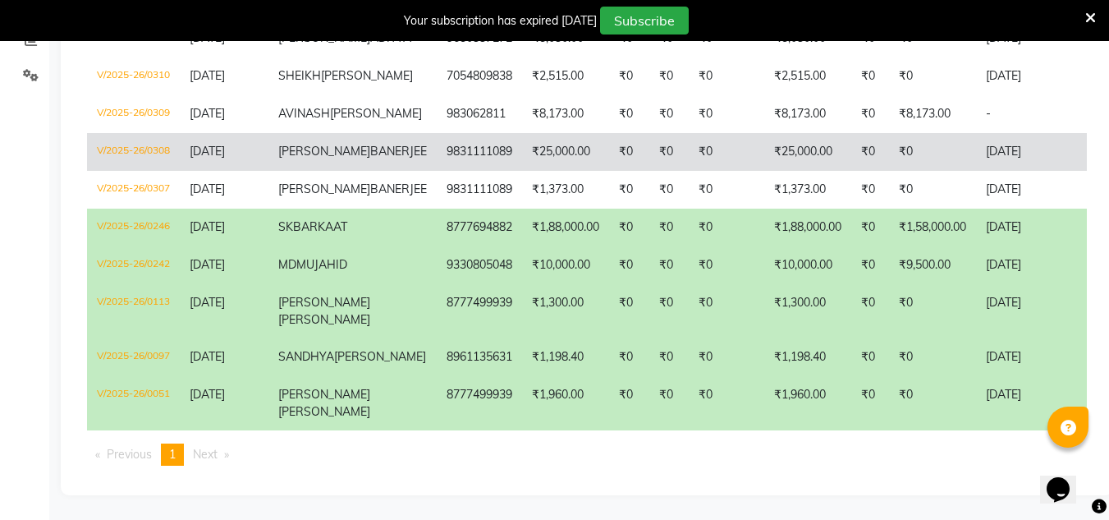
click at [532, 171] on td "₹25,000.00" at bounding box center [565, 152] width 87 height 38
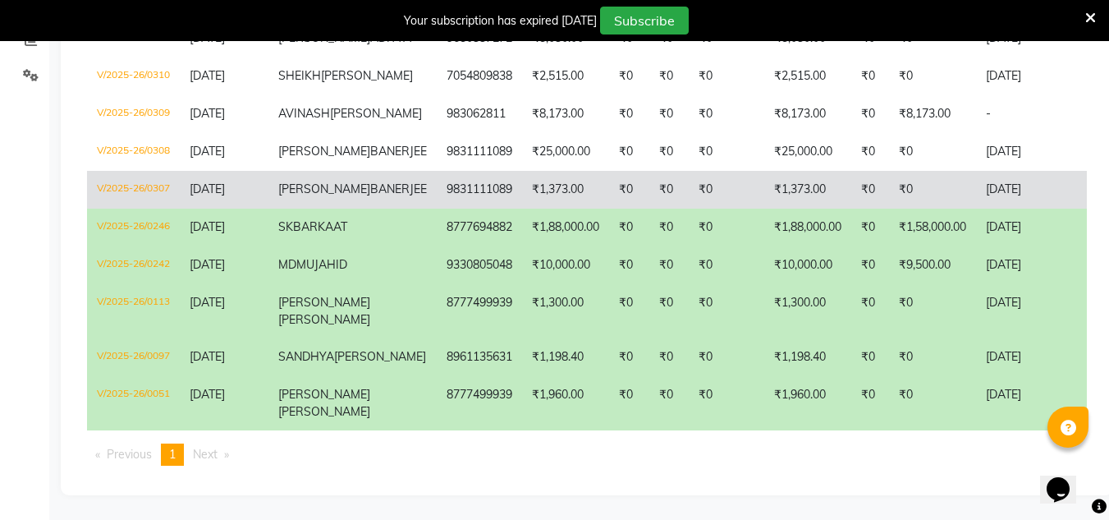
scroll to position [0, 0]
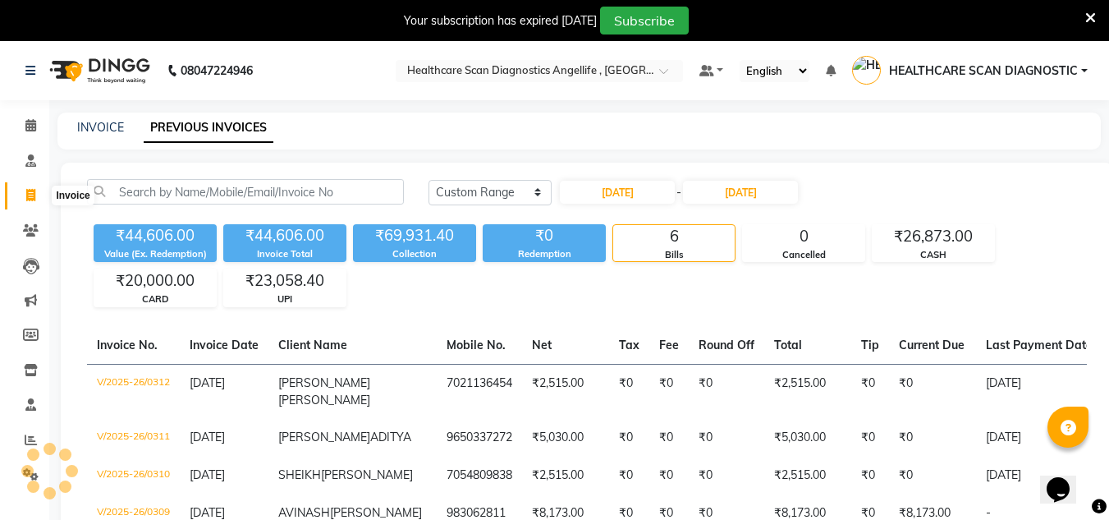
click at [31, 191] on icon at bounding box center [30, 195] width 9 height 12
select select "service"
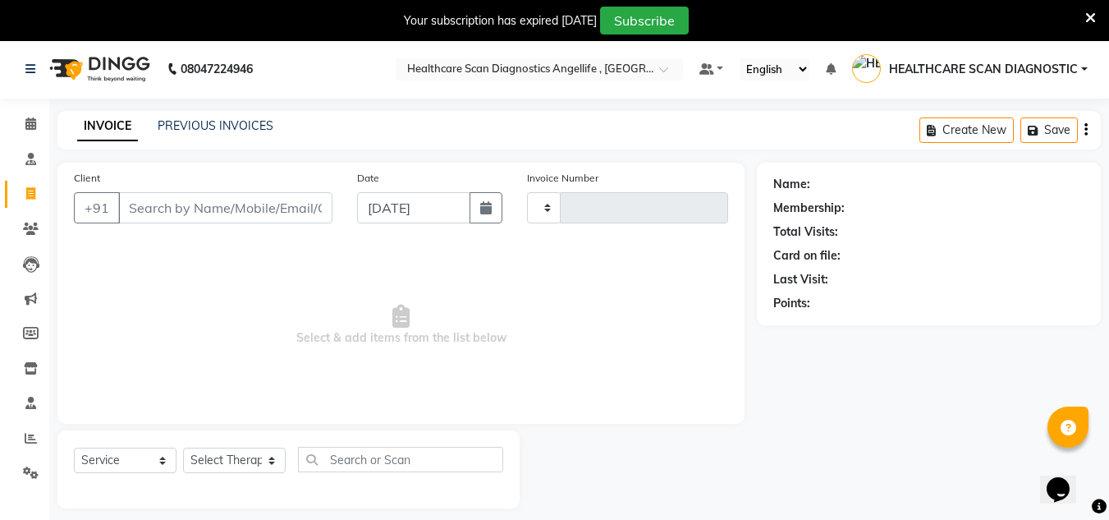
type input "0313"
select select "5671"
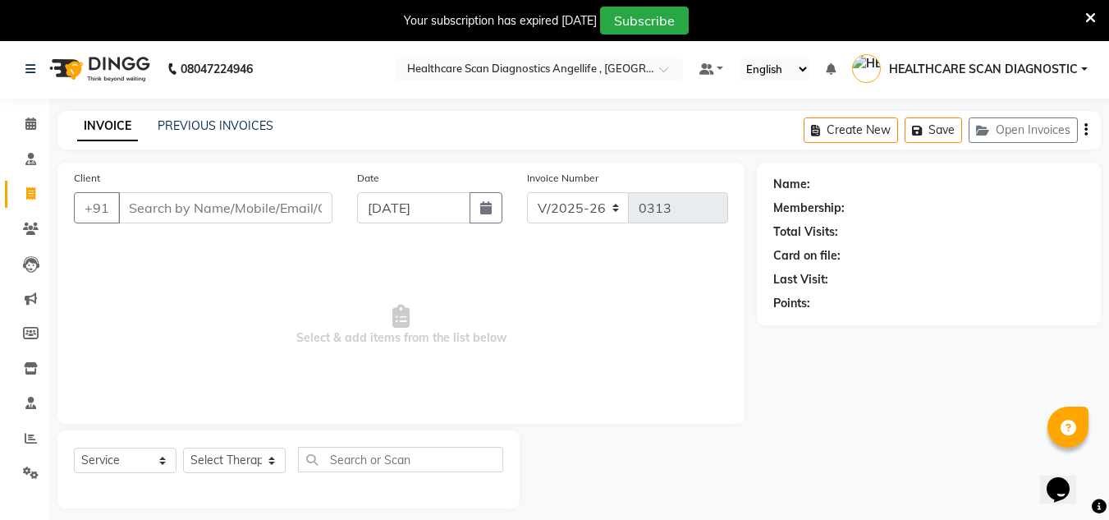
scroll to position [41, 0]
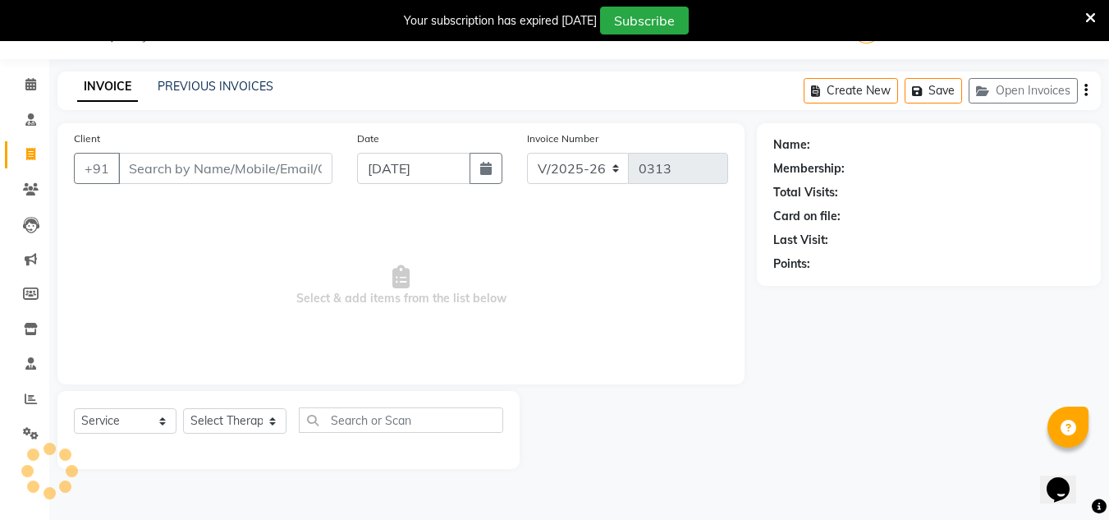
click at [228, 168] on input "Client" at bounding box center [225, 168] width 214 height 31
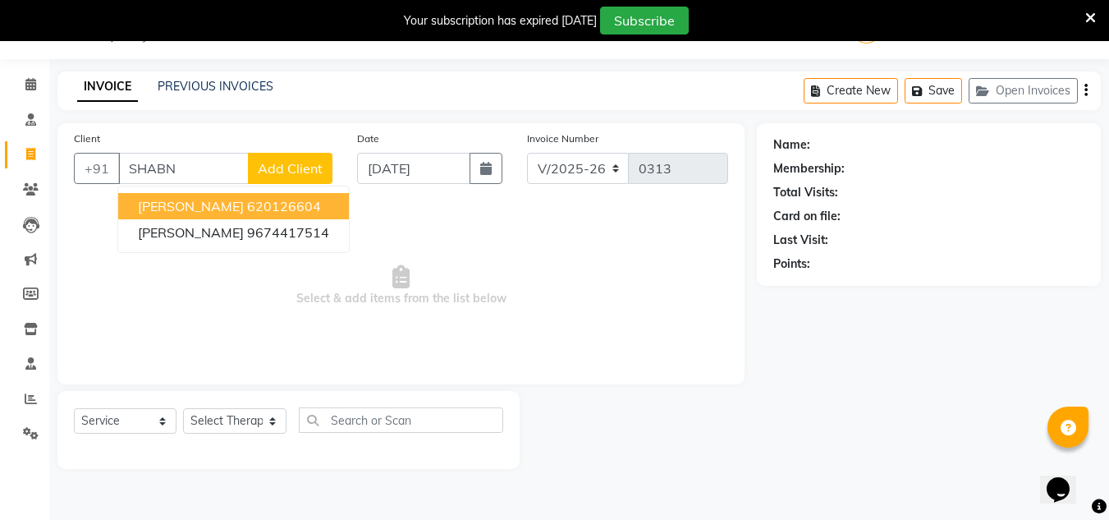
click at [313, 201] on ngb-highlight "620126604" at bounding box center [284, 206] width 74 height 16
type input "620126604"
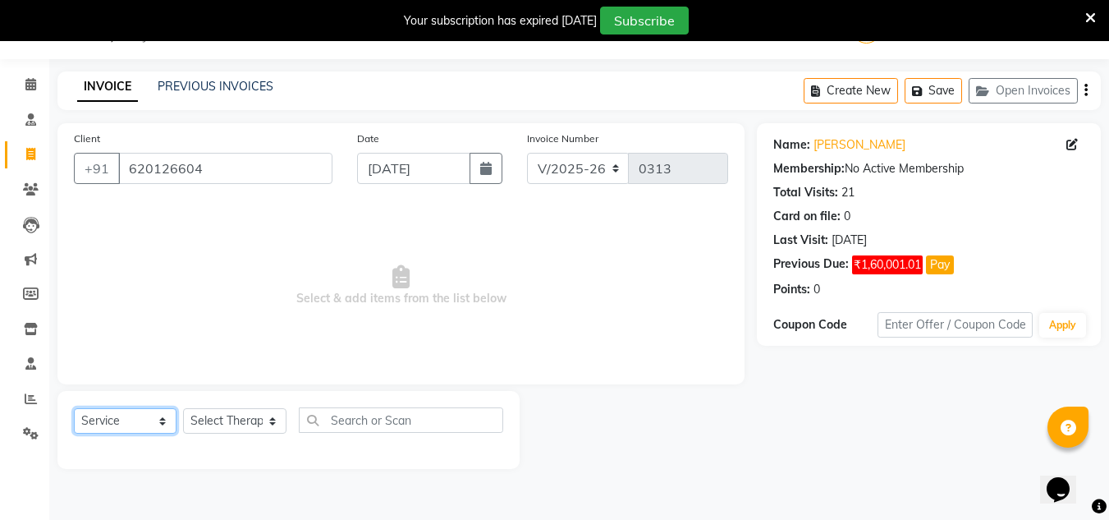
click at [80, 419] on select "Select Service Product Membership Package Voucher Prepaid Gift Card" at bounding box center [125, 420] width 103 height 25
click at [74, 408] on select "Select Service Product Membership Package Voucher Prepaid Gift Card" at bounding box center [125, 420] width 103 height 25
click at [237, 406] on div "Select Service Product Membership Package Voucher Prepaid Gift Card Select Ther…" at bounding box center [288, 430] width 462 height 78
click at [237, 449] on div at bounding box center [288, 449] width 429 height 7
click at [242, 414] on select "Select Therapist DR AFTAB ALAM DR ARSHAD NADIM DR ROSHNI JAISWAL DR SANCHITA GH…" at bounding box center [234, 420] width 103 height 25
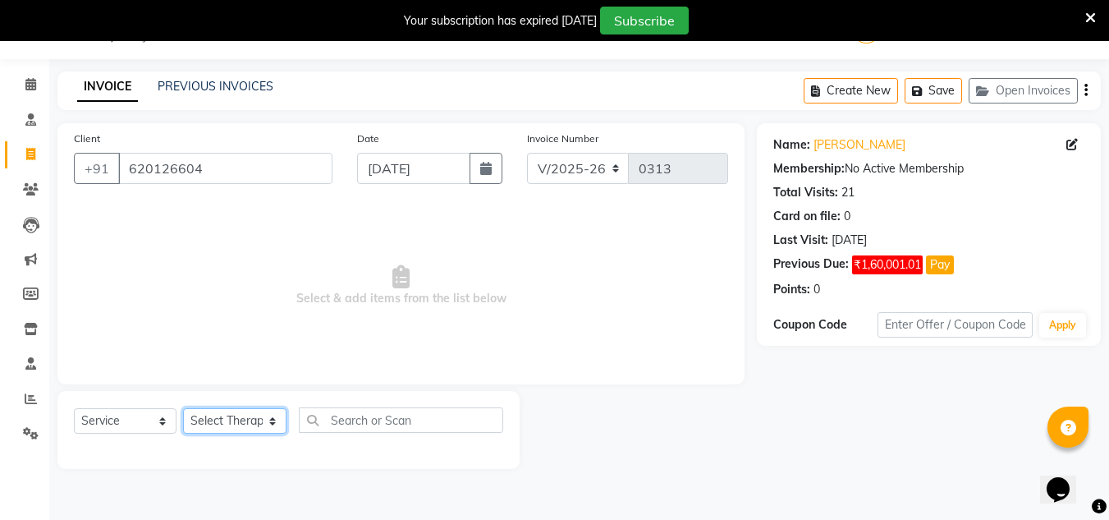
select select "50319"
click at [183, 408] on select "Select Therapist DR AFTAB ALAM DR ARSHAD NADIM DR ROSHNI JAISWAL DR SANCHITA GH…" at bounding box center [234, 420] width 103 height 25
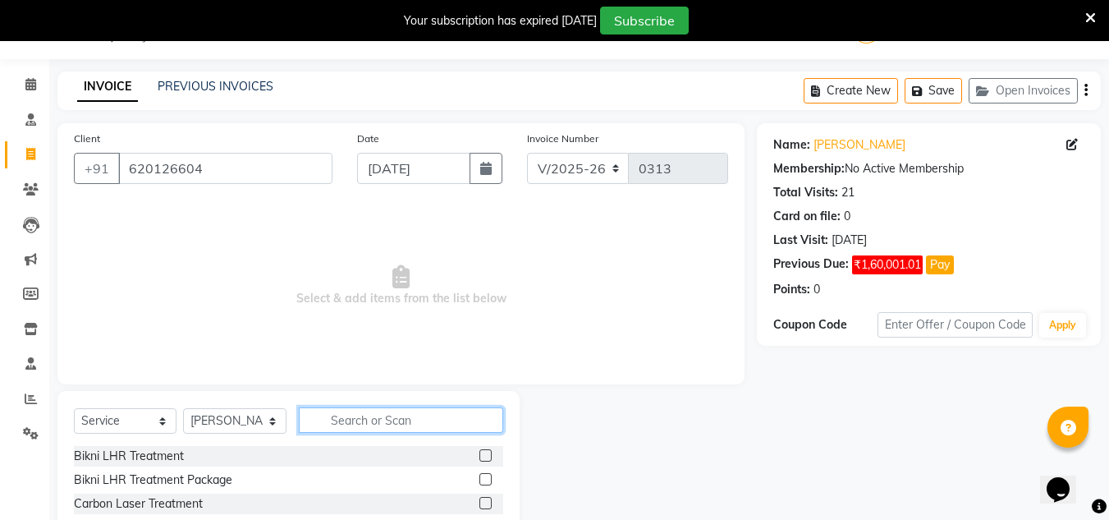
click at [355, 413] on input "text" at bounding box center [401, 419] width 204 height 25
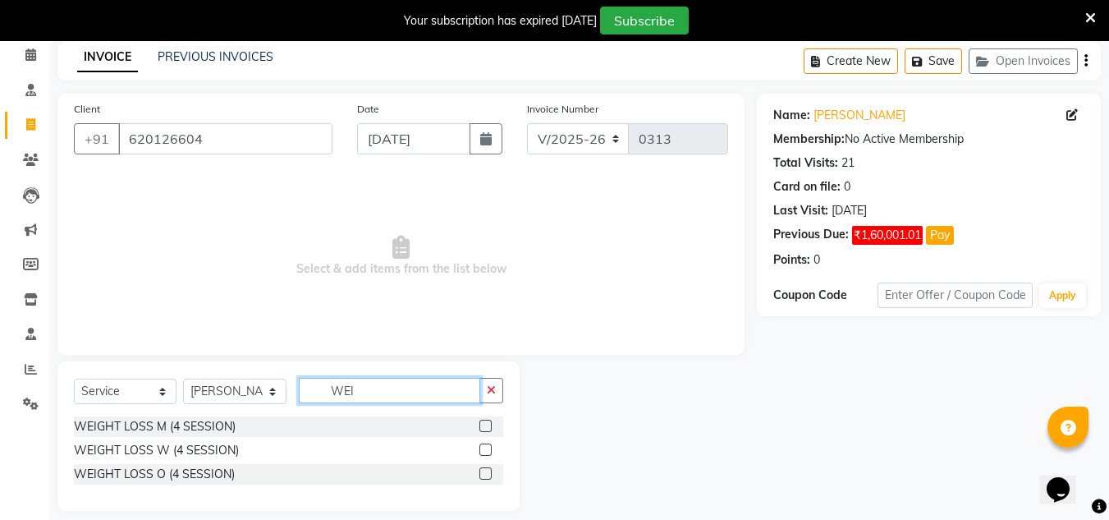
scroll to position [86, 0]
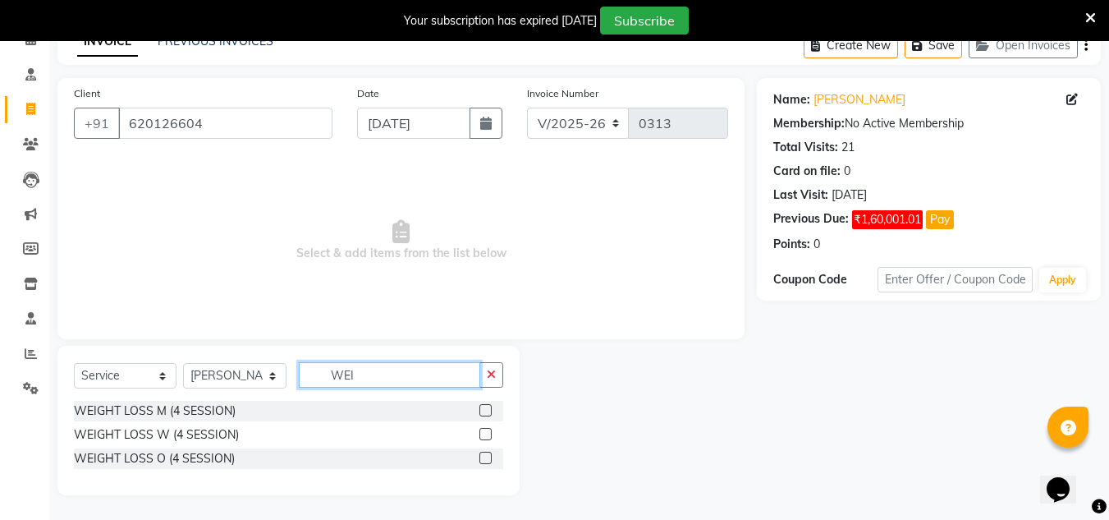
type input "WEI"
click at [478, 410] on div "WEIGHT LOSS M (4 SESSION)" at bounding box center [288, 411] width 429 height 21
click at [485, 410] on label at bounding box center [485, 410] width 12 height 12
click at [485, 410] on input "checkbox" at bounding box center [484, 411] width 11 height 11
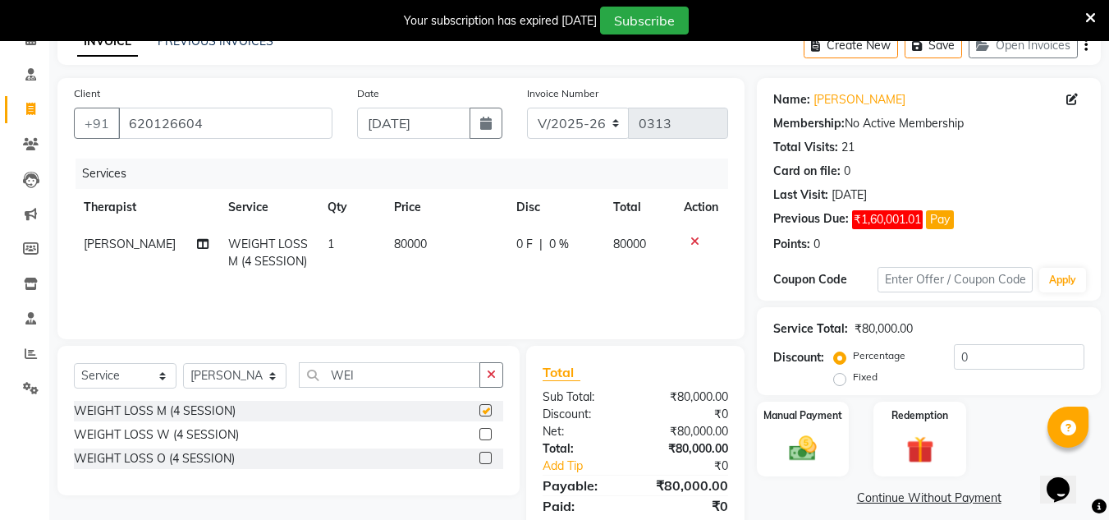
checkbox input "false"
click at [340, 248] on td "1" at bounding box center [351, 253] width 66 height 54
select select "50319"
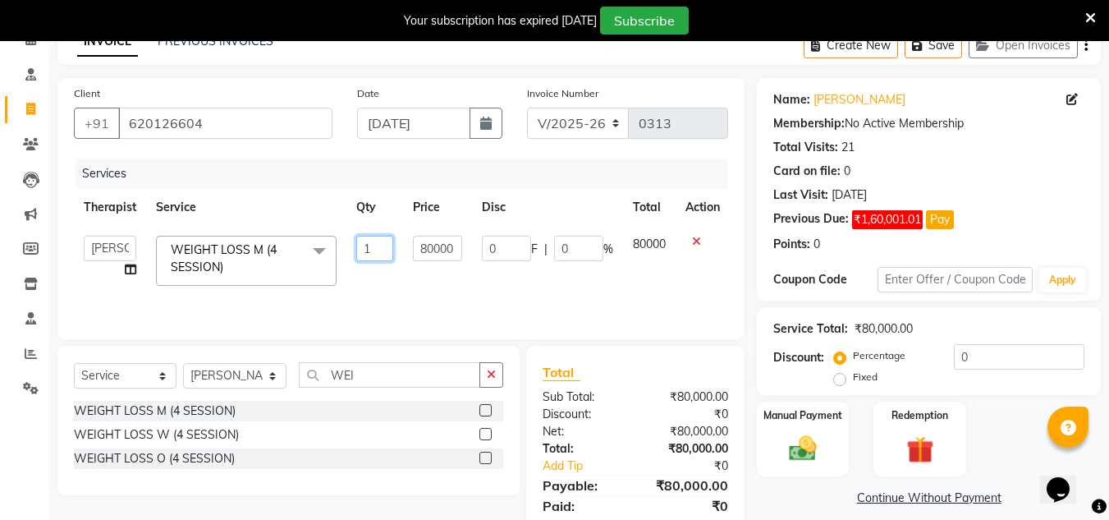
click at [381, 245] on input "1" at bounding box center [374, 248] width 37 height 25
type input "3"
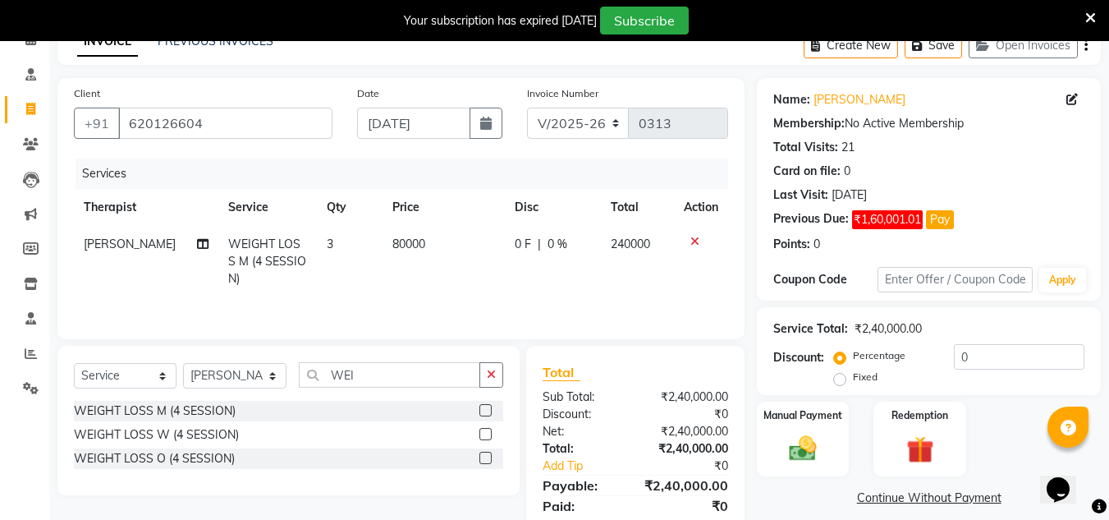
click at [819, 497] on link "Continue Without Payment" at bounding box center [928, 497] width 337 height 17
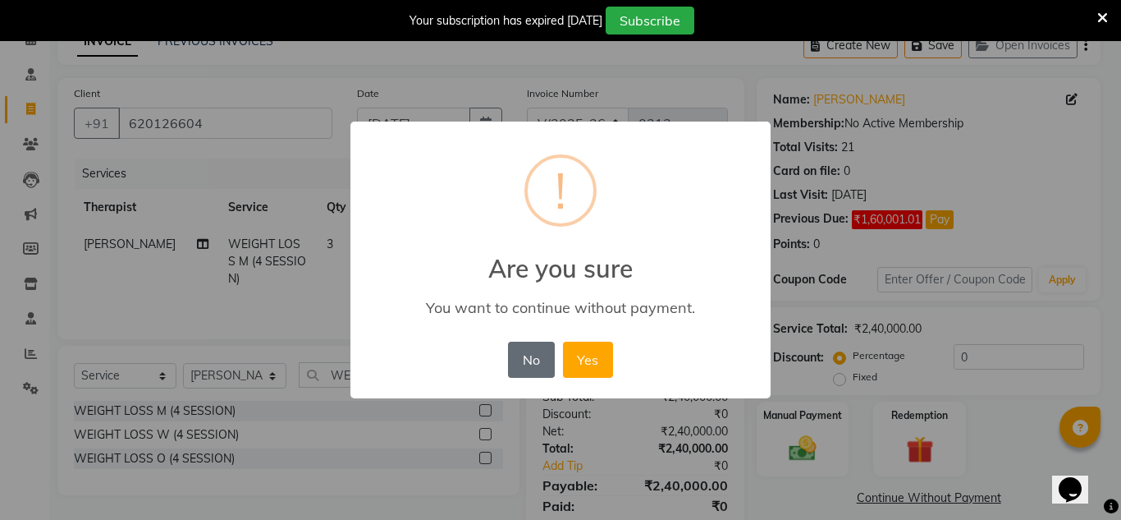
click at [518, 370] on button "No" at bounding box center [531, 359] width 46 height 36
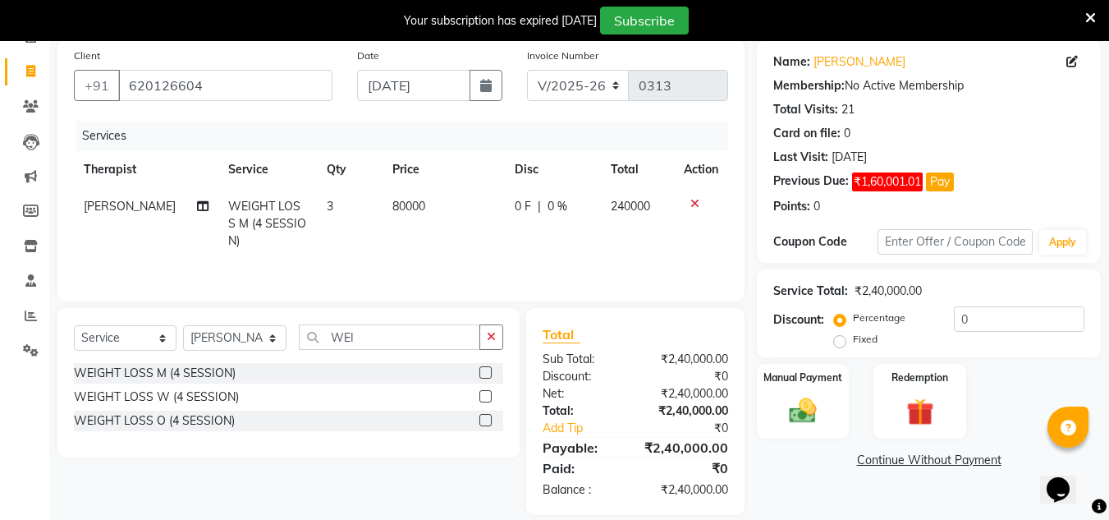
scroll to position [144, 0]
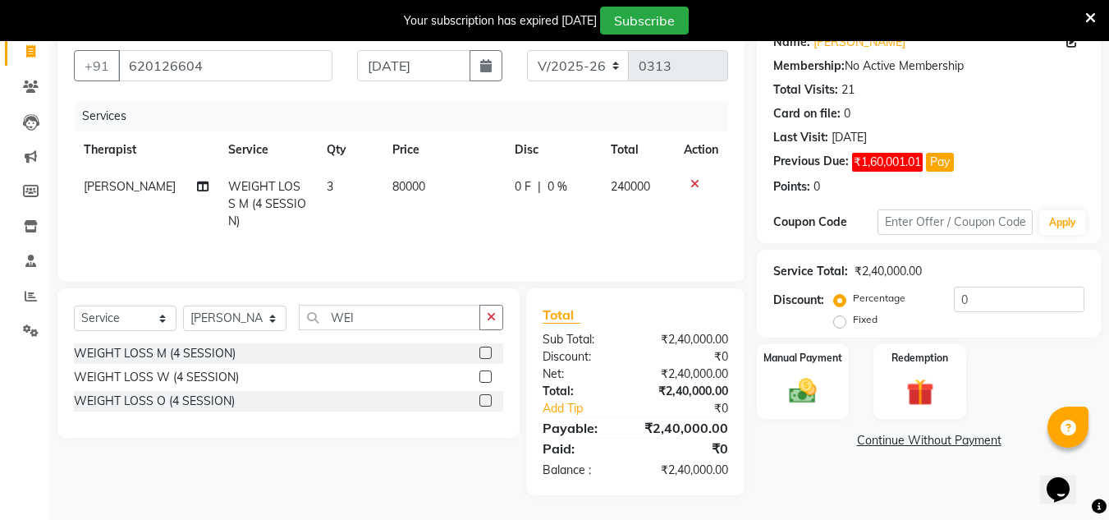
click at [849, 323] on div "Fixed" at bounding box center [857, 319] width 40 height 20
click at [848, 323] on div "Fixed" at bounding box center [857, 319] width 40 height 20
click at [853, 321] on label "Fixed" at bounding box center [865, 319] width 25 height 15
click at [841, 321] on input "Fixed" at bounding box center [842, 319] width 11 height 11
radio input "true"
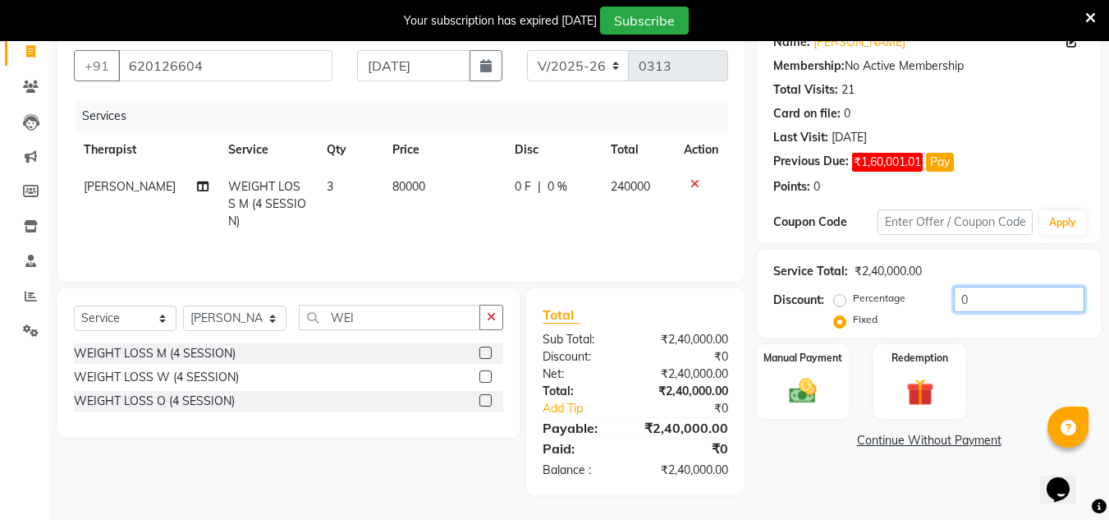
click at [1016, 305] on input "0" at bounding box center [1019, 298] width 131 height 25
type input "40000"
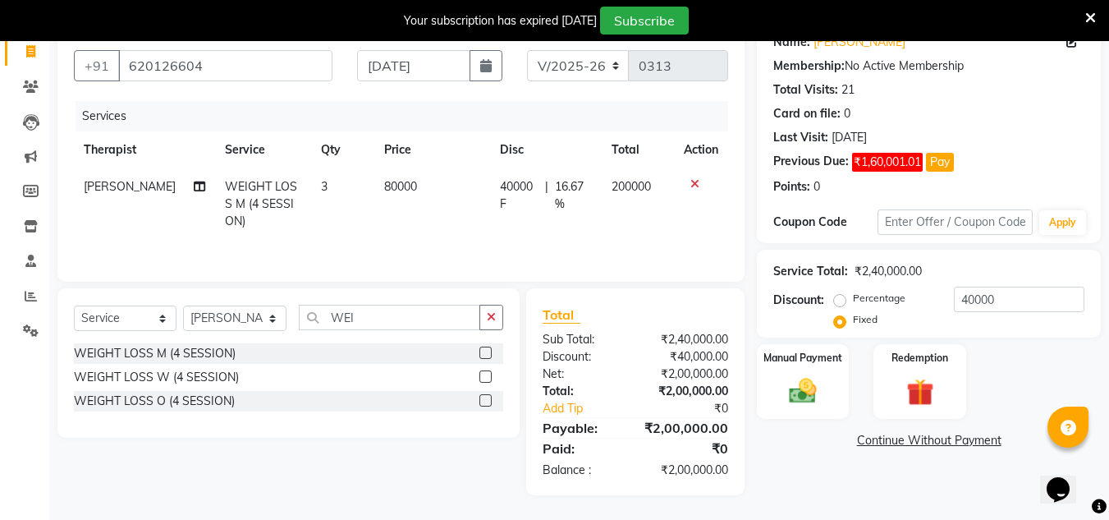
click at [911, 433] on link "Continue Without Payment" at bounding box center [928, 440] width 337 height 17
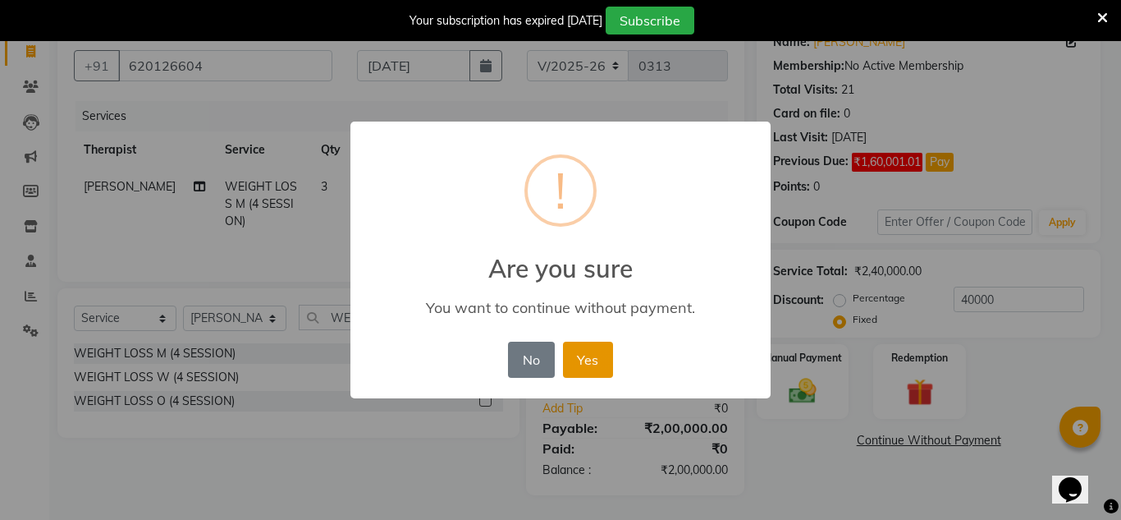
click at [601, 375] on button "Yes" at bounding box center [588, 359] width 50 height 36
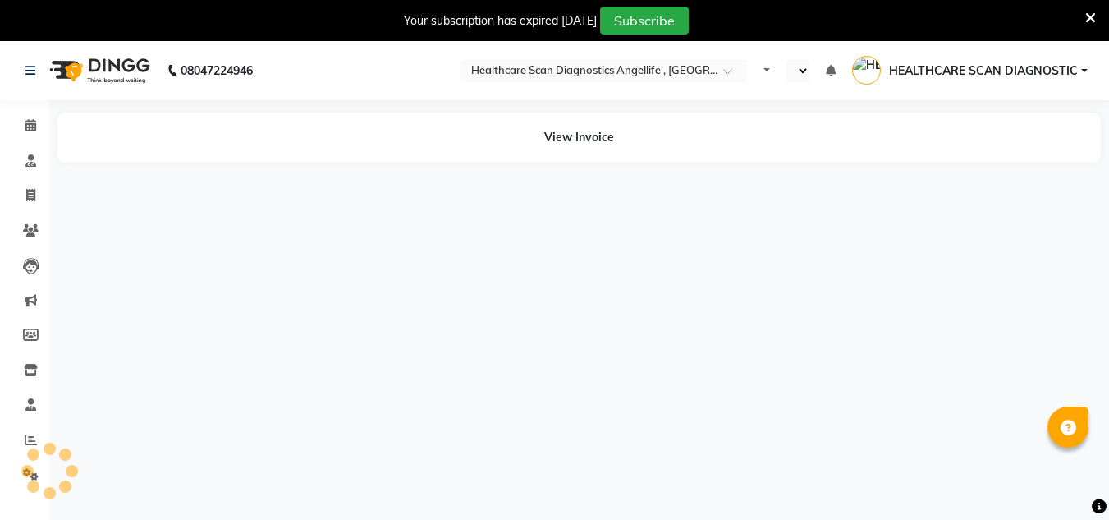
select select "en"
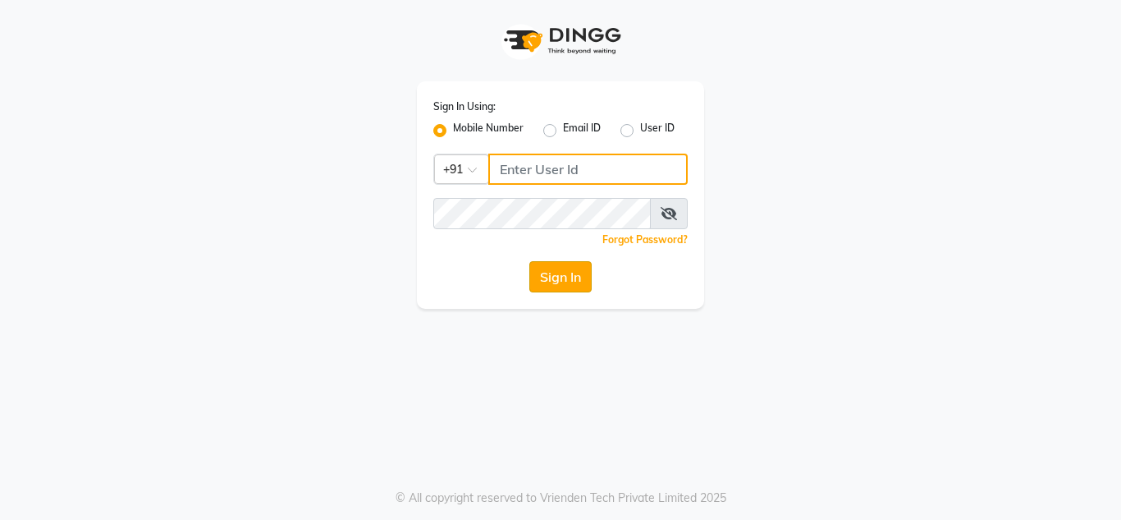
type input "7890011666"
click at [561, 273] on button "Sign In" at bounding box center [560, 276] width 62 height 31
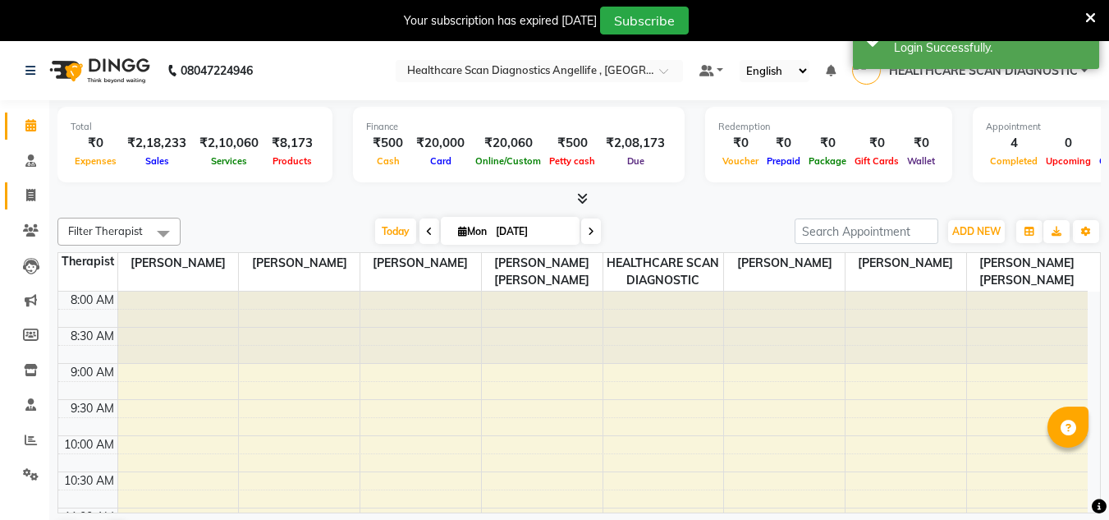
click at [27, 186] on link "Invoice" at bounding box center [24, 195] width 39 height 27
select select "5671"
select select "service"
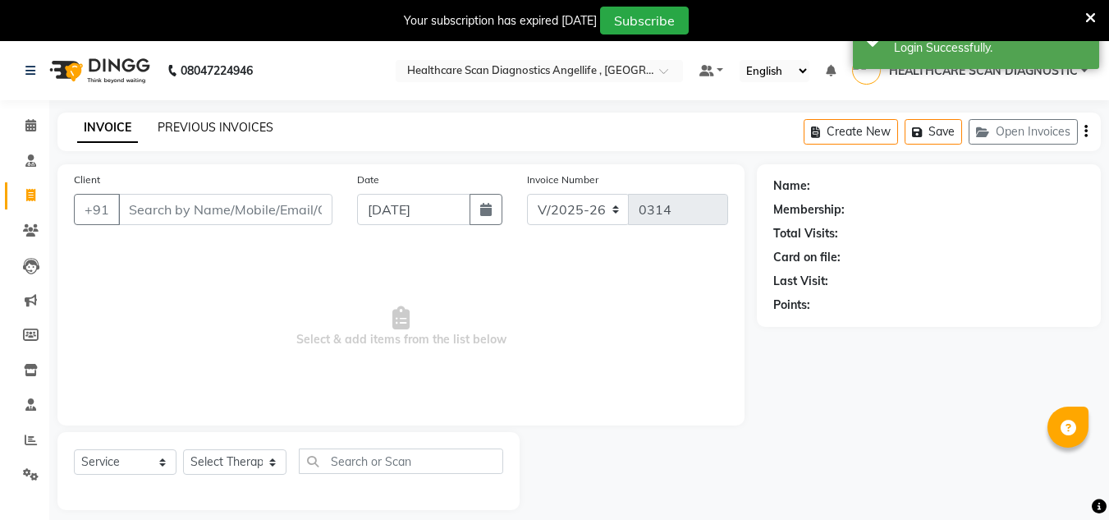
click at [215, 121] on link "PREVIOUS INVOICES" at bounding box center [216, 127] width 116 height 15
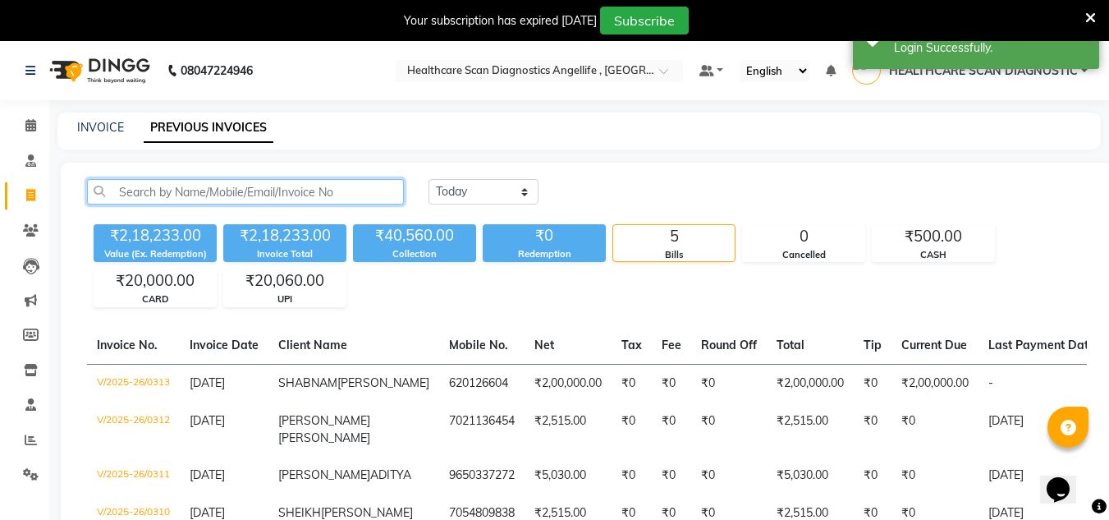
click at [198, 198] on input "text" at bounding box center [245, 191] width 317 height 25
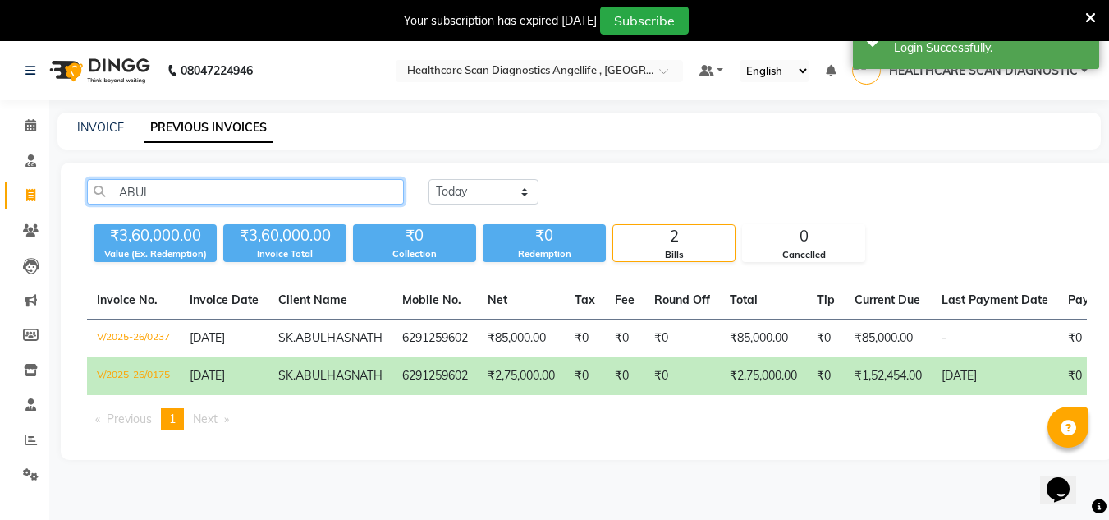
type input "ABUL"
click at [426, 387] on td "6291259602" at bounding box center [434, 376] width 85 height 38
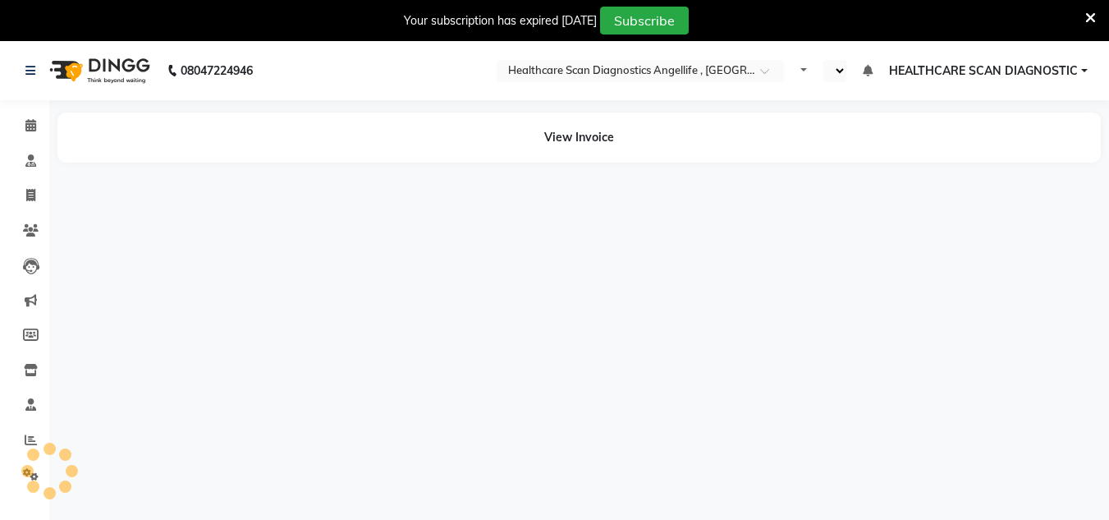
select select "en"
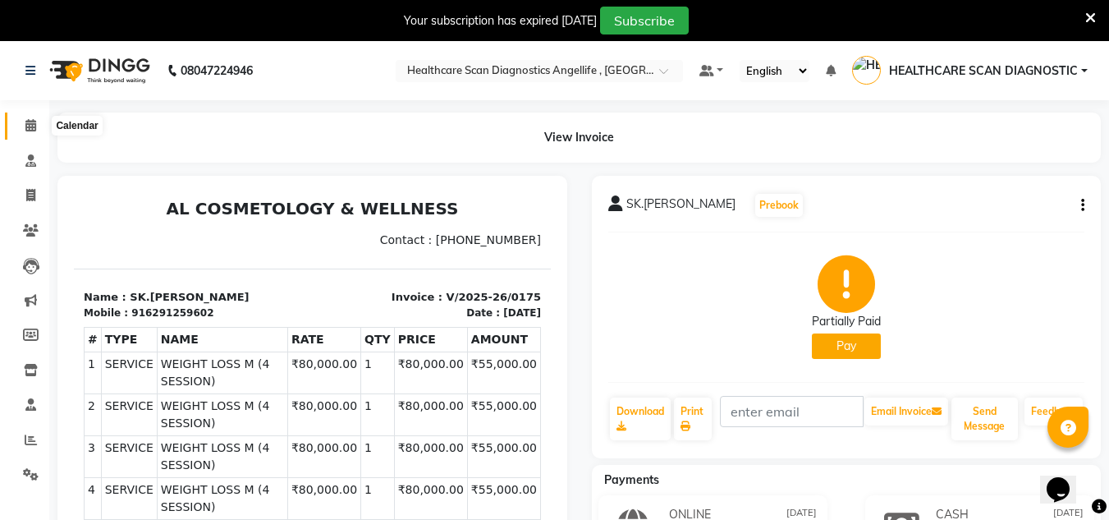
click at [30, 124] on icon at bounding box center [30, 125] width 11 height 12
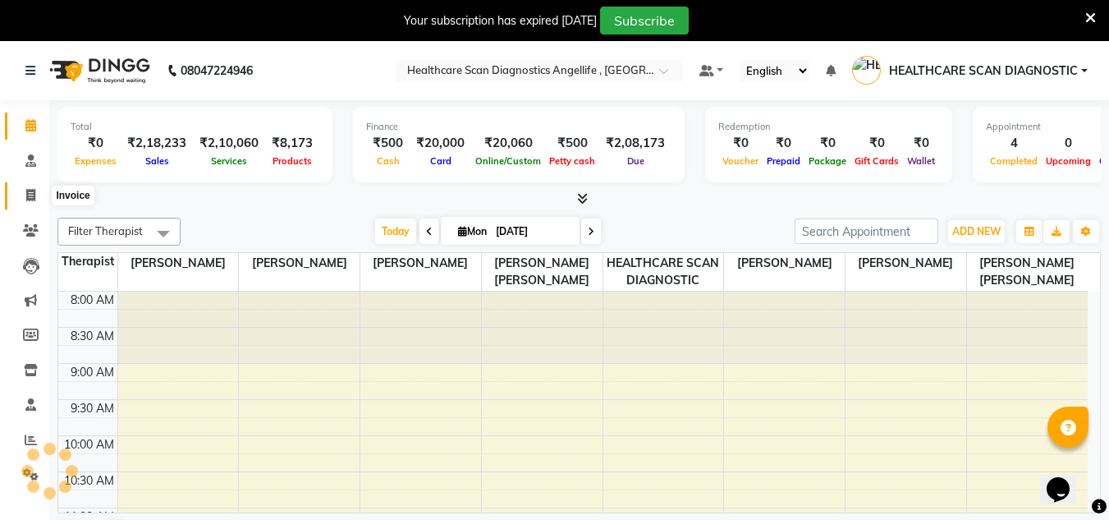
click at [39, 195] on span at bounding box center [30, 195] width 29 height 19
select select "service"
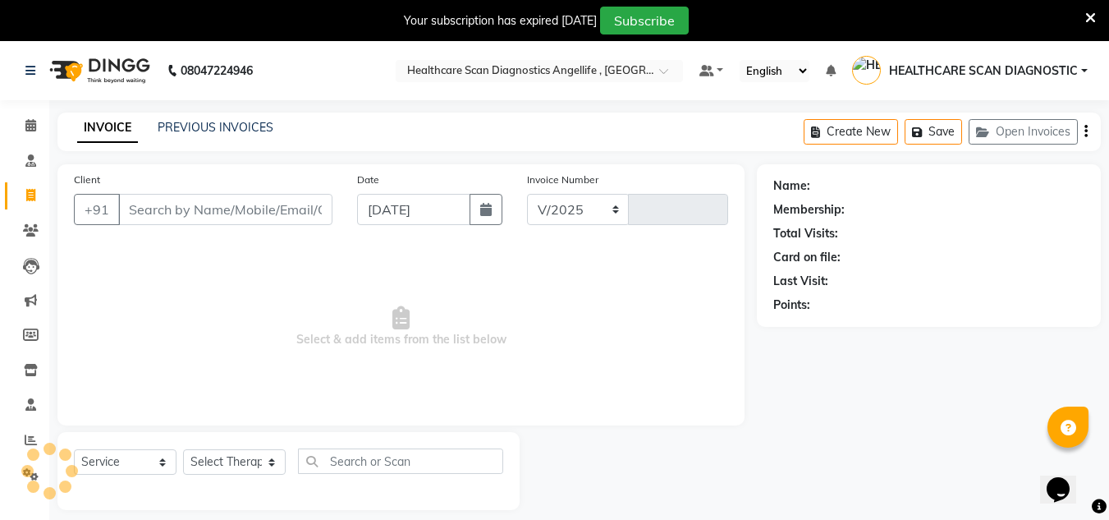
select select "5671"
type input "0314"
click at [30, 137] on link "Calendar" at bounding box center [24, 125] width 39 height 27
